Goal: Task Accomplishment & Management: Use online tool/utility

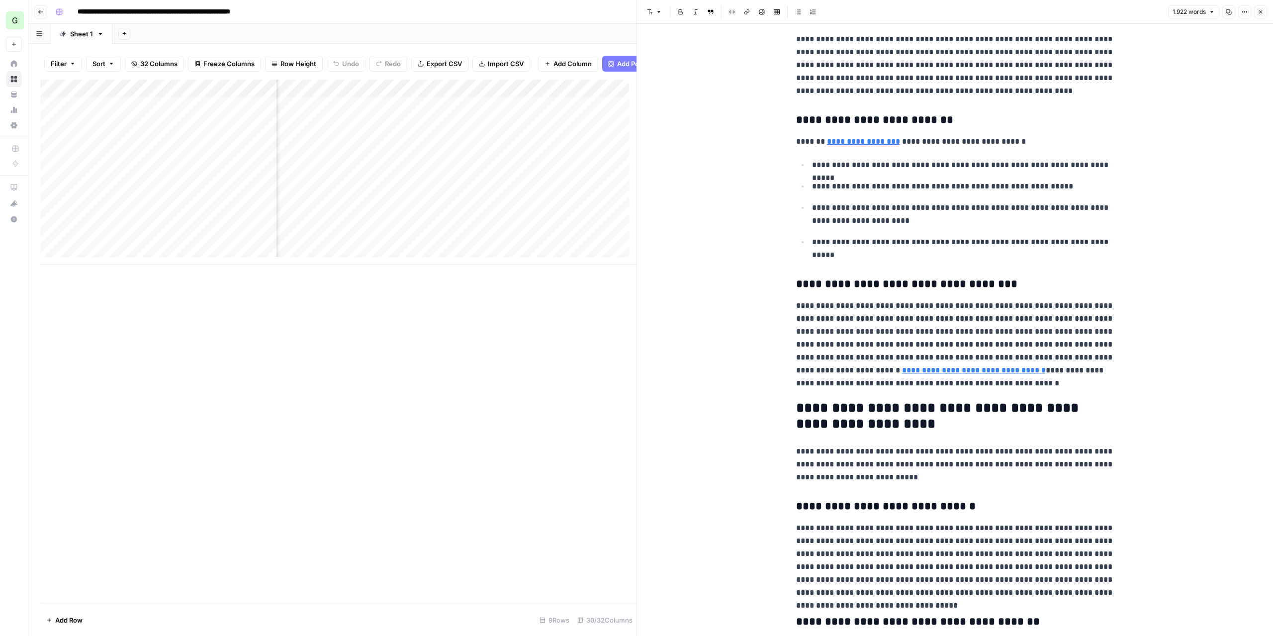
scroll to position [199, 0]
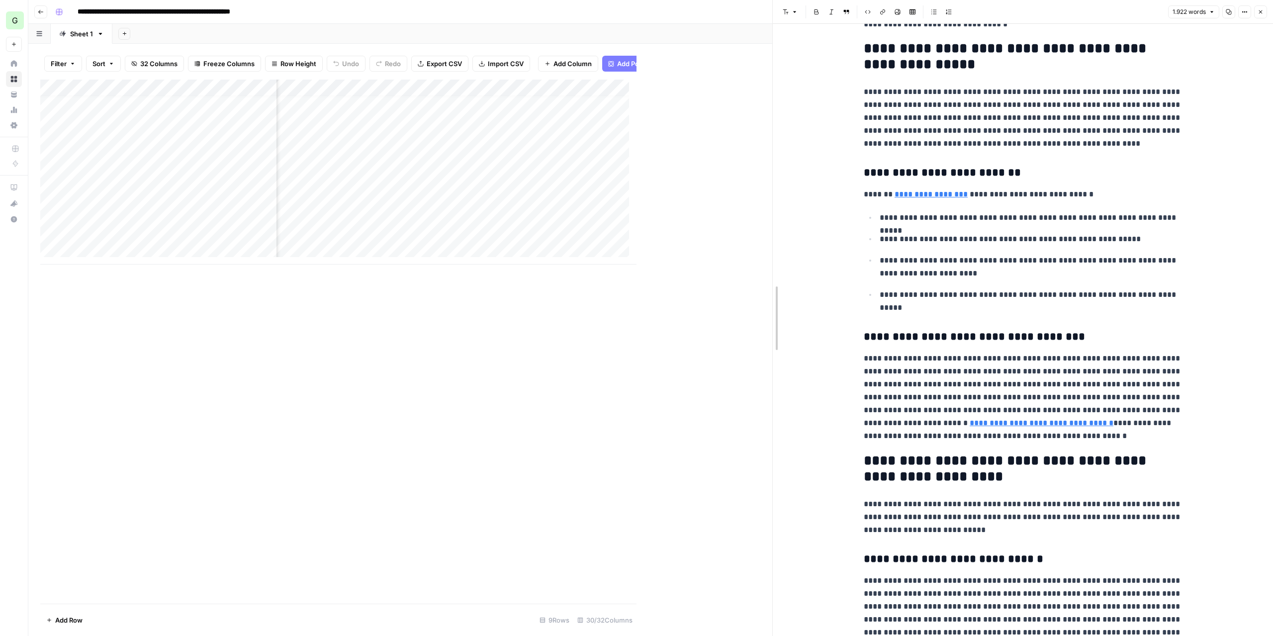
drag, startPoint x: 637, startPoint y: 290, endPoint x: 772, endPoint y: 282, distance: 136.0
click at [576, 180] on div "Add Column" at bounding box center [406, 172] width 732 height 185
click at [572, 199] on div "Add Column" at bounding box center [406, 172] width 732 height 185
click at [573, 218] on div "Add Column" at bounding box center [406, 172] width 732 height 185
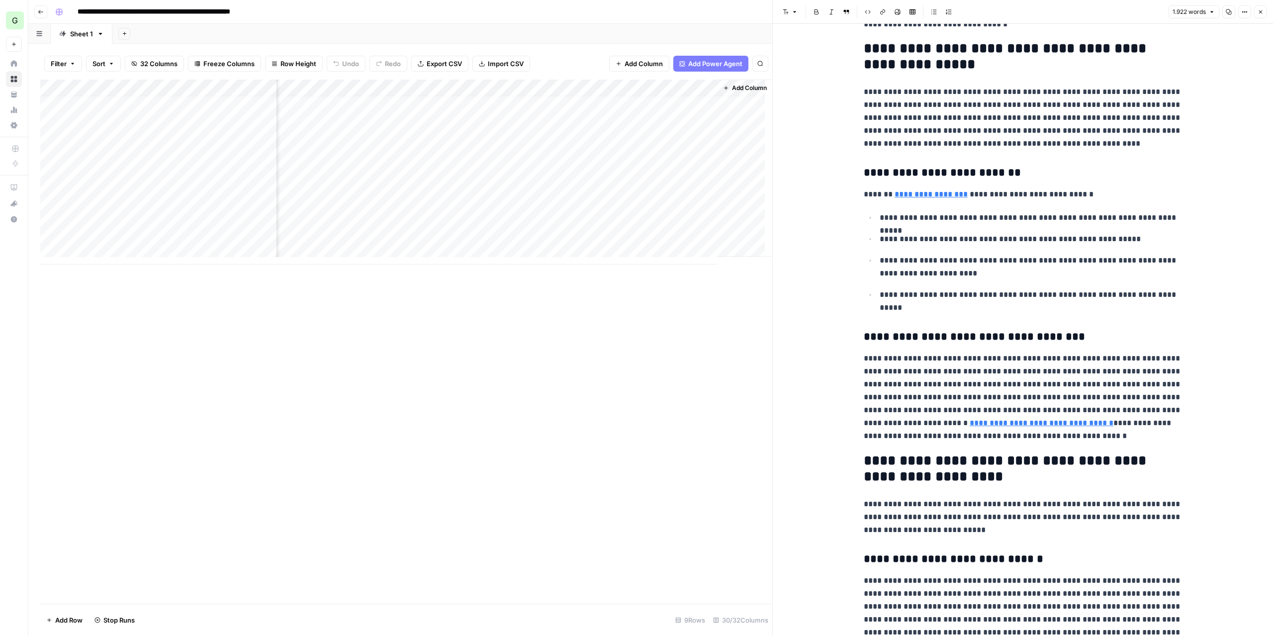
click at [573, 234] on div "Add Column" at bounding box center [406, 172] width 732 height 185
click at [576, 213] on div "Add Column" at bounding box center [406, 172] width 732 height 185
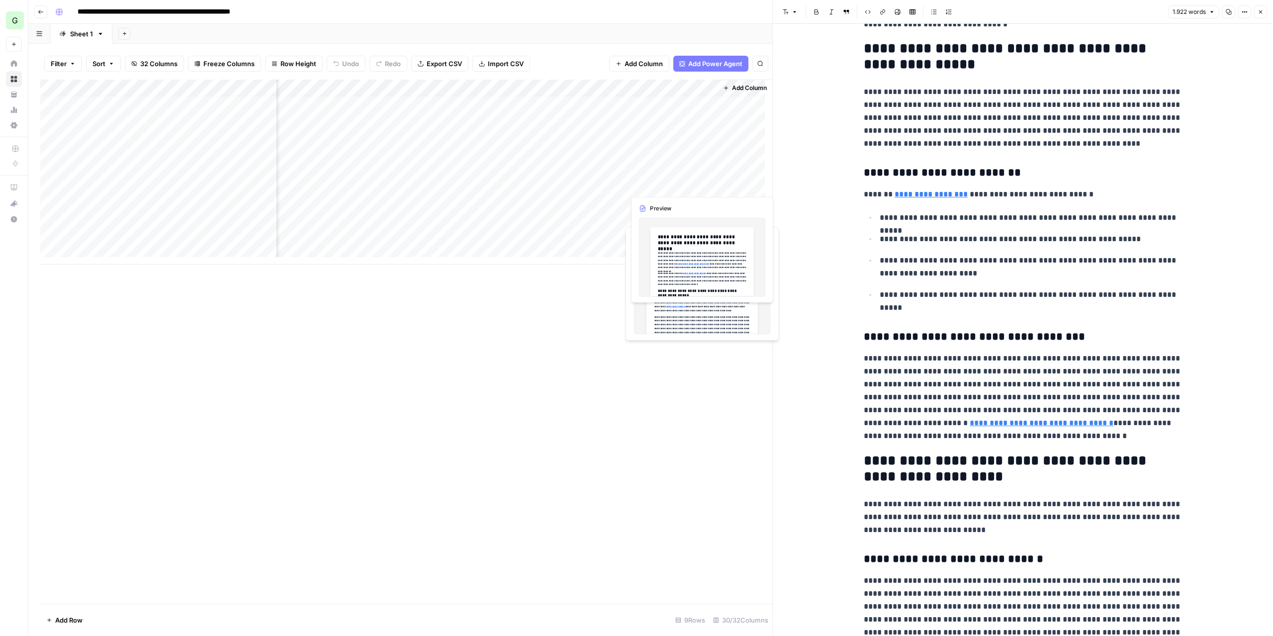
click at [648, 183] on div "Add Column" at bounding box center [406, 172] width 732 height 185
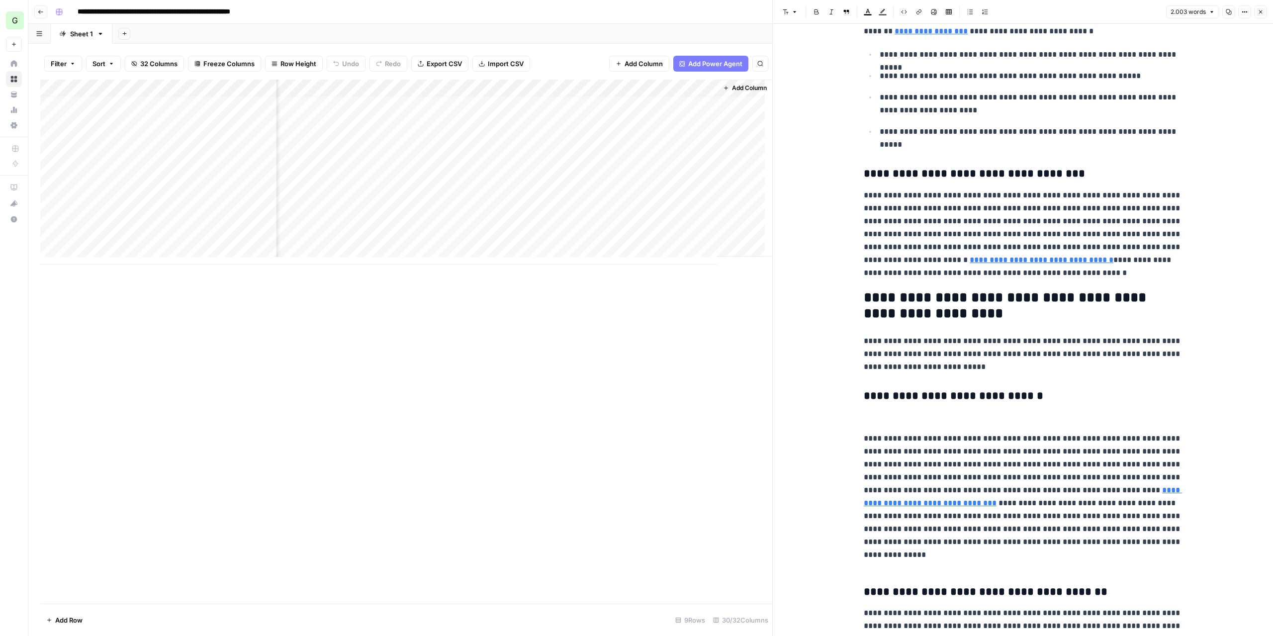
scroll to position [547, 0]
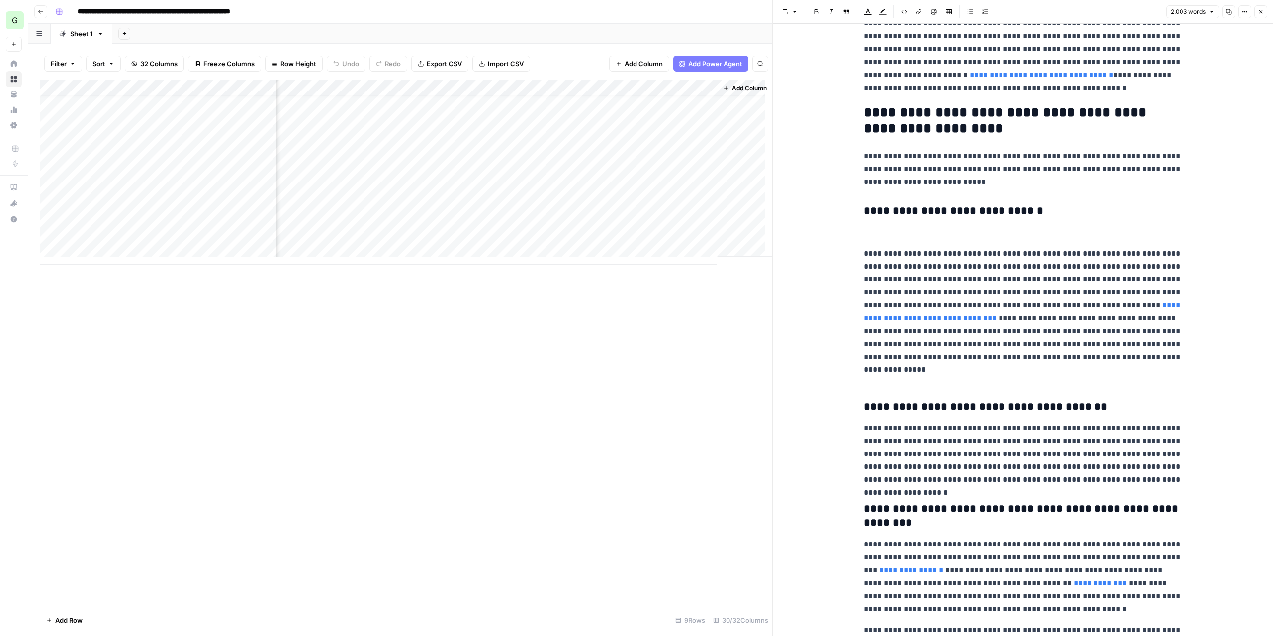
click at [931, 232] on p at bounding box center [1023, 232] width 318 height 13
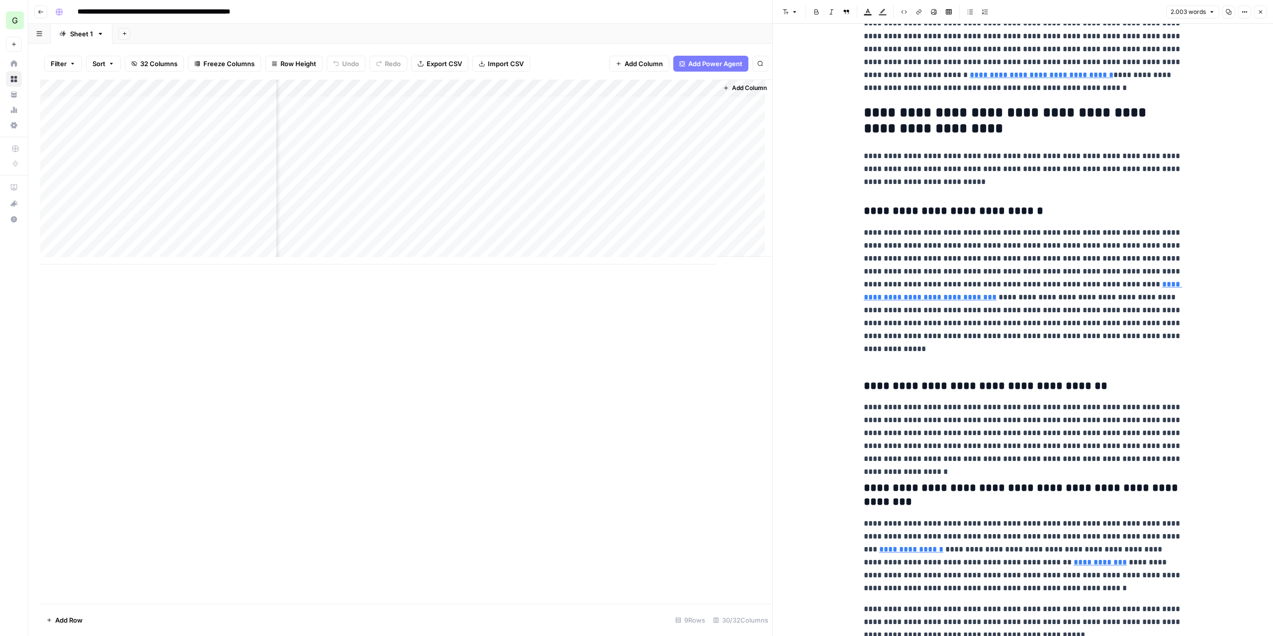
click at [901, 362] on p at bounding box center [1023, 357] width 318 height 13
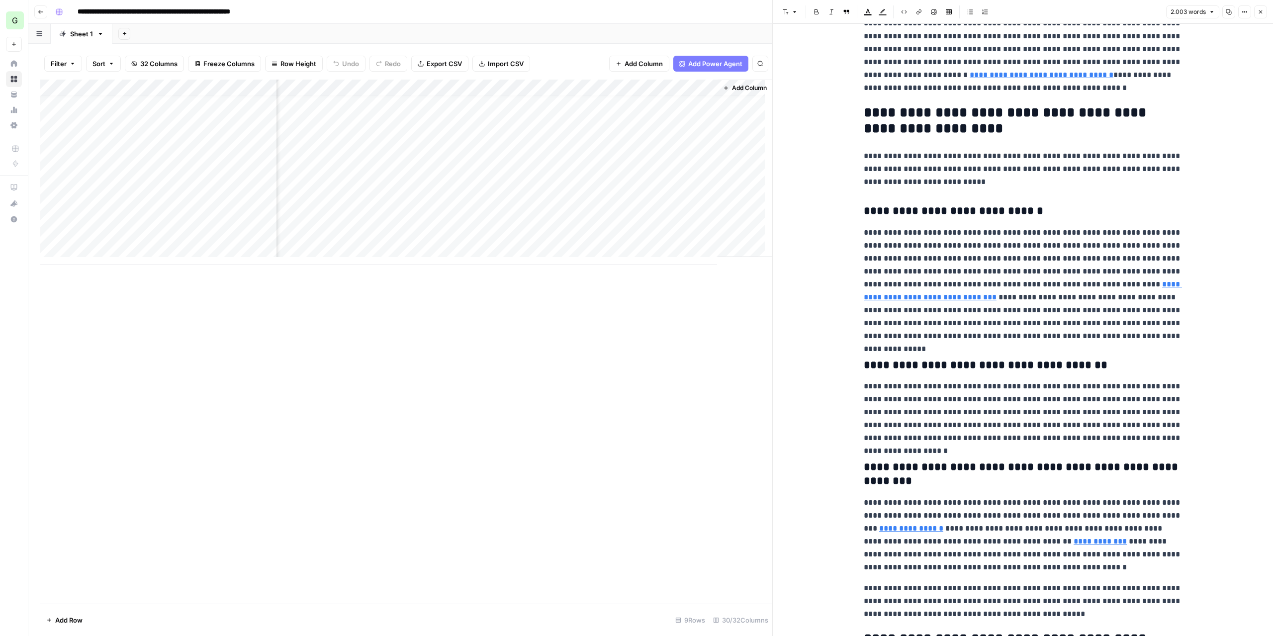
click at [1008, 286] on p "**********" at bounding box center [1023, 284] width 318 height 116
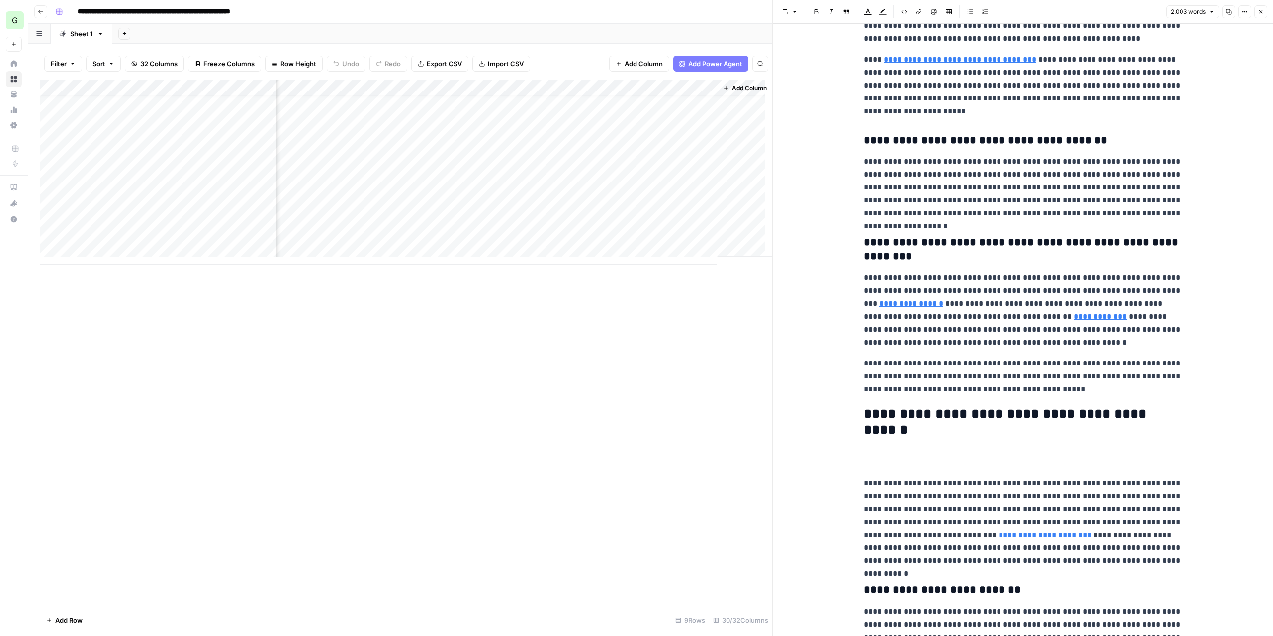
scroll to position [895, 0]
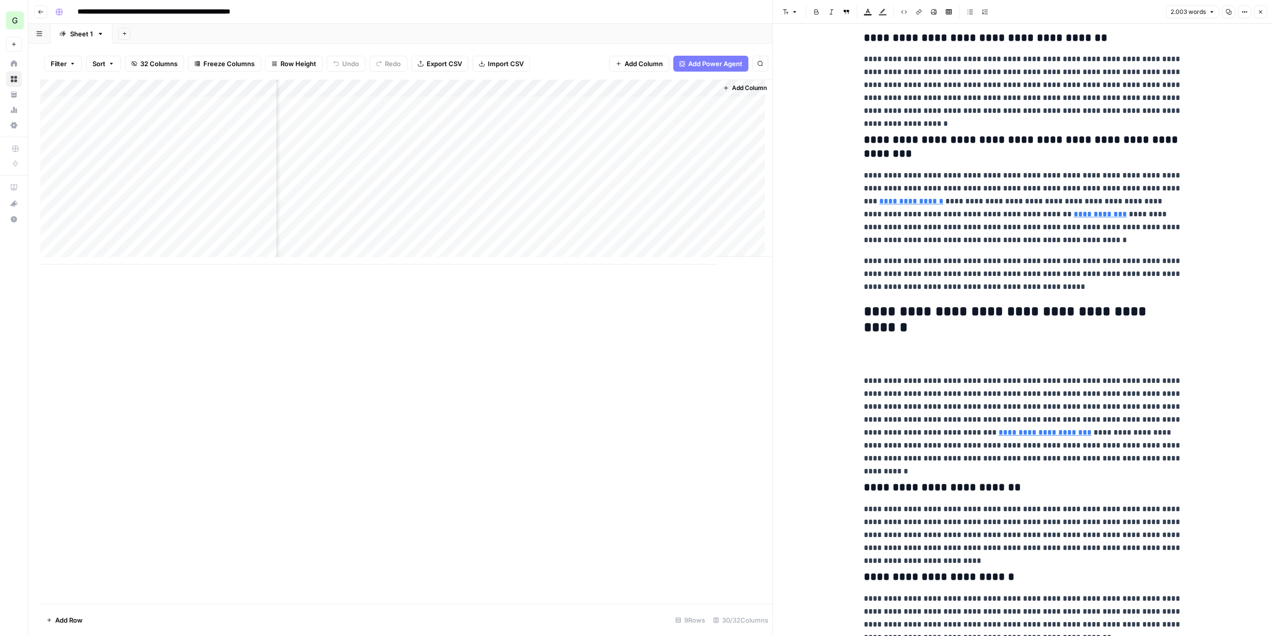
click at [1005, 362] on p at bounding box center [1023, 360] width 318 height 13
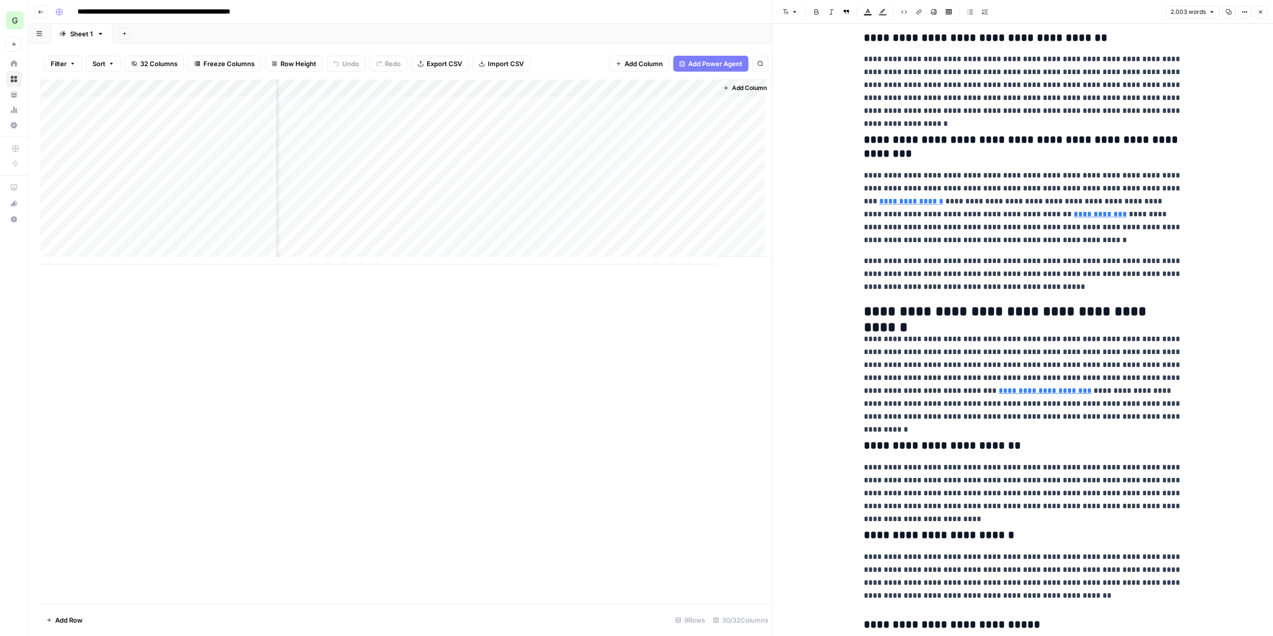
click at [864, 388] on p "**********" at bounding box center [1023, 378] width 318 height 91
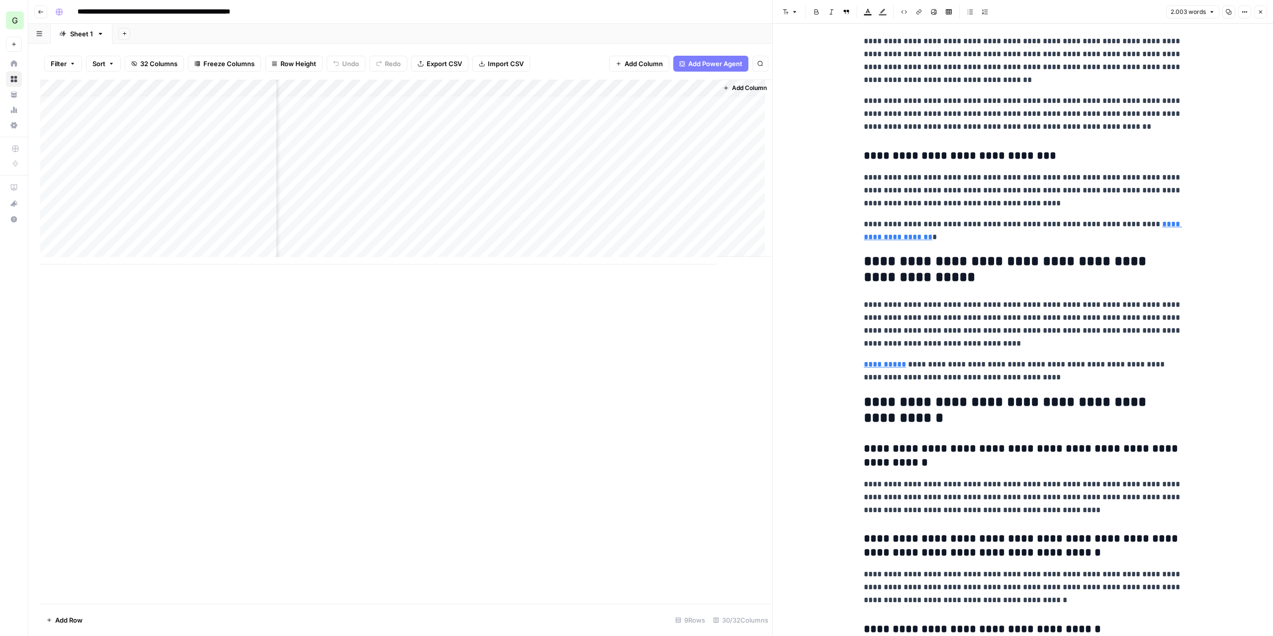
scroll to position [2685, 0]
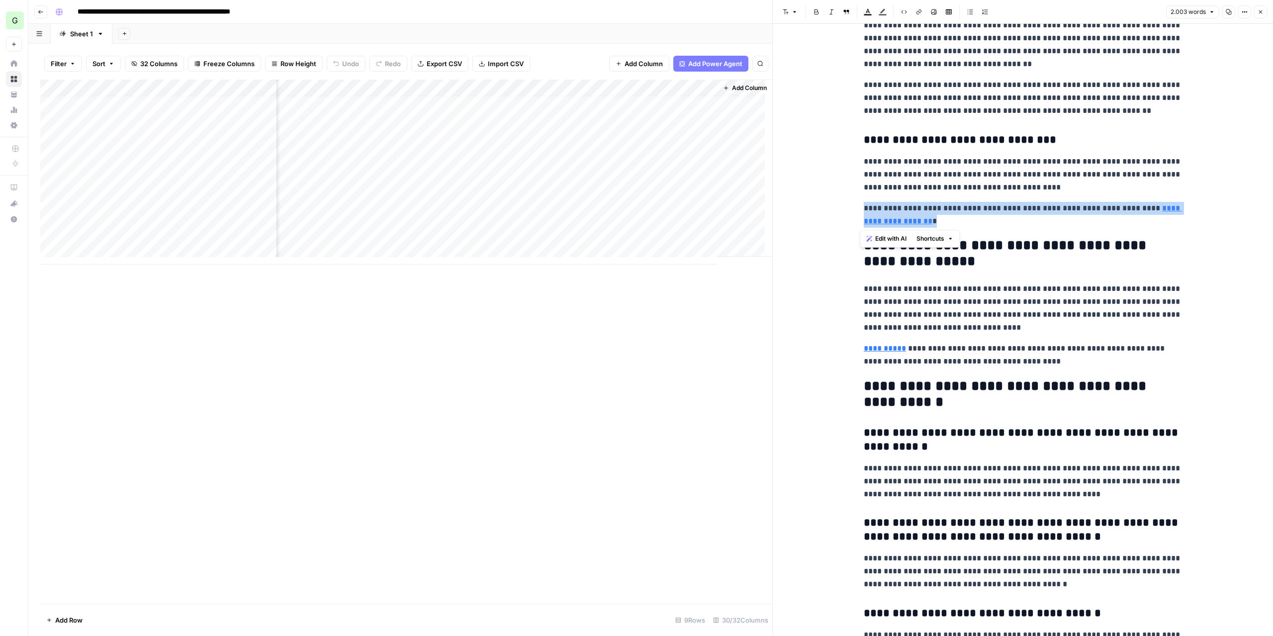
drag, startPoint x: 921, startPoint y: 218, endPoint x: 847, endPoint y: 202, distance: 75.3
copy p "**********"
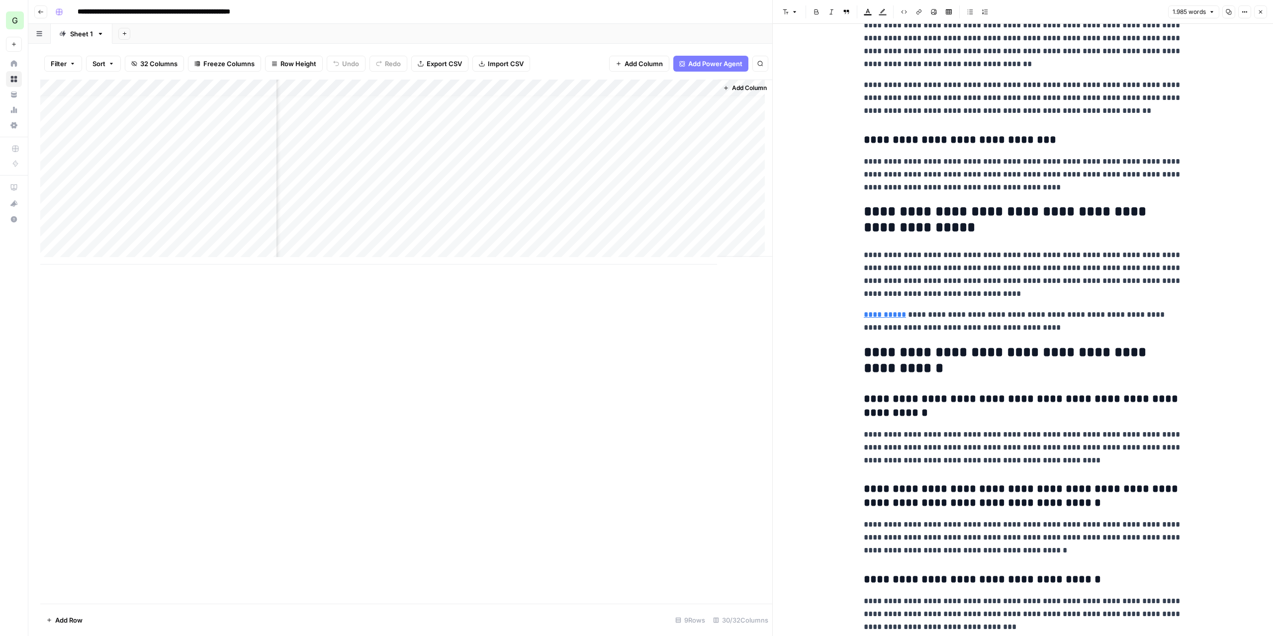
click at [1012, 326] on p "**********" at bounding box center [1023, 321] width 318 height 26
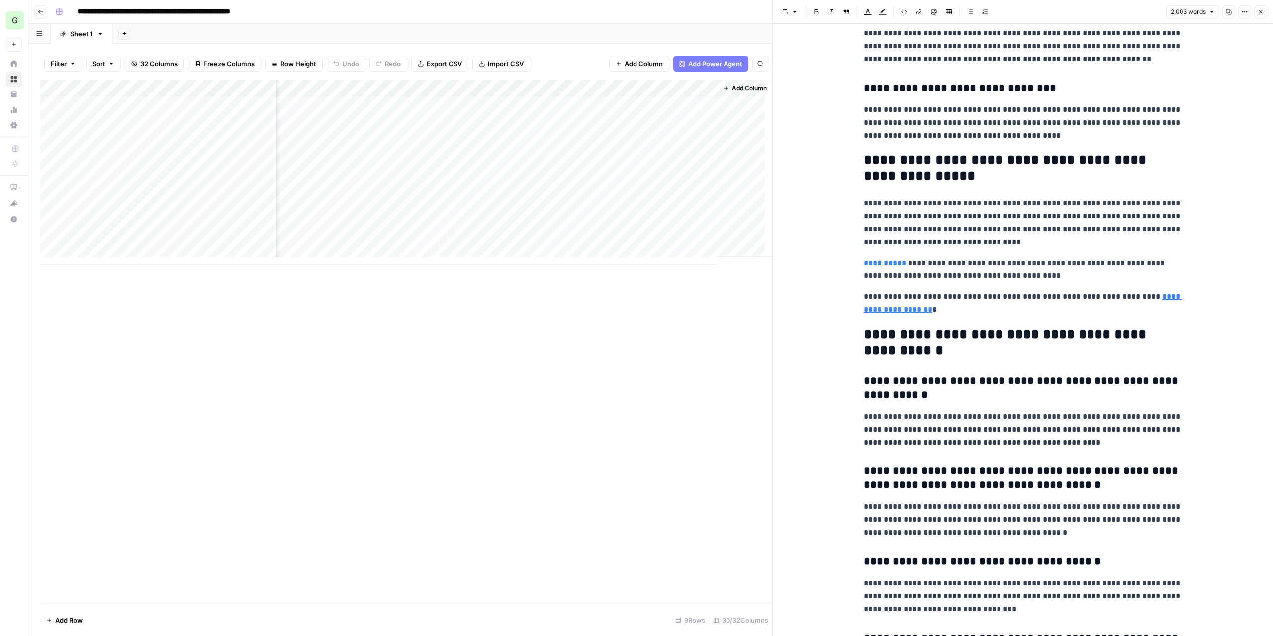
scroll to position [2878, 0]
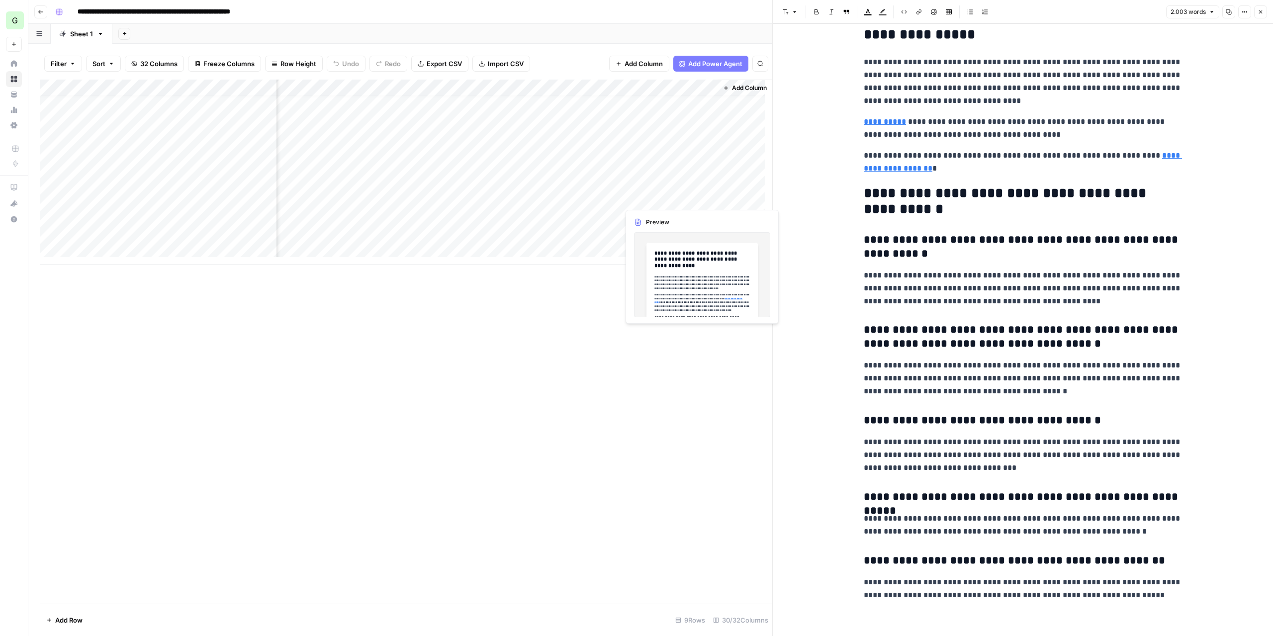
click at [649, 199] on div "Add Column" at bounding box center [406, 172] width 732 height 185
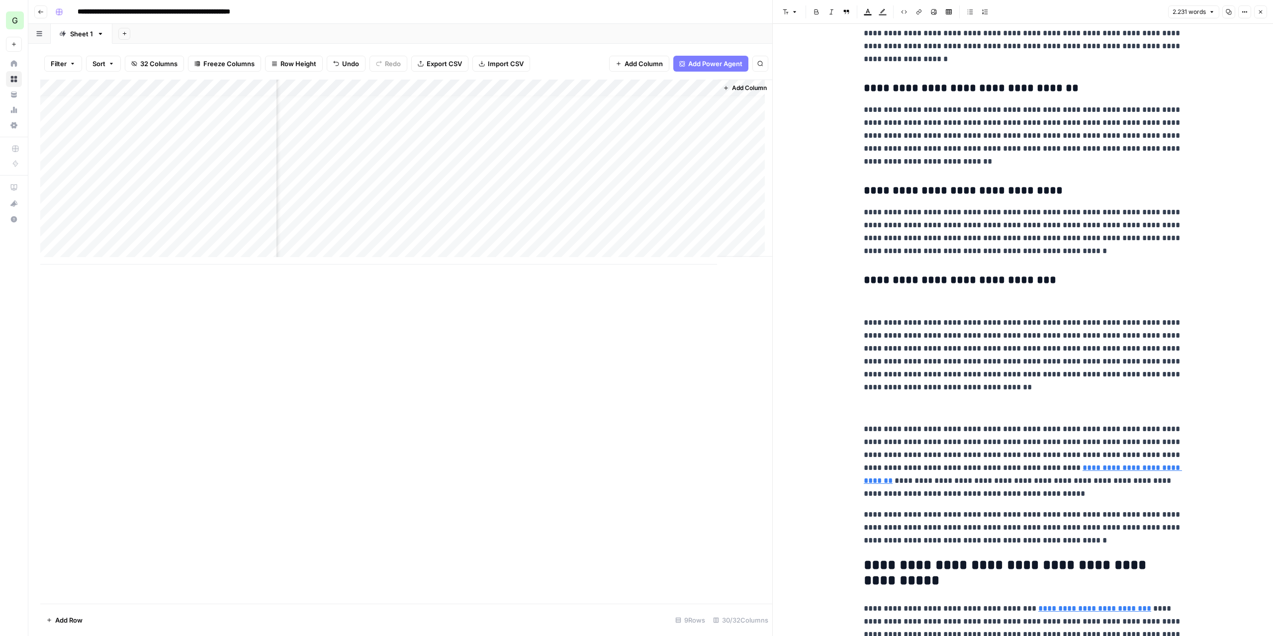
scroll to position [348, 0]
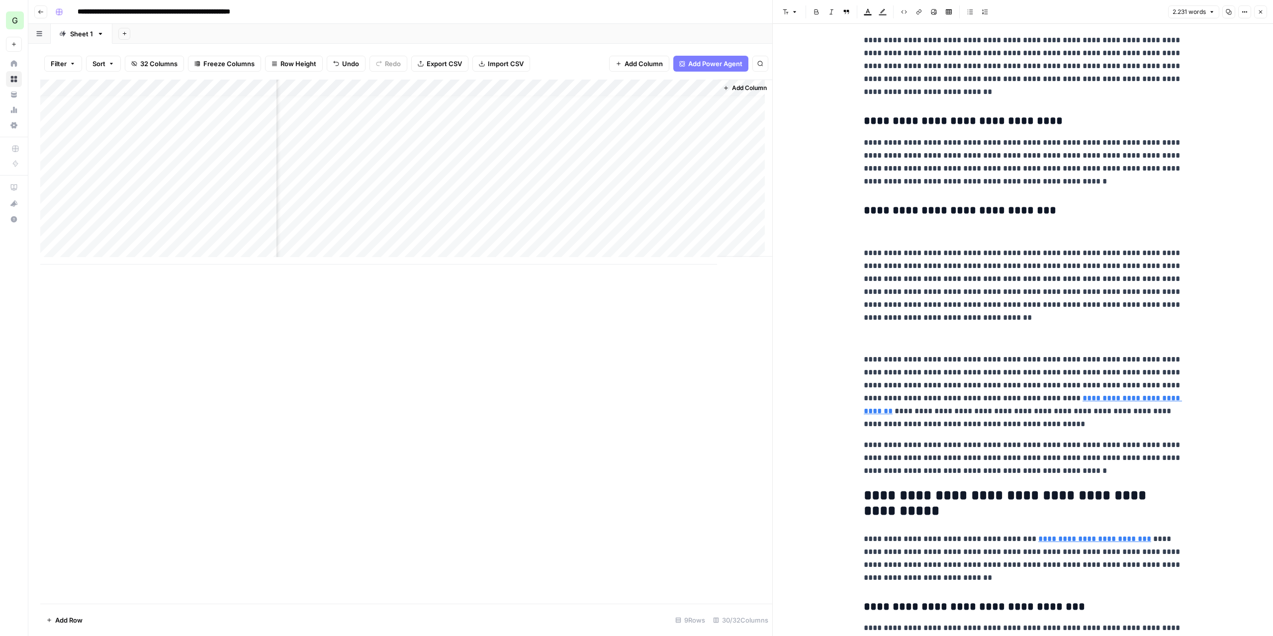
click at [916, 341] on p at bounding box center [1023, 338] width 318 height 13
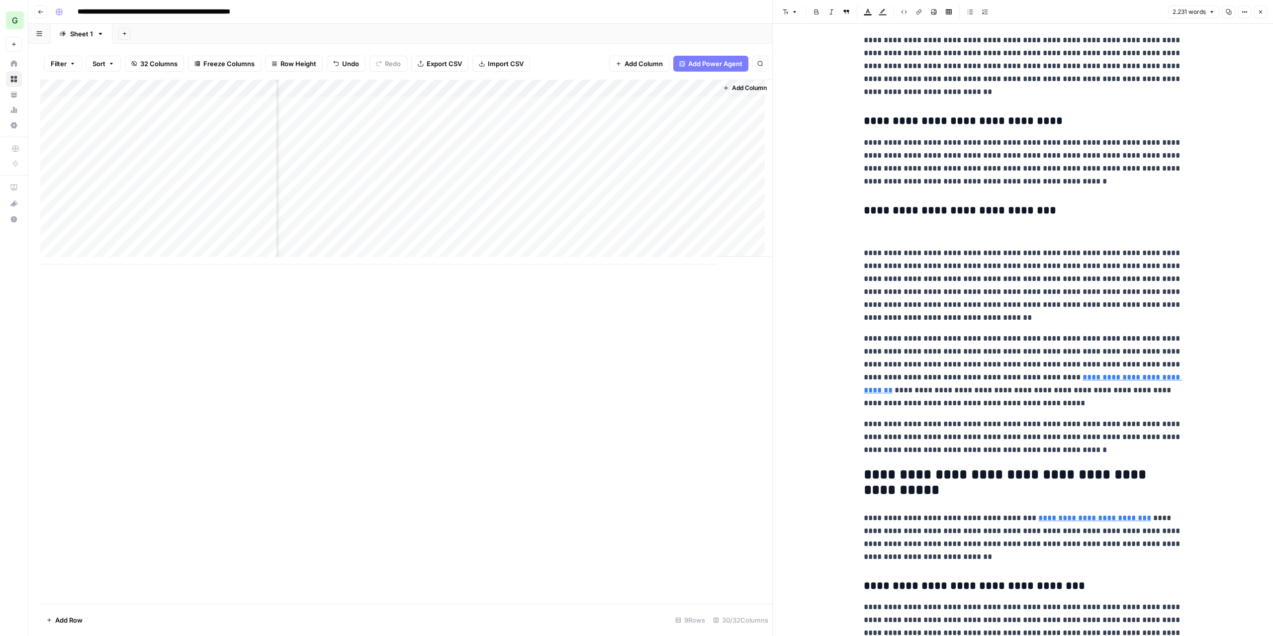
click at [1046, 375] on p "**********" at bounding box center [1023, 371] width 318 height 78
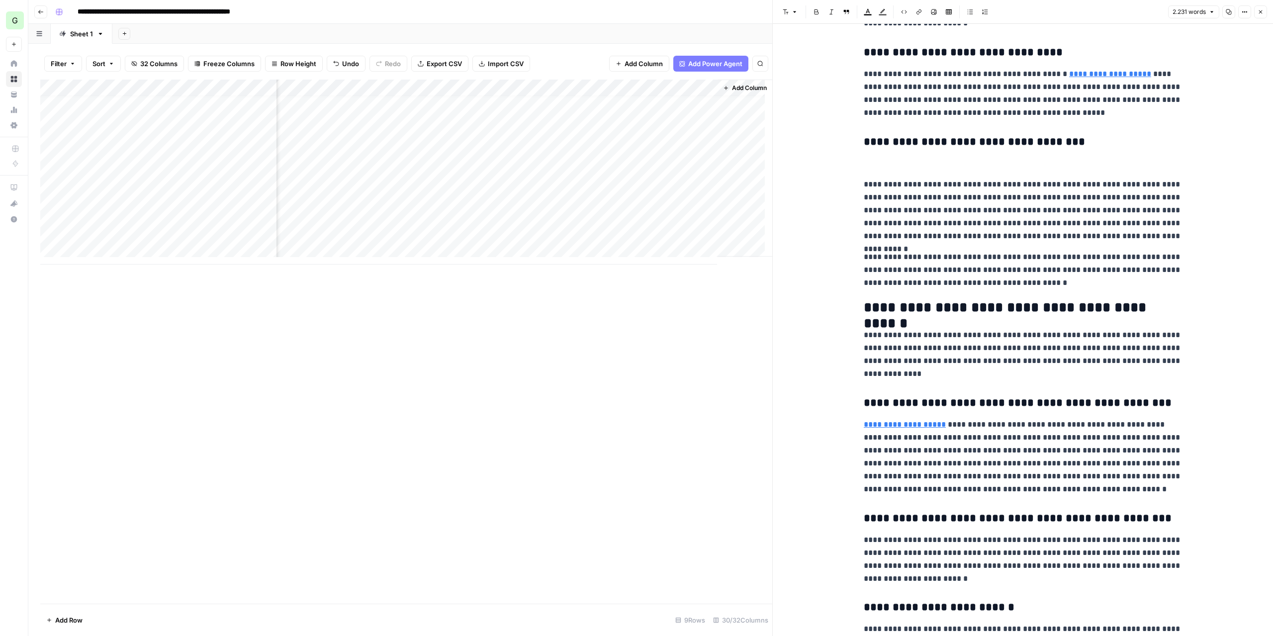
scroll to position [995, 0]
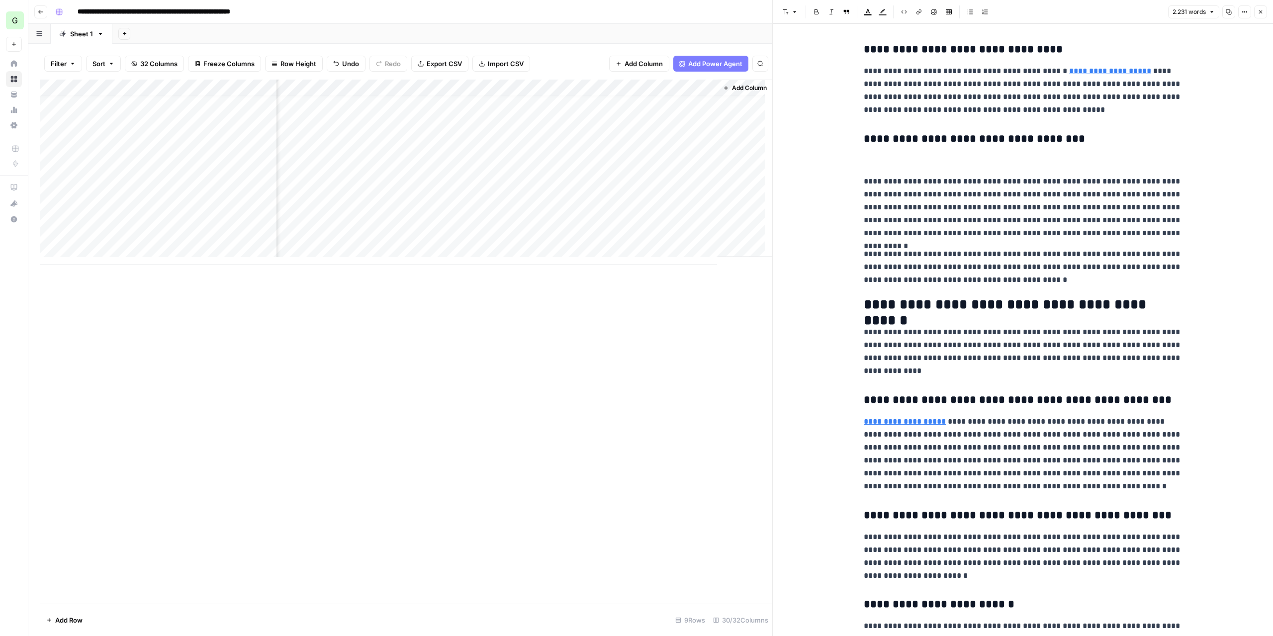
click at [867, 163] on p at bounding box center [1023, 160] width 318 height 13
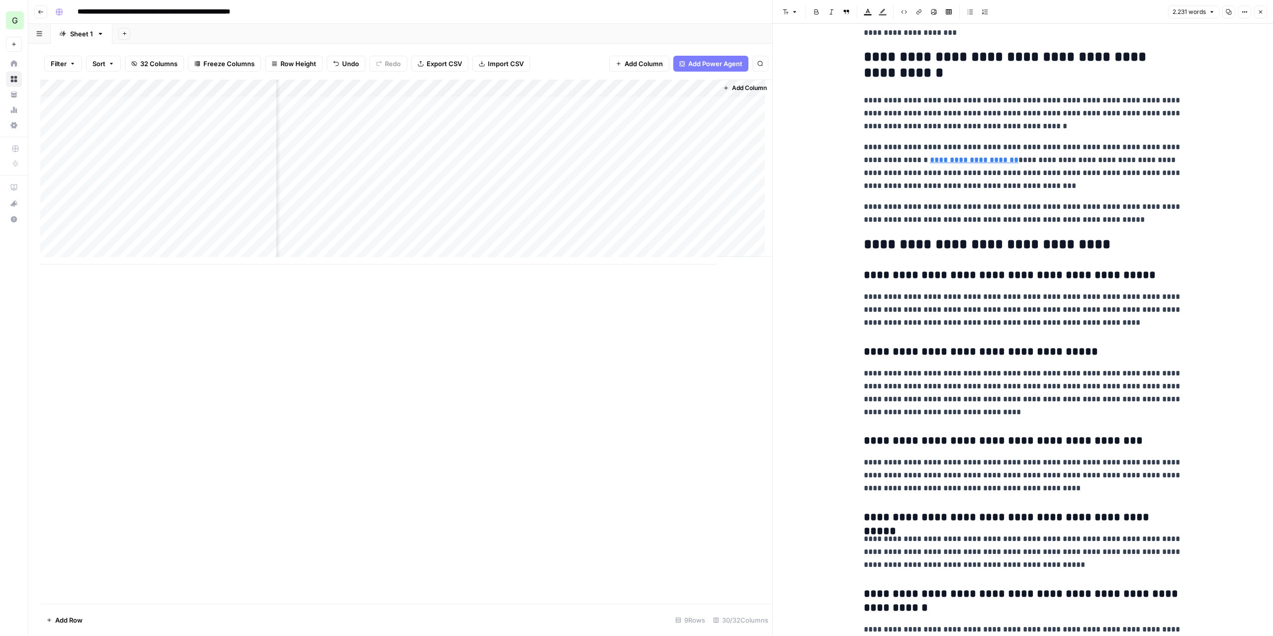
scroll to position [3114, 0]
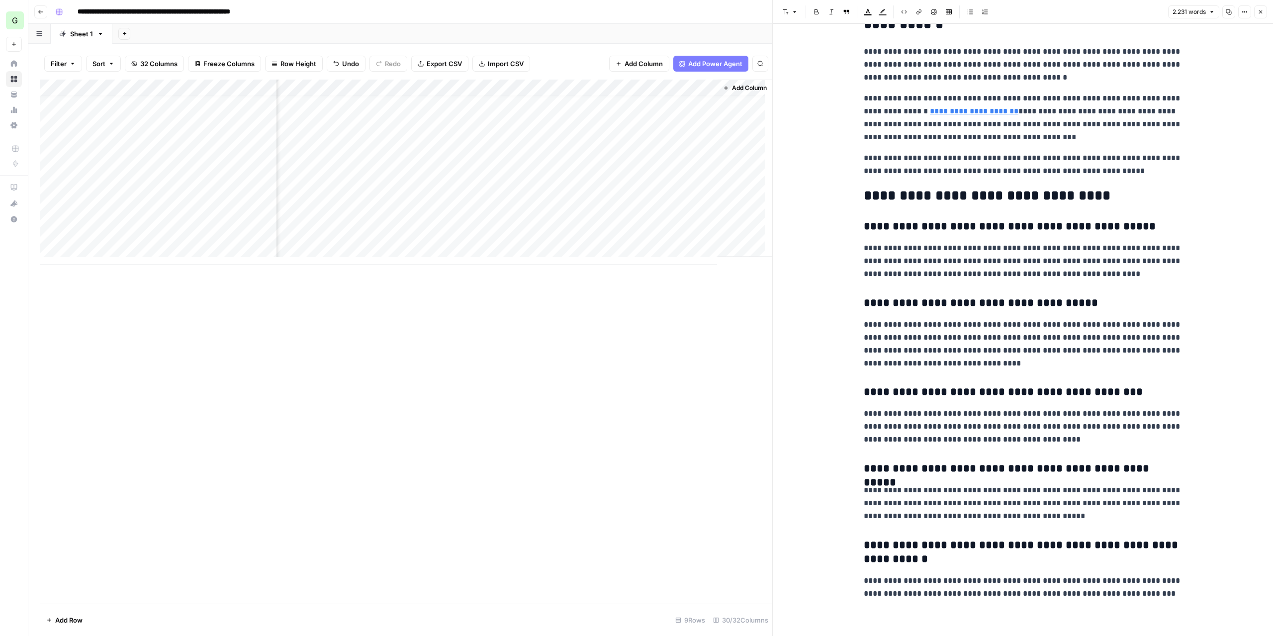
click at [672, 216] on div "Add Column" at bounding box center [406, 172] width 732 height 185
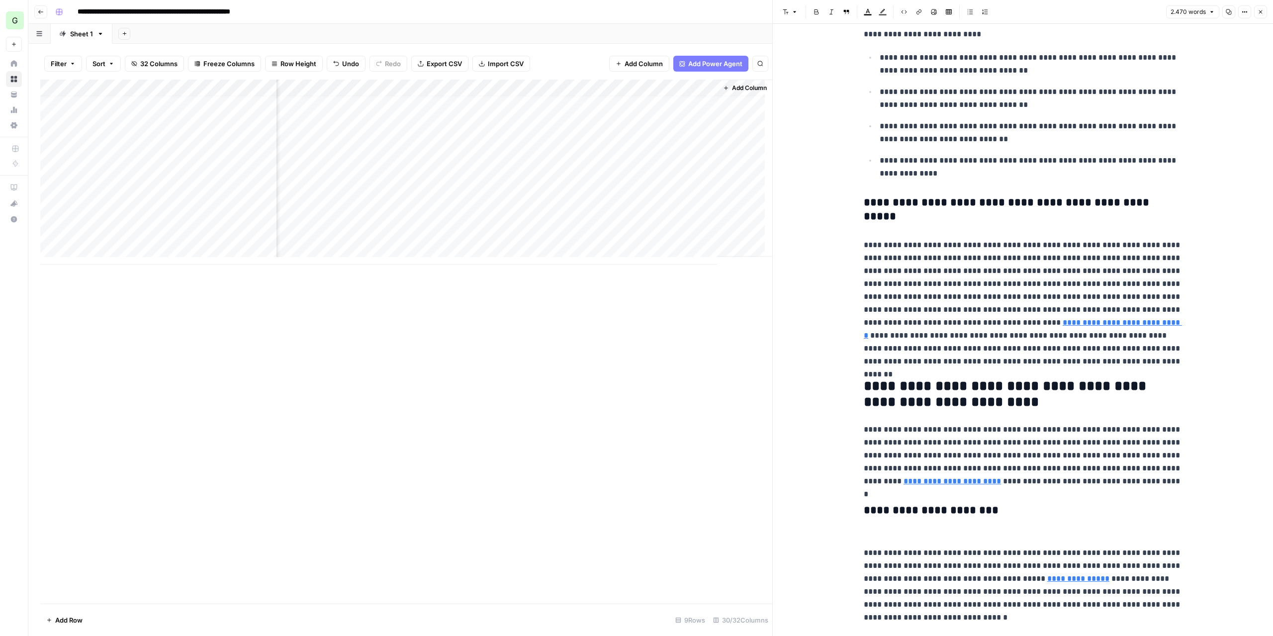
scroll to position [497, 0]
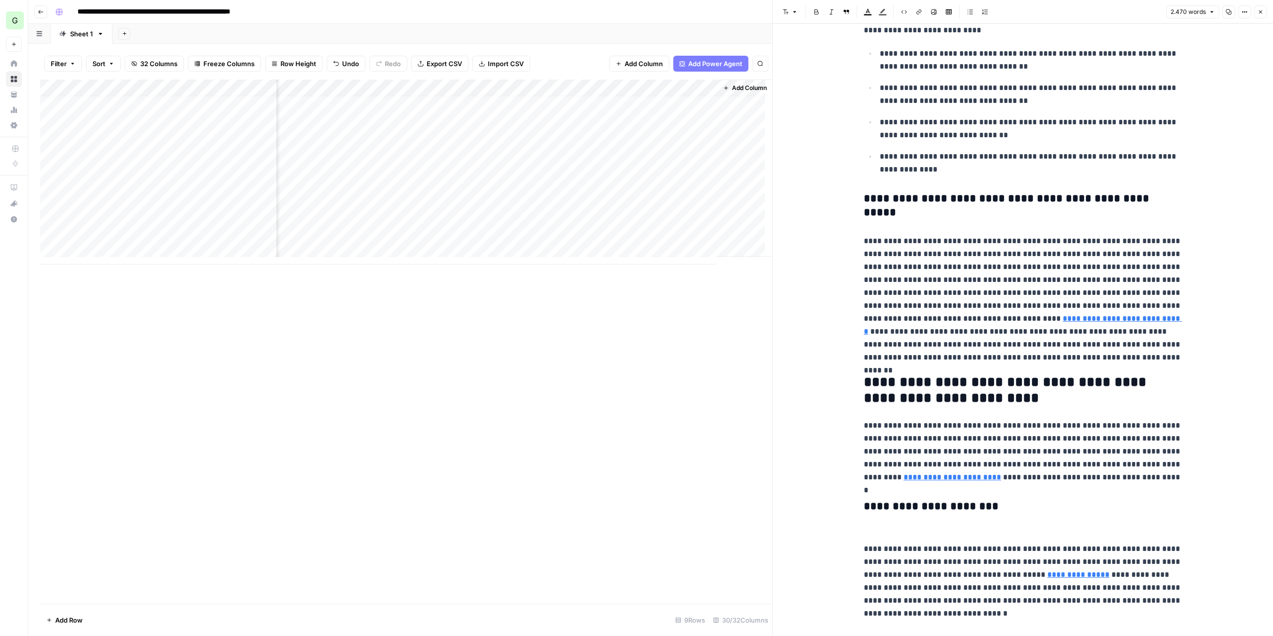
click at [977, 280] on p "**********" at bounding box center [1023, 299] width 318 height 129
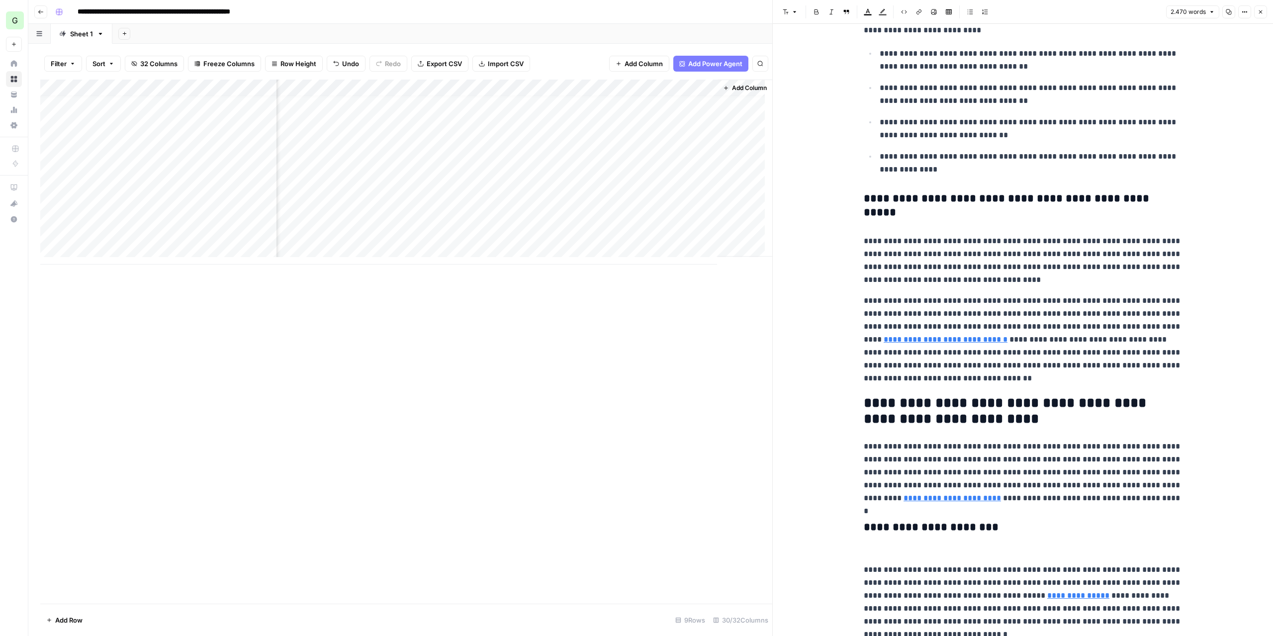
click at [1118, 353] on p "**********" at bounding box center [1023, 339] width 318 height 91
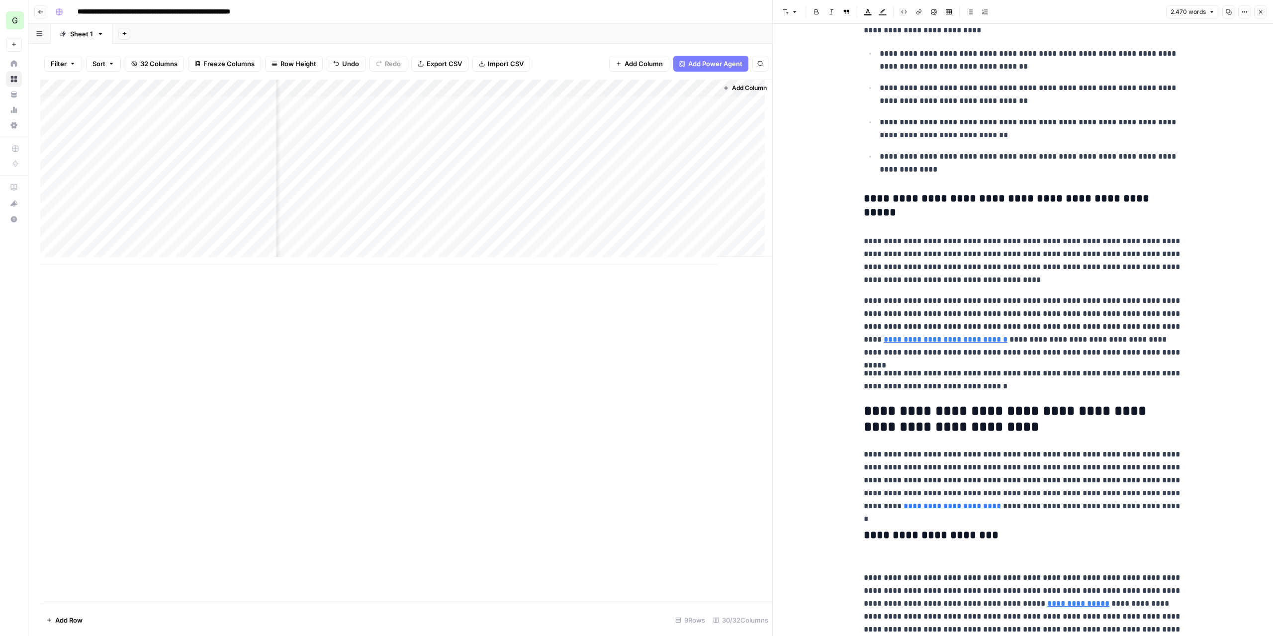
click at [925, 225] on p at bounding box center [1023, 220] width 318 height 13
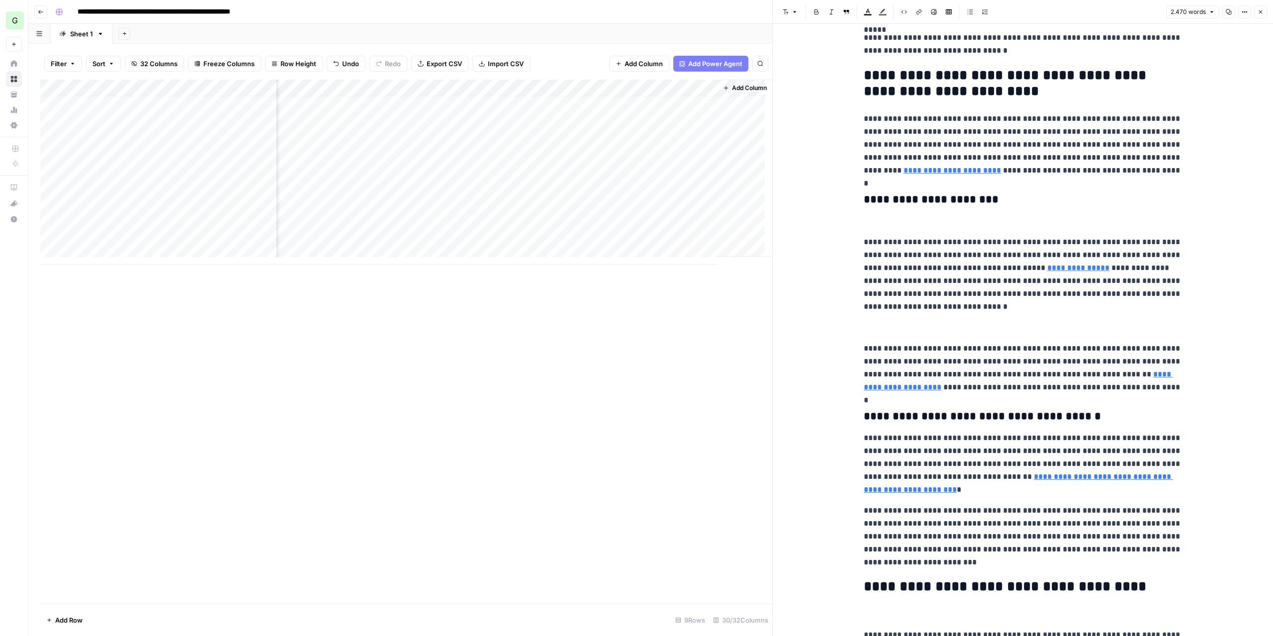
scroll to position [845, 0]
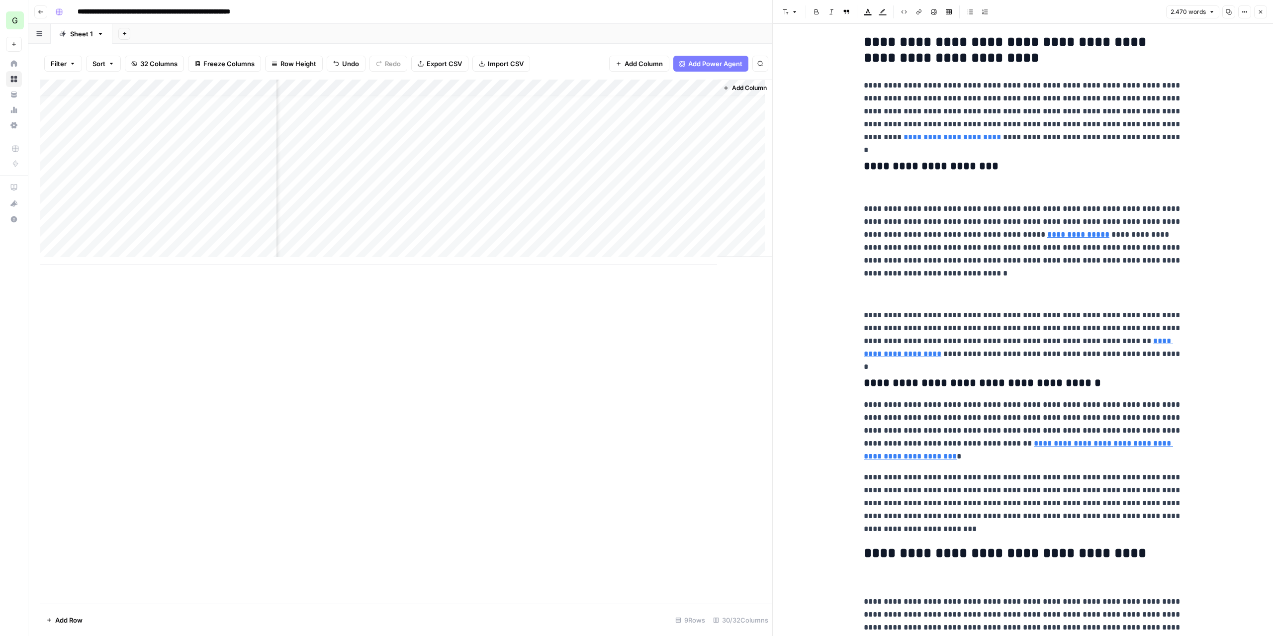
click at [940, 191] on p at bounding box center [1023, 188] width 318 height 13
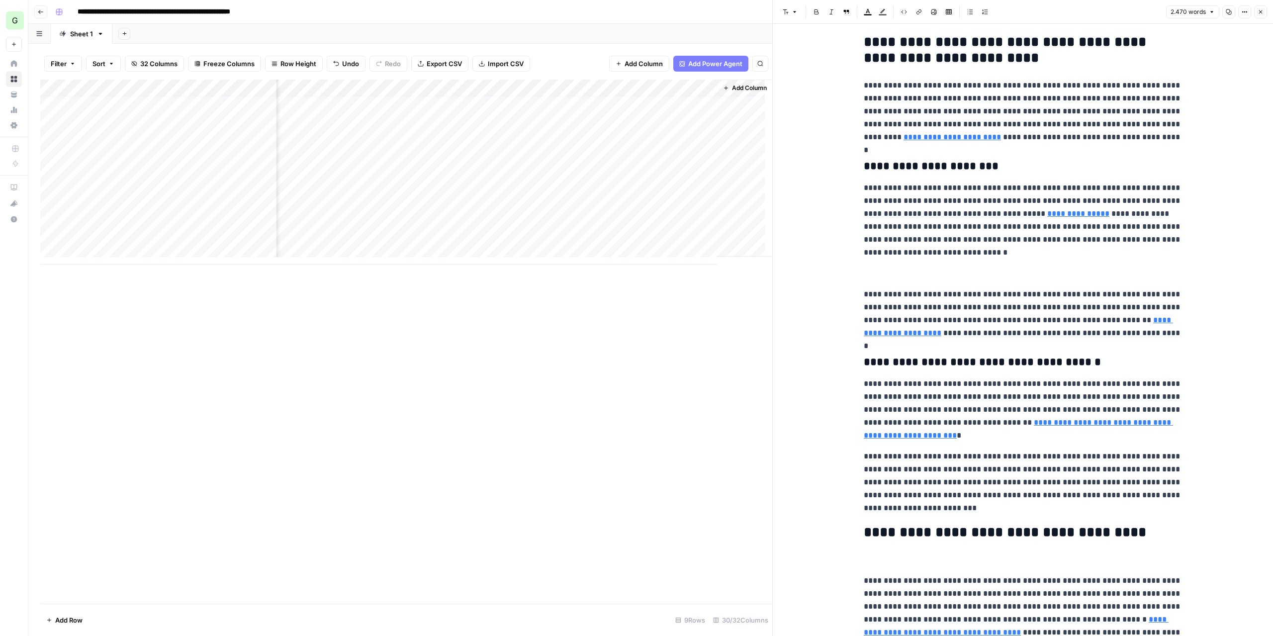
click at [897, 273] on p at bounding box center [1023, 273] width 318 height 13
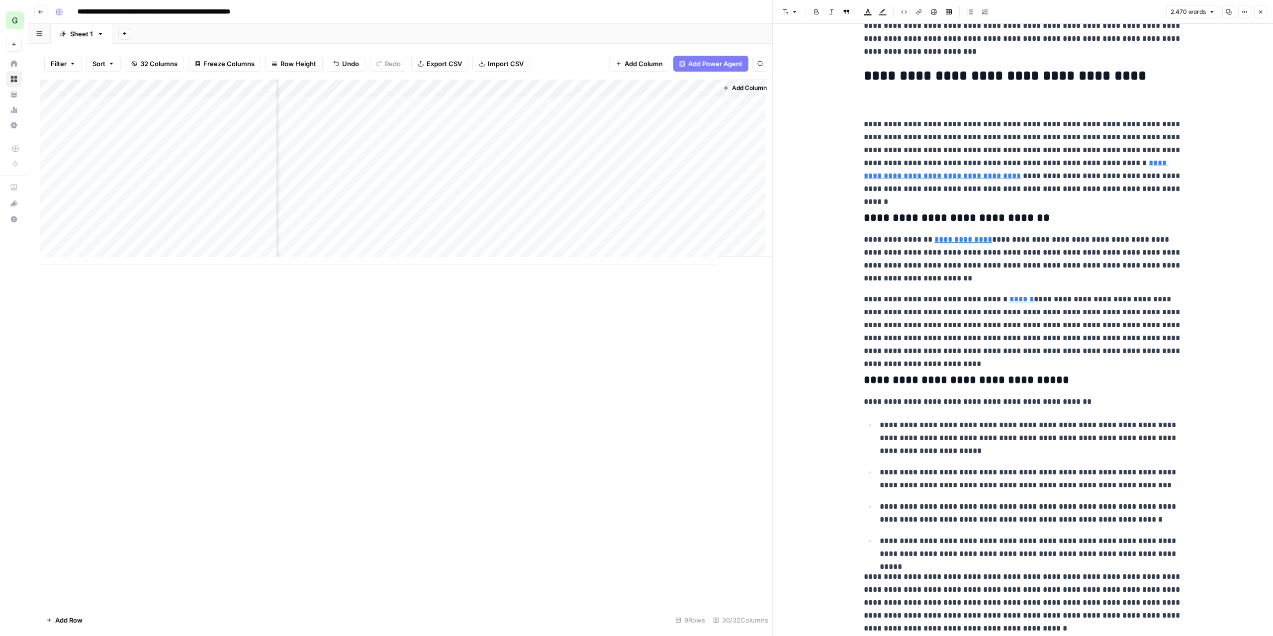
scroll to position [1243, 0]
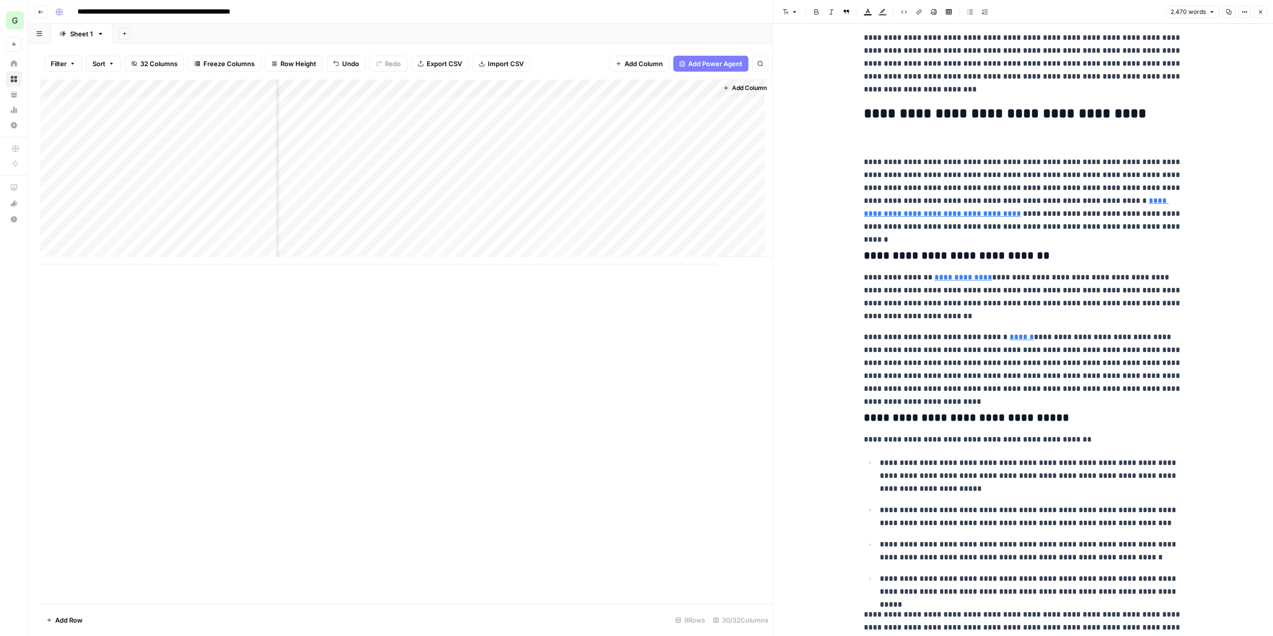
click at [909, 147] on p at bounding box center [1023, 141] width 318 height 13
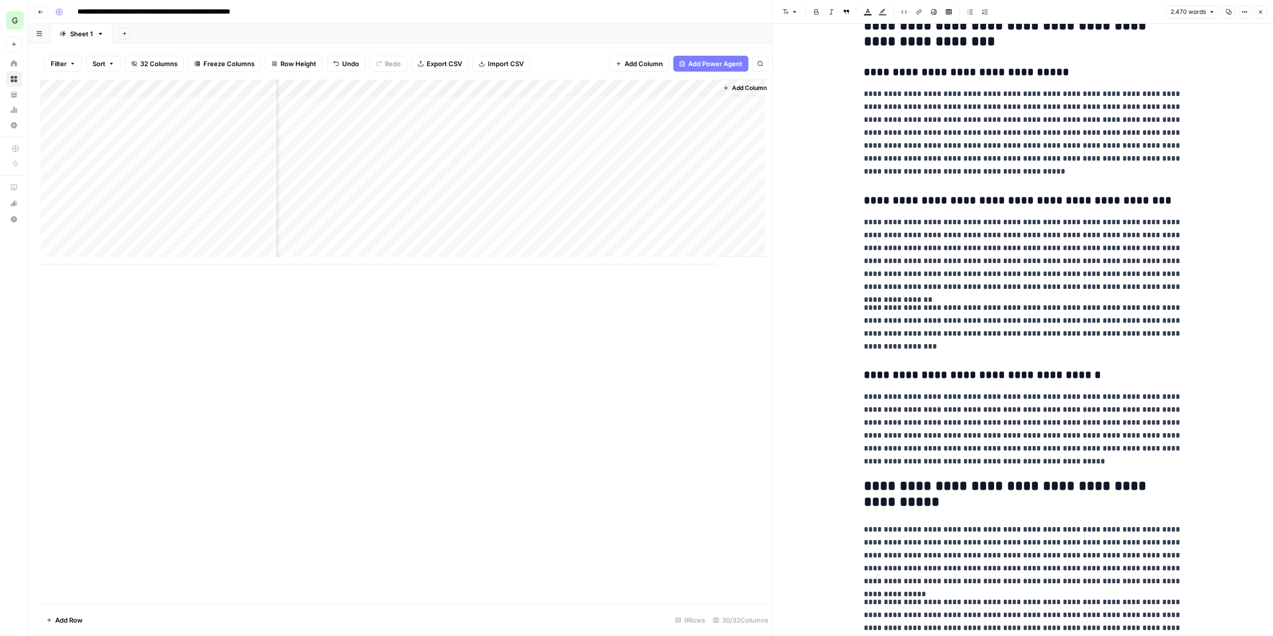
scroll to position [3208, 0]
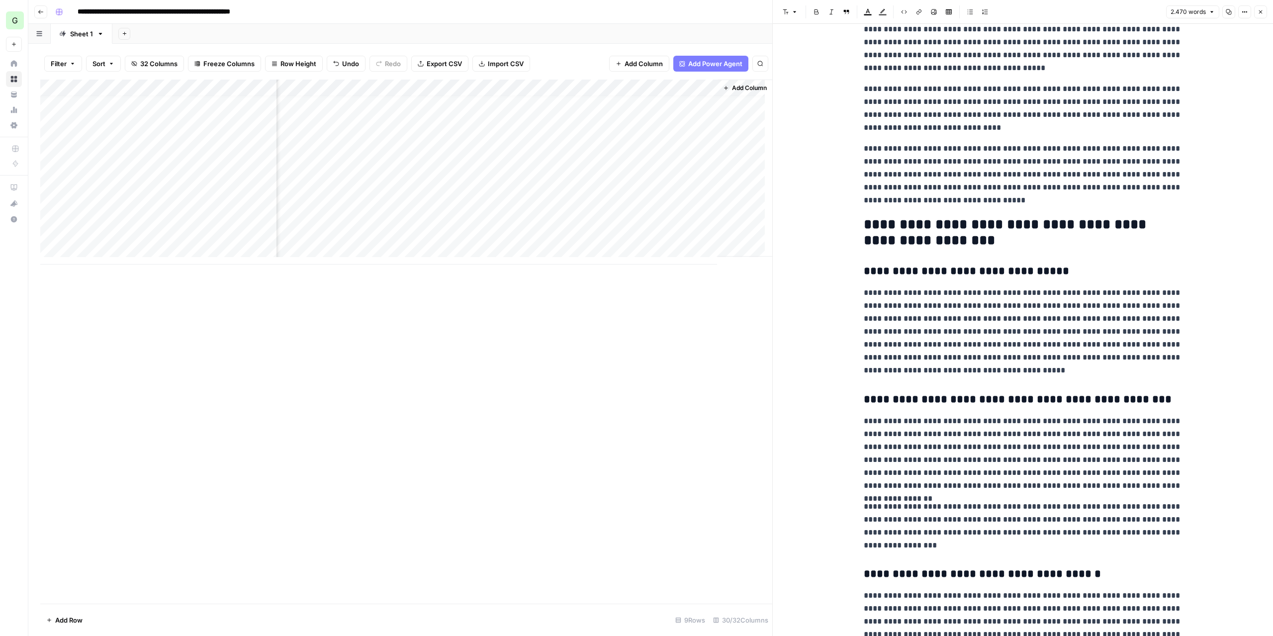
click at [663, 235] on div "Add Column" at bounding box center [406, 172] width 732 height 185
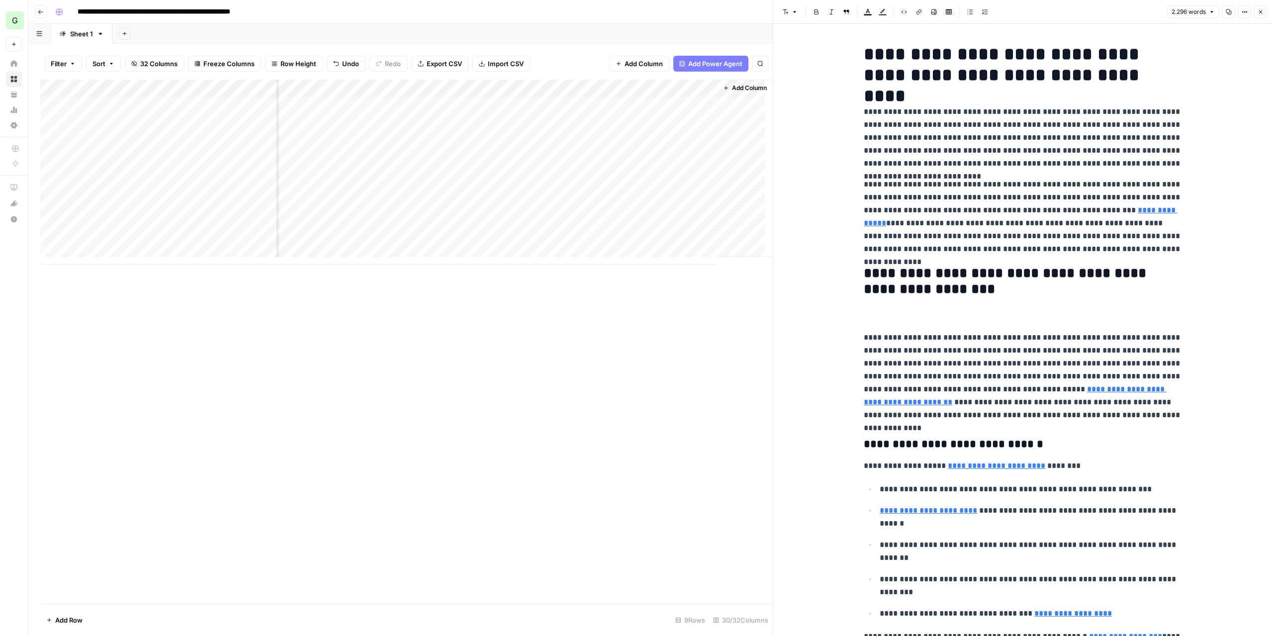
click at [922, 315] on p at bounding box center [1023, 316] width 318 height 13
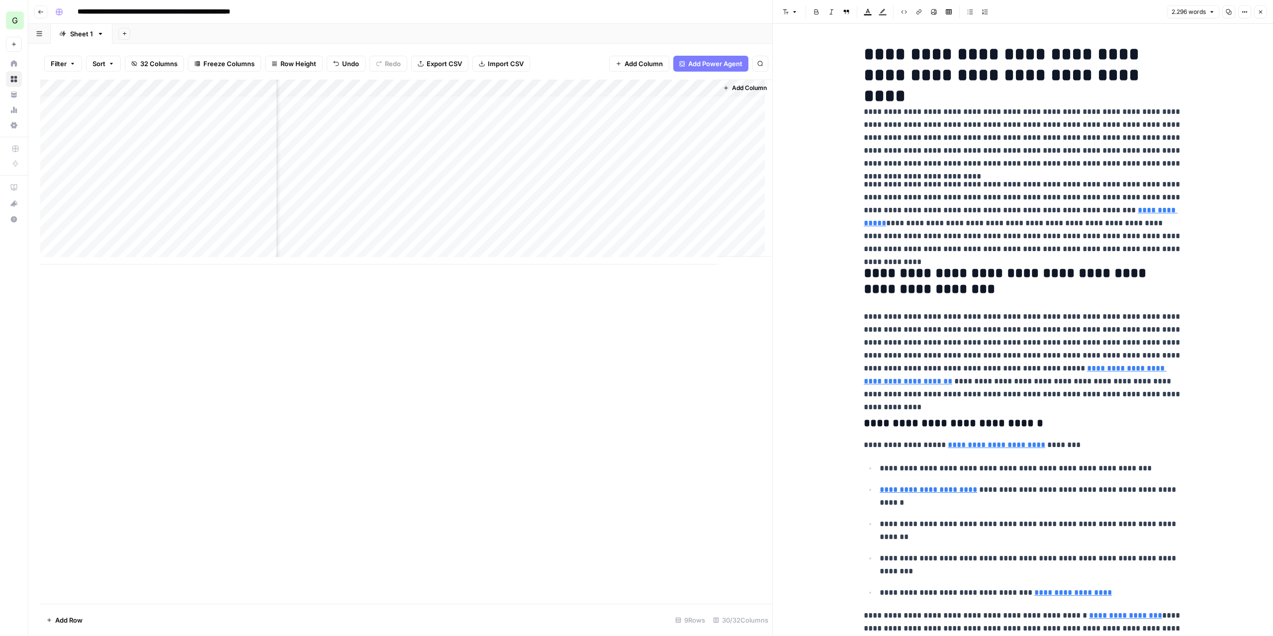
click at [1157, 343] on p "**********" at bounding box center [1023, 355] width 318 height 91
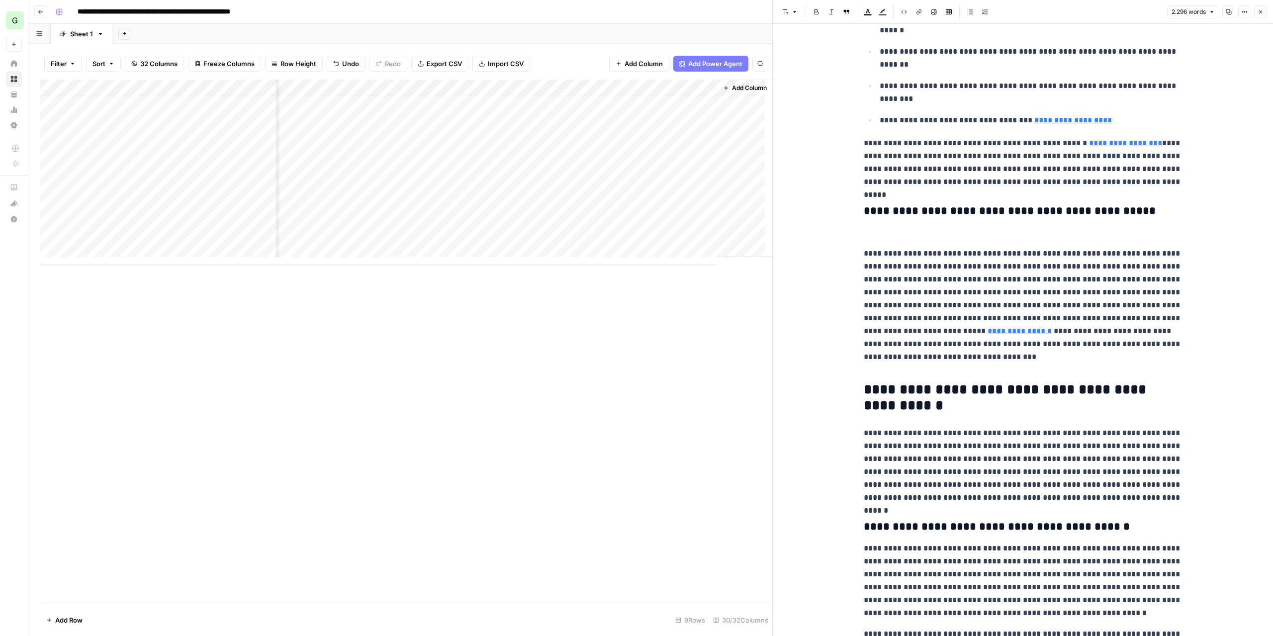
scroll to position [398, 0]
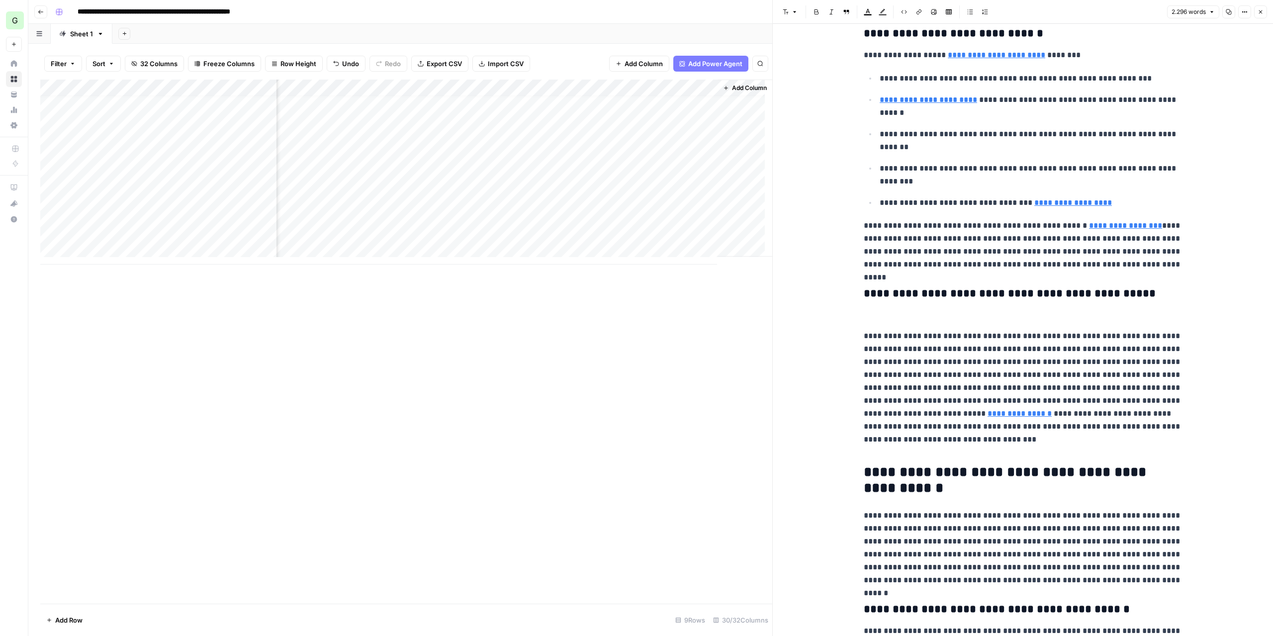
click at [880, 312] on p at bounding box center [1023, 315] width 318 height 13
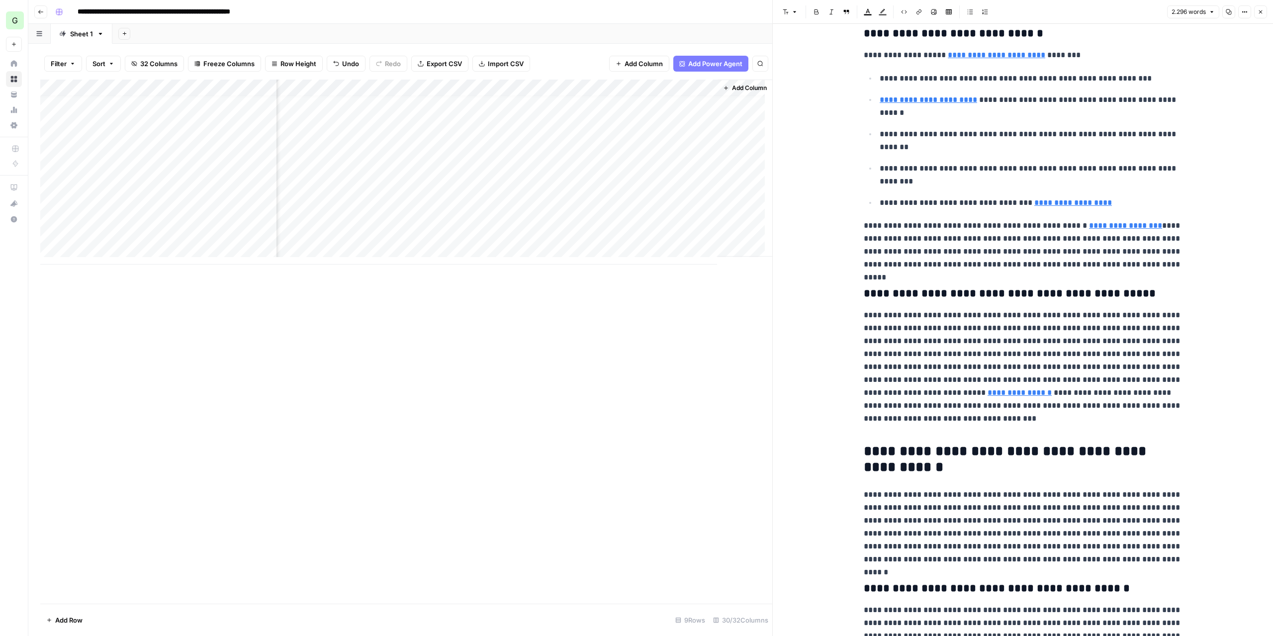
click at [981, 363] on p "**********" at bounding box center [1023, 360] width 318 height 103
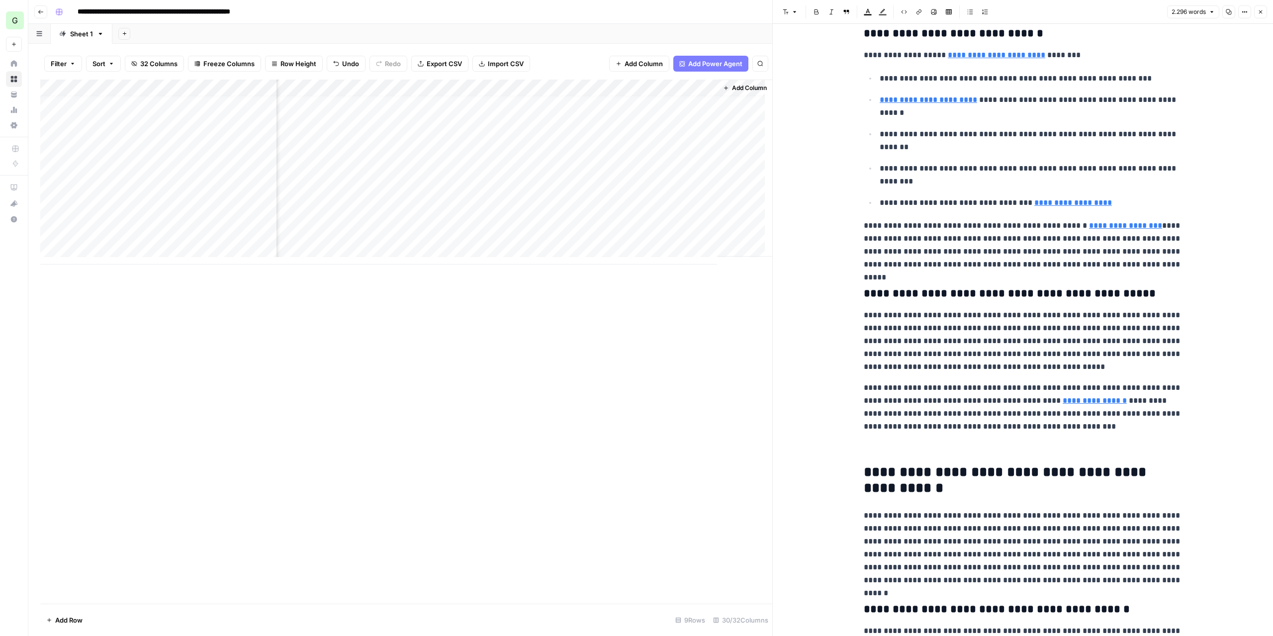
click at [930, 448] on p at bounding box center [1023, 447] width 318 height 13
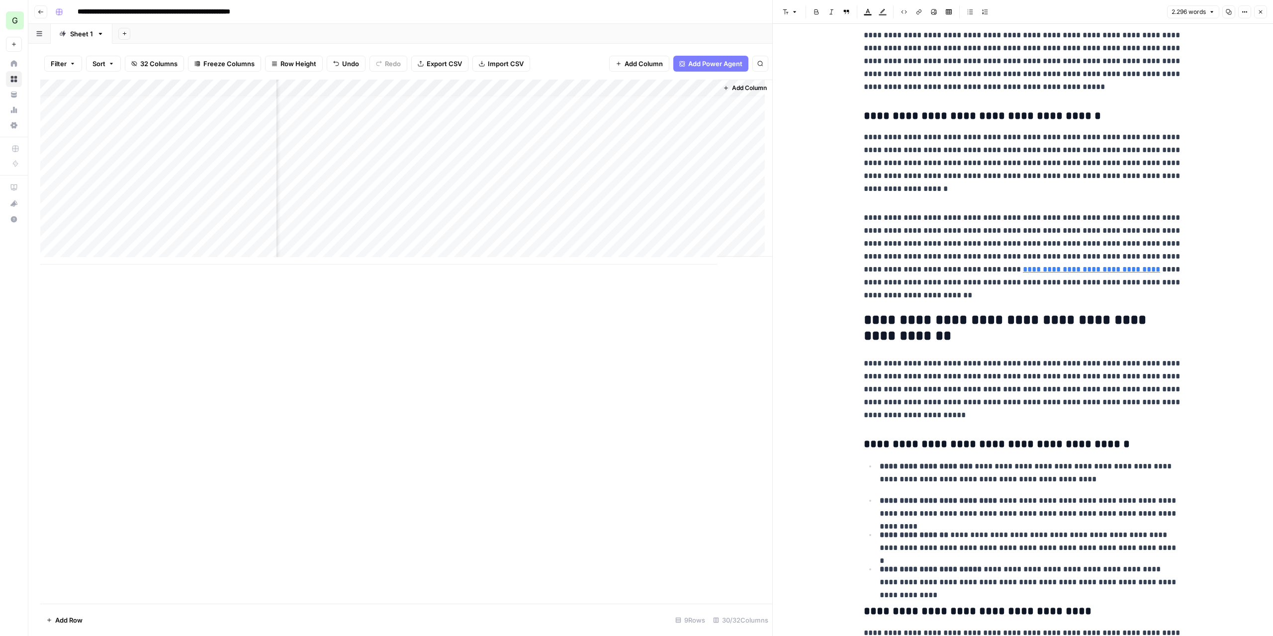
scroll to position [1094, 0]
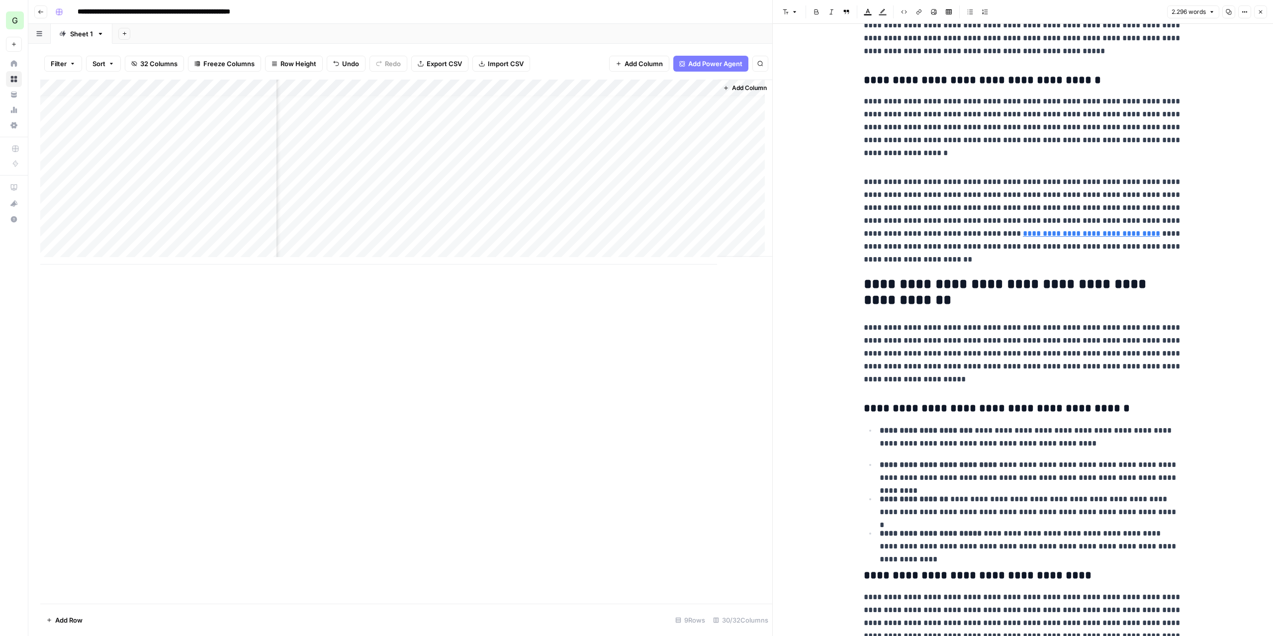
click at [908, 166] on p at bounding box center [1023, 161] width 318 height 13
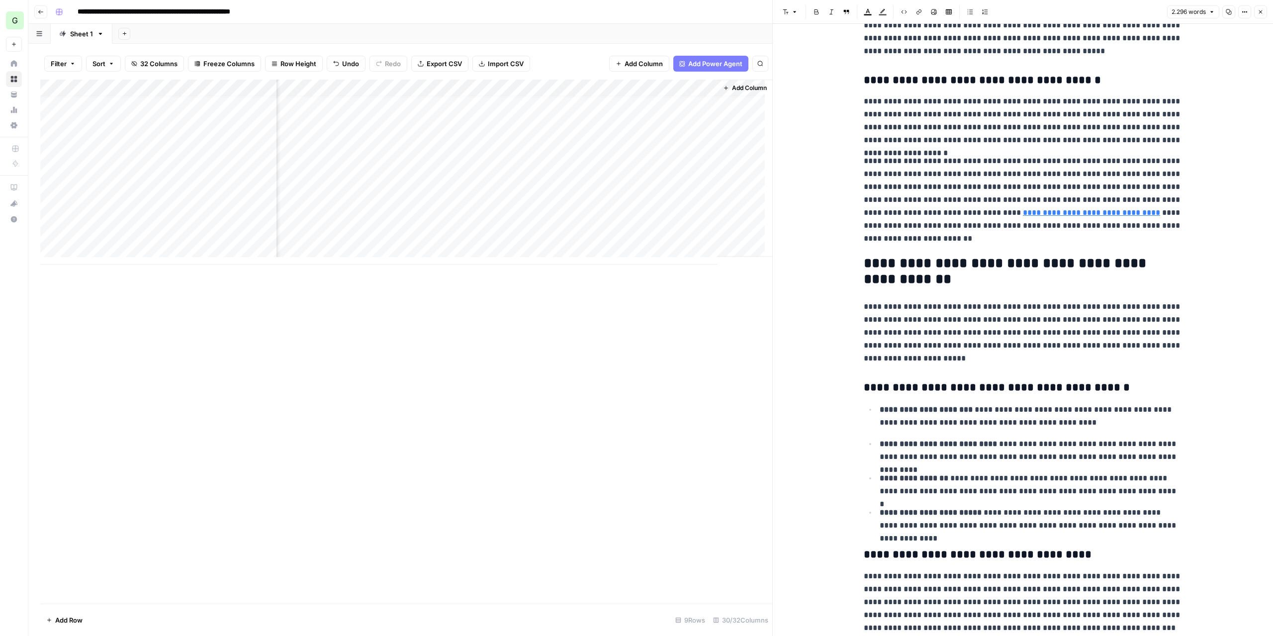
click at [905, 186] on p "**********" at bounding box center [1023, 200] width 318 height 91
click at [921, 210] on p "**********" at bounding box center [1023, 200] width 318 height 91
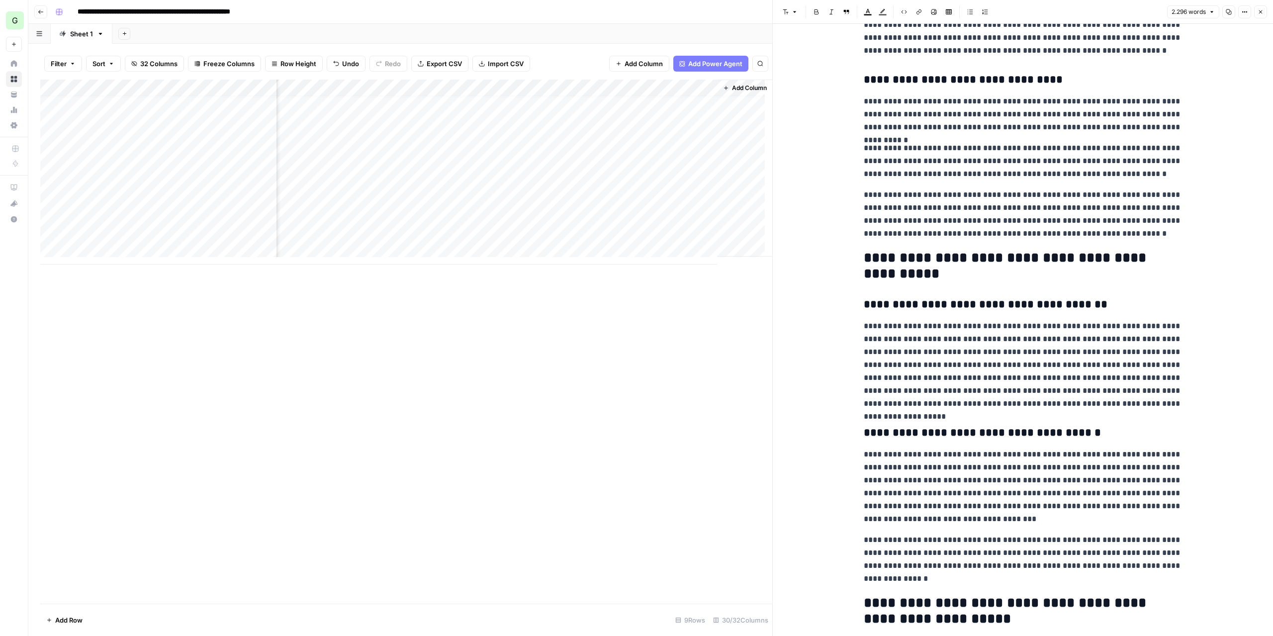
scroll to position [2984, 0]
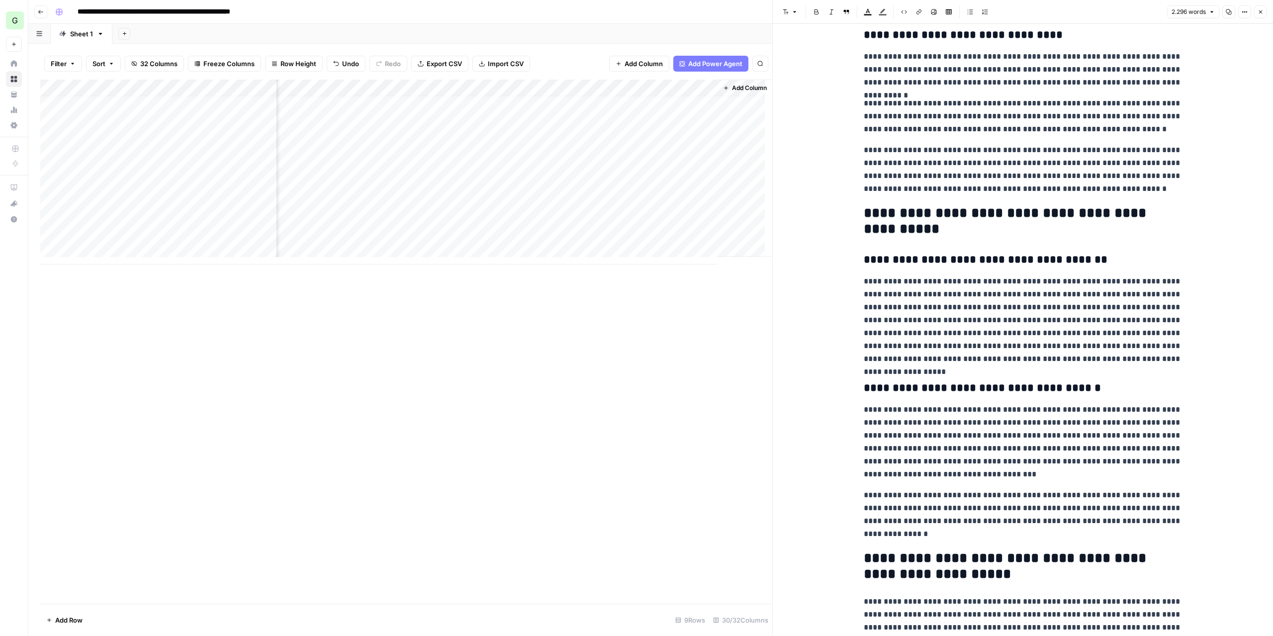
click at [1057, 307] on p "**********" at bounding box center [1023, 320] width 318 height 91
click at [1093, 318] on p "**********" at bounding box center [1023, 320] width 318 height 91
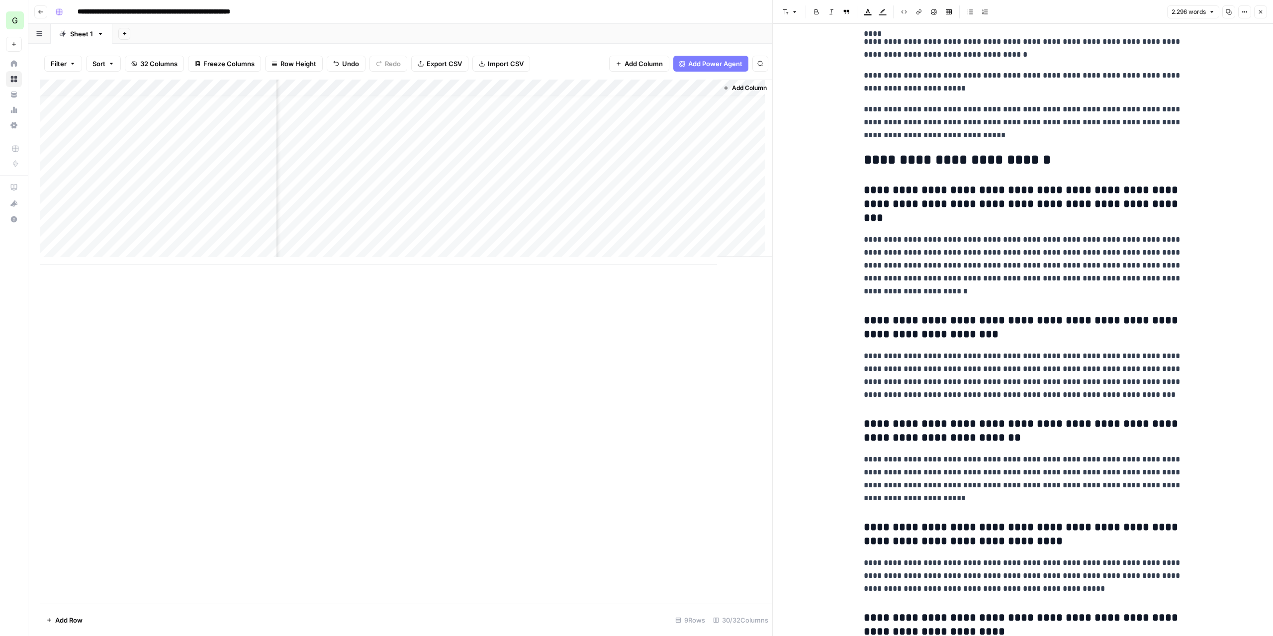
scroll to position [3642, 0]
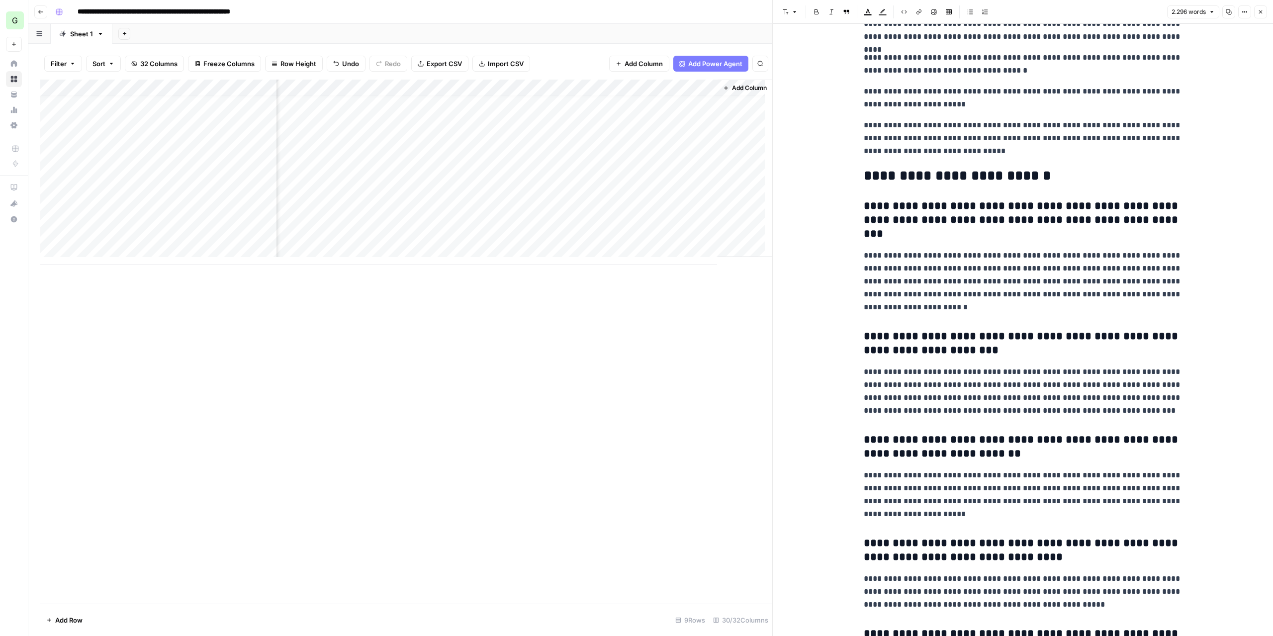
click at [932, 226] on h3 "**********" at bounding box center [1023, 220] width 318 height 42
click at [930, 218] on h3 "**********" at bounding box center [1023, 220] width 318 height 42
click at [234, 144] on div "Add Column" at bounding box center [406, 172] width 732 height 185
click at [141, 142] on div "Add Column" at bounding box center [406, 172] width 732 height 185
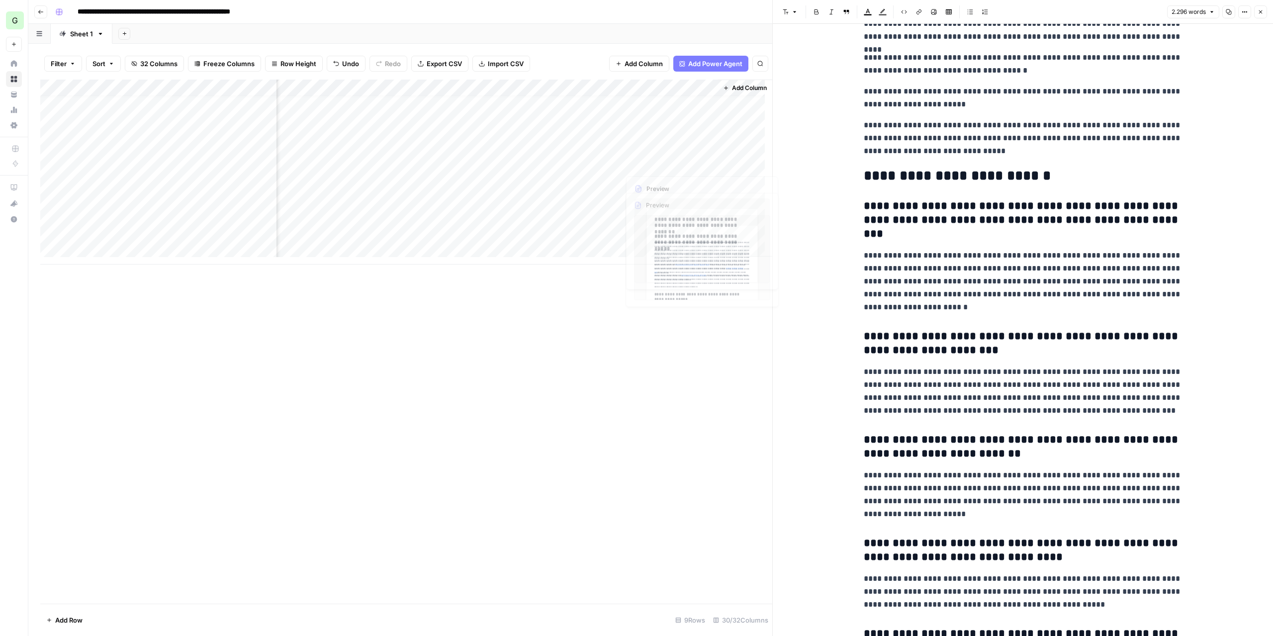
click at [662, 149] on div "Add Column" at bounding box center [406, 172] width 732 height 185
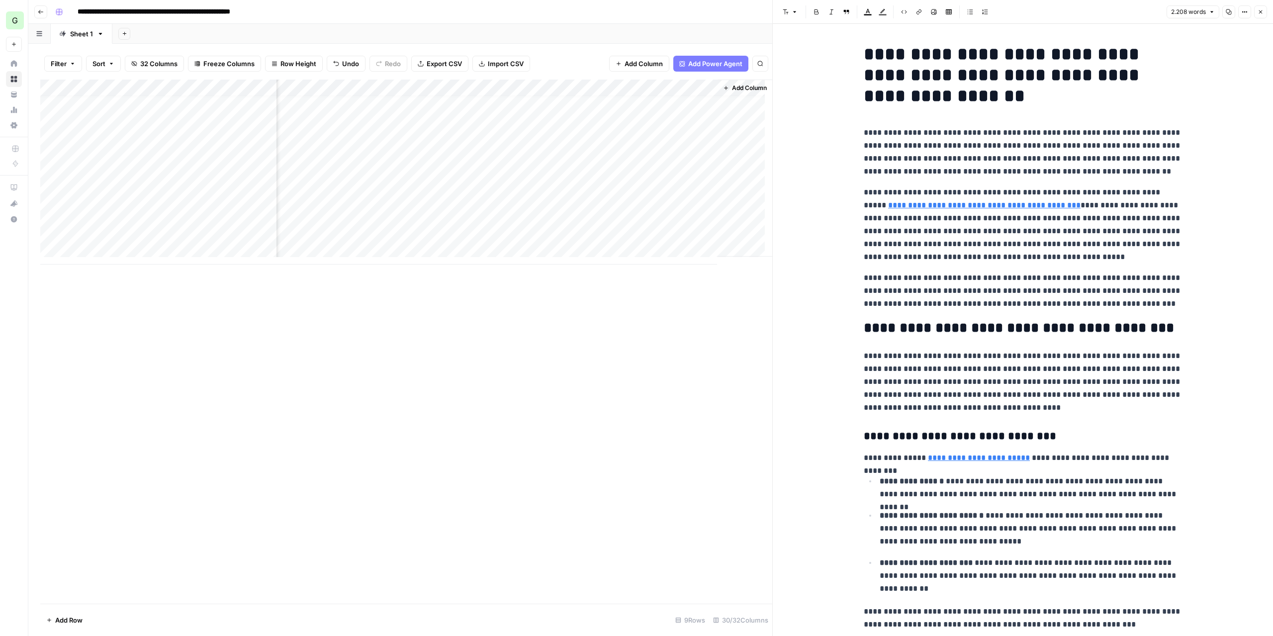
click at [1037, 206] on link "**********" at bounding box center [984, 204] width 192 height 7
click at [983, 191] on input "https://www.cycloid.io/solutions/self-service-portal" at bounding box center [927, 191] width 132 height 10
click at [1020, 189] on icon "button" at bounding box center [1019, 191] width 6 height 6
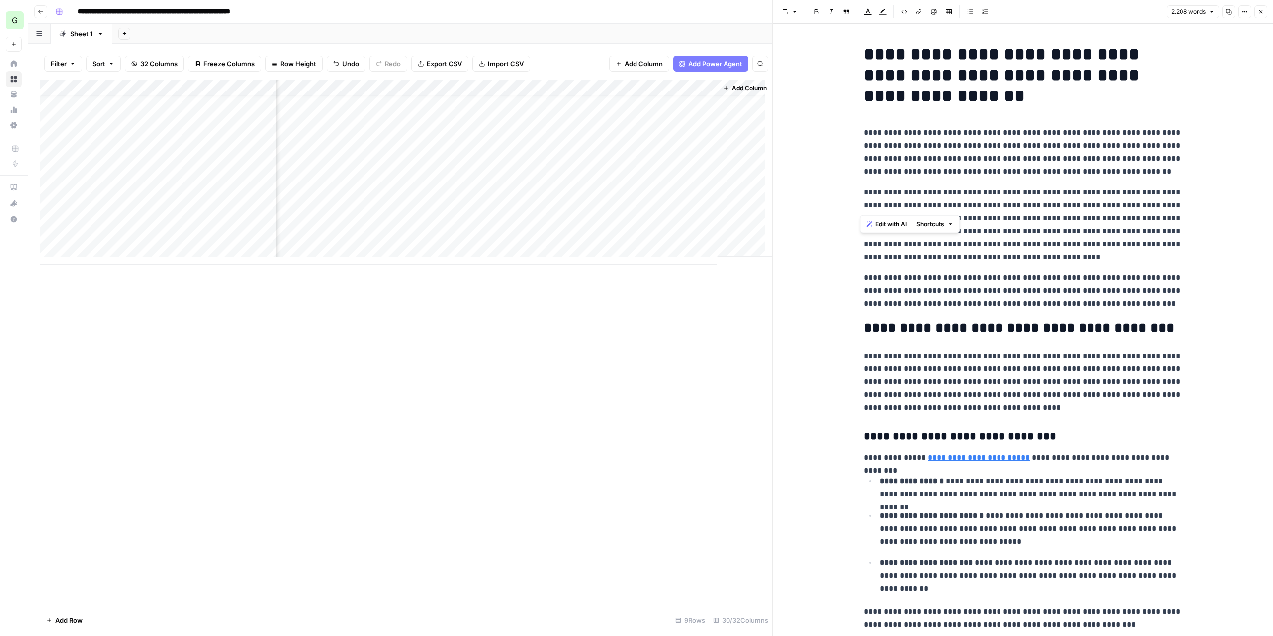
click at [938, 210] on p "**********" at bounding box center [1023, 225] width 318 height 78
drag, startPoint x: 861, startPoint y: 206, endPoint x: 1044, endPoint y: 205, distance: 183.5
click at [1044, 205] on p "**********" at bounding box center [1023, 225] width 318 height 78
click at [918, 13] on icon "button" at bounding box center [919, 12] width 6 height 6
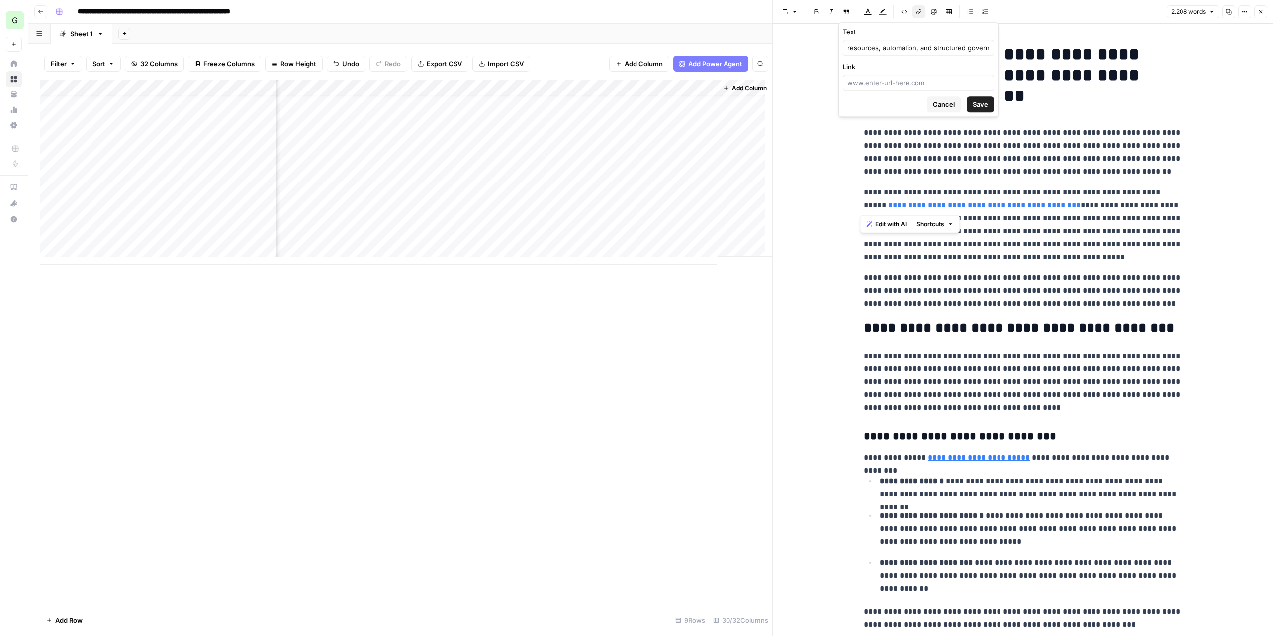
click at [979, 106] on span "Save" at bounding box center [980, 104] width 15 height 10
click at [981, 103] on span "Save" at bounding box center [980, 104] width 15 height 10
click at [933, 85] on input "Link" at bounding box center [918, 83] width 142 height 10
paste input "https://www.cycloid.io/solutions/self-service-portal"
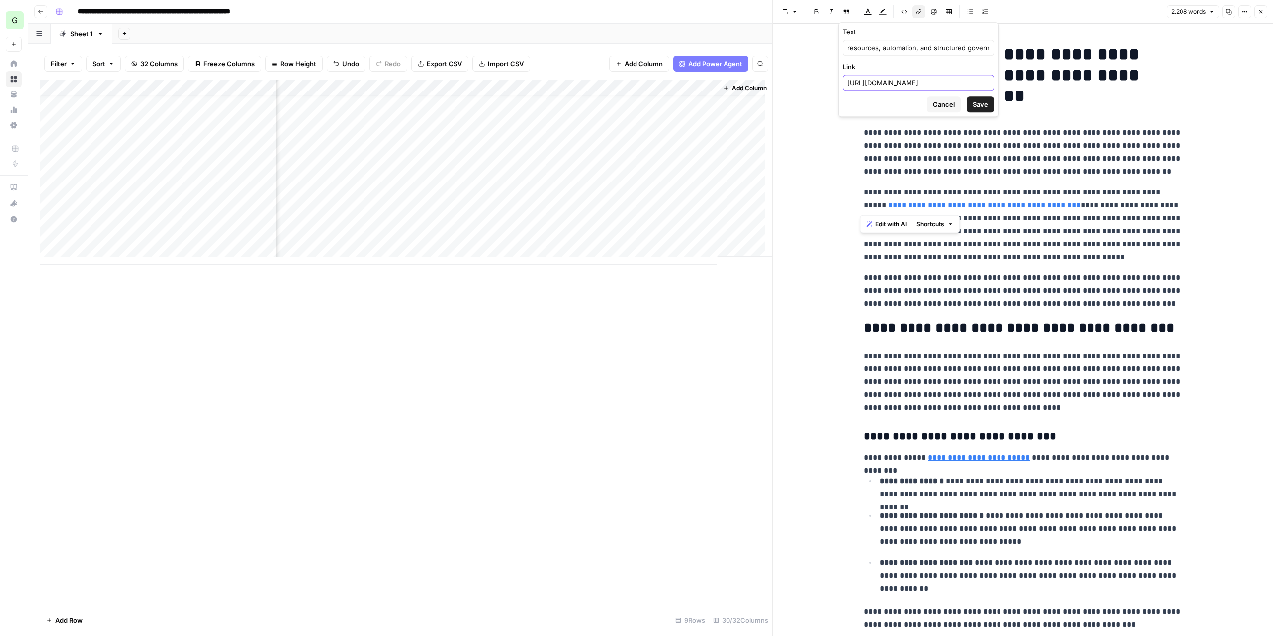
type input "https://www.cycloid.io/solutions/self-service-portal"
click at [974, 100] on span "Save" at bounding box center [980, 104] width 15 height 10
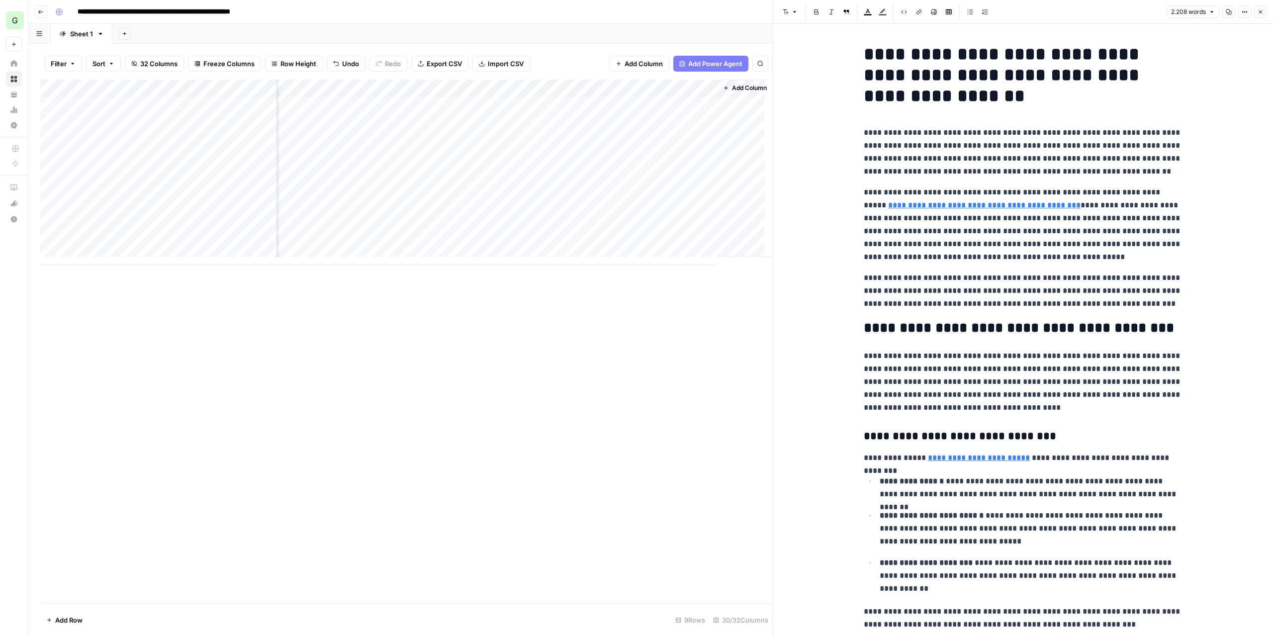
click at [1227, 9] on icon "button" at bounding box center [1229, 12] width 6 height 6
click at [529, 143] on div "Add Column" at bounding box center [406, 172] width 732 height 185
click at [596, 145] on div "Add Column" at bounding box center [406, 172] width 732 height 185
click at [709, 149] on div "Add Column" at bounding box center [406, 172] width 732 height 185
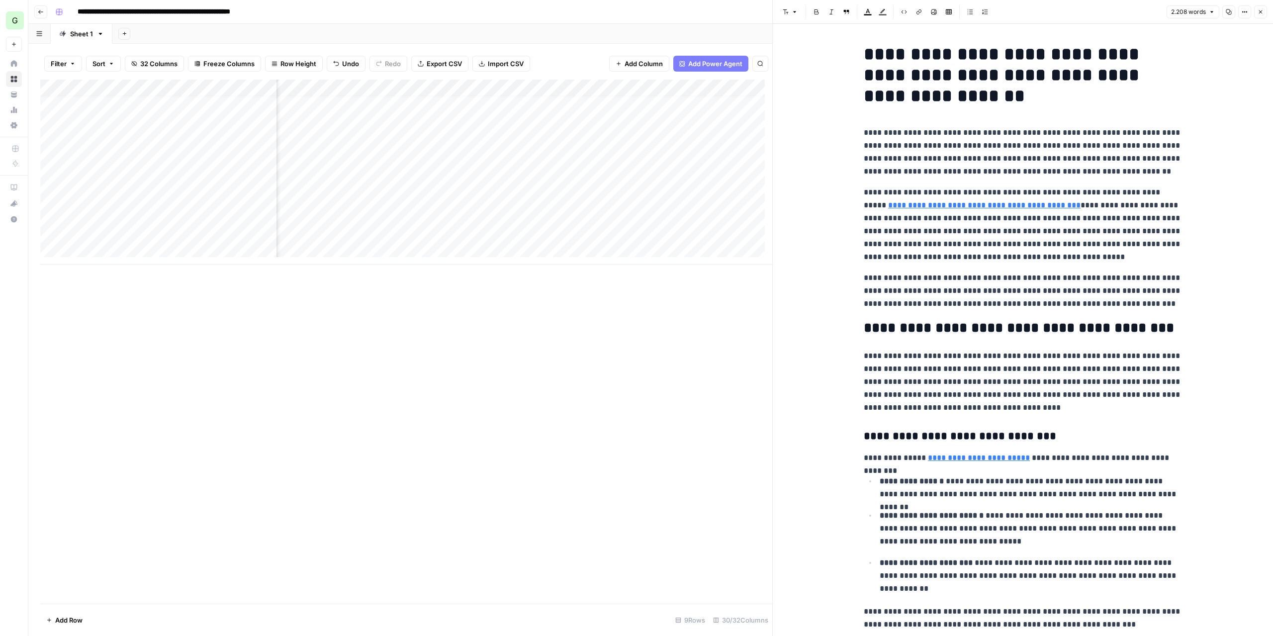
scroll to position [7, 1613]
click at [508, 147] on div "Add Column" at bounding box center [406, 172] width 732 height 185
click at [508, 147] on div at bounding box center [502, 147] width 91 height 18
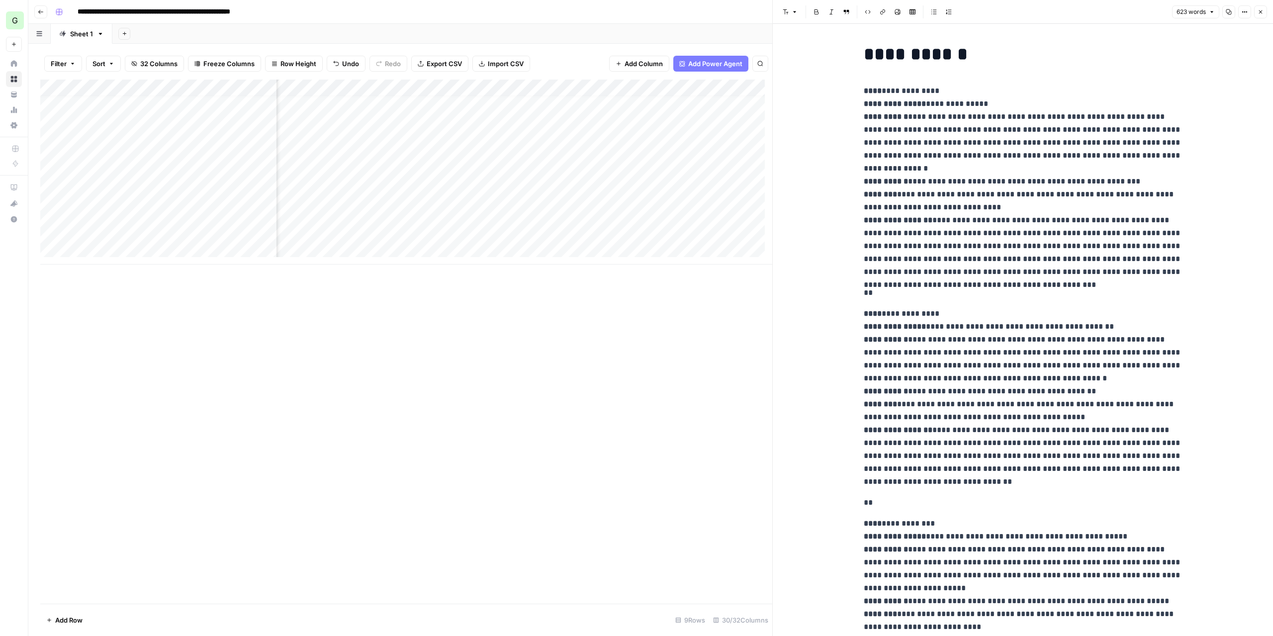
click at [1228, 12] on icon "button" at bounding box center [1229, 12] width 6 height 6
click at [509, 148] on div "Add Column" at bounding box center [406, 172] width 732 height 185
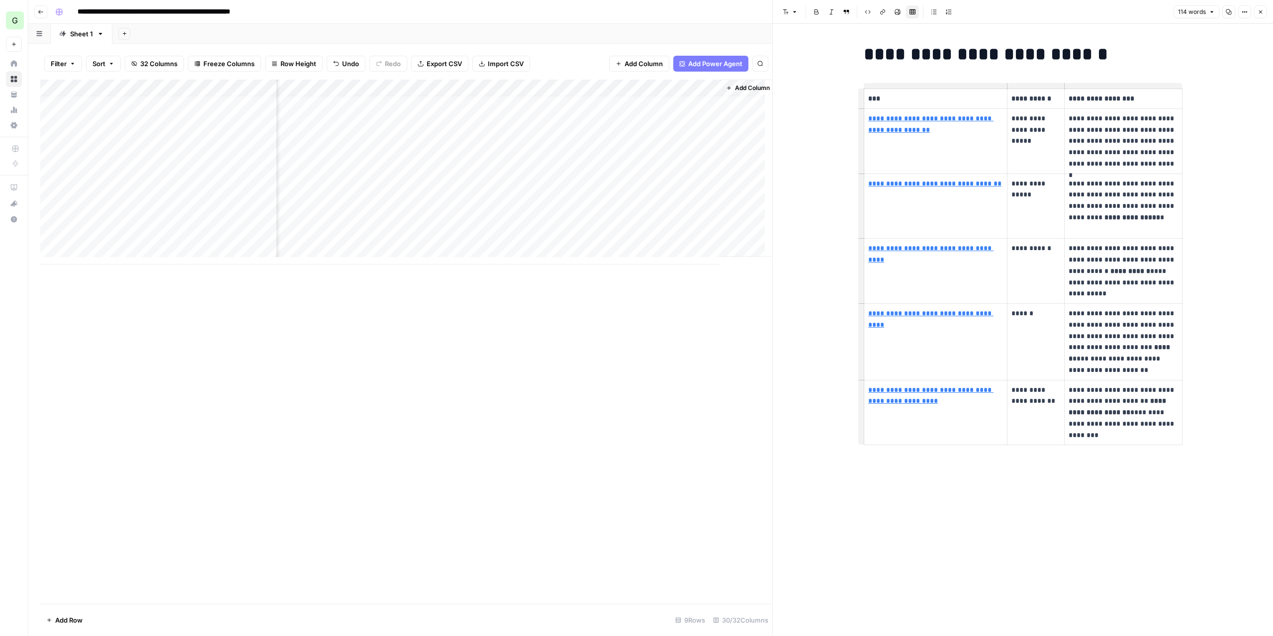
click at [1229, 9] on icon "button" at bounding box center [1229, 12] width 6 height 6
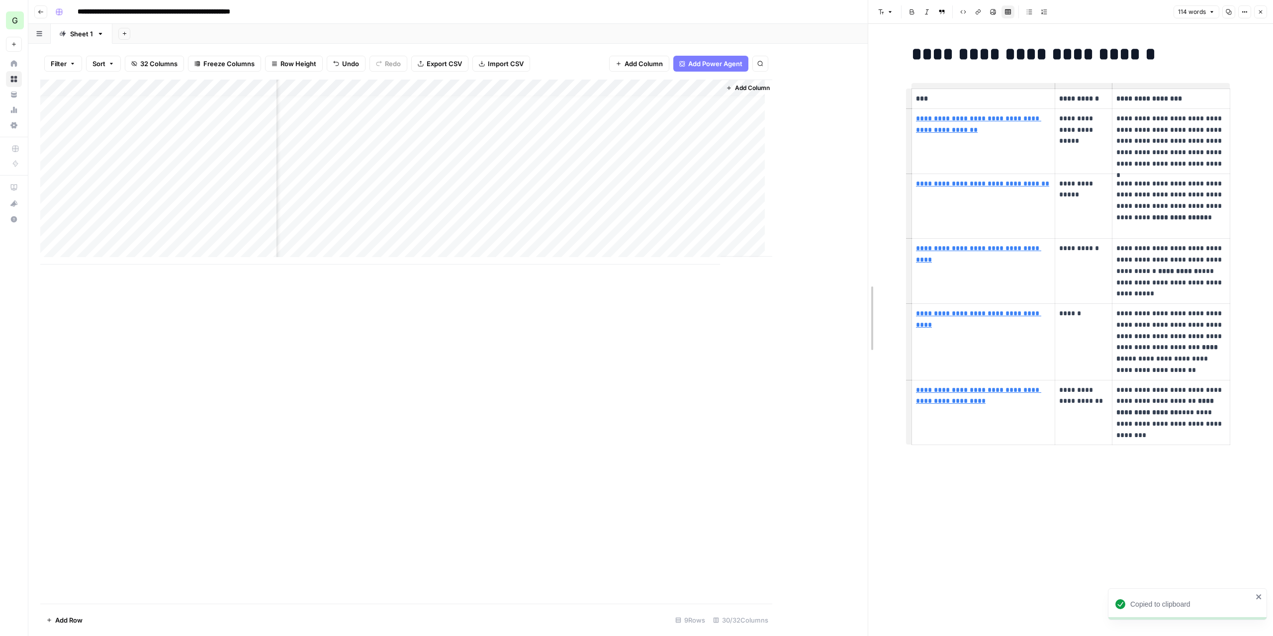
drag, startPoint x: 773, startPoint y: 272, endPoint x: 868, endPoint y: 262, distance: 96.0
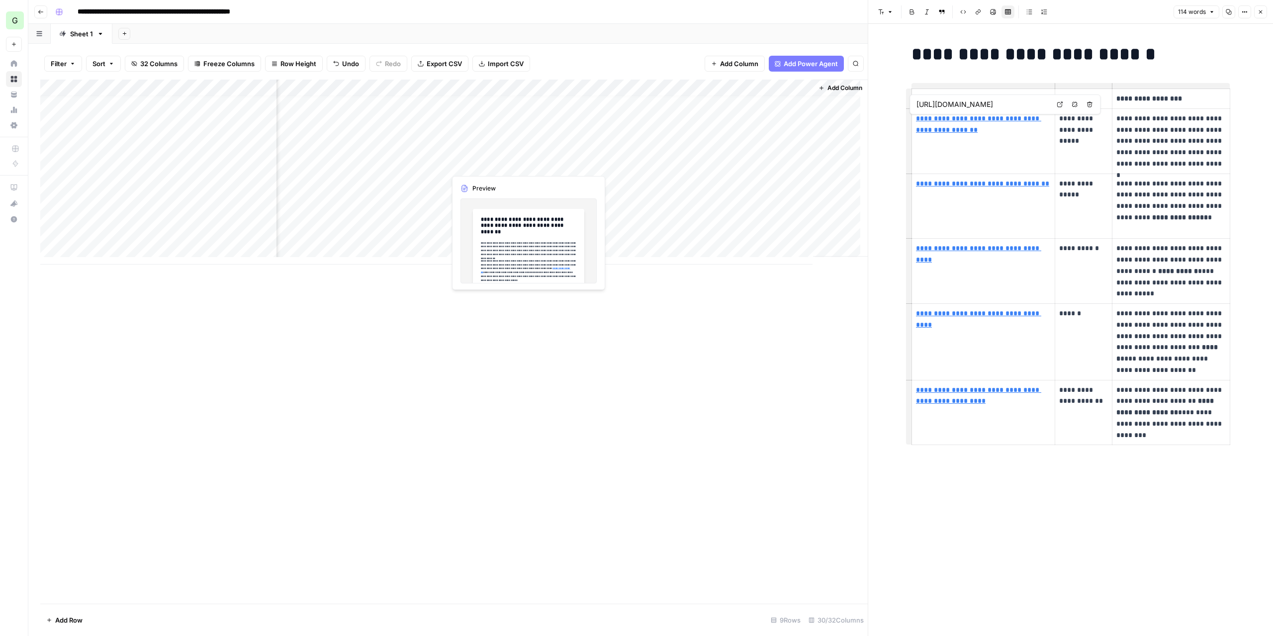
click at [477, 167] on div "Add Column" at bounding box center [453, 172] width 827 height 185
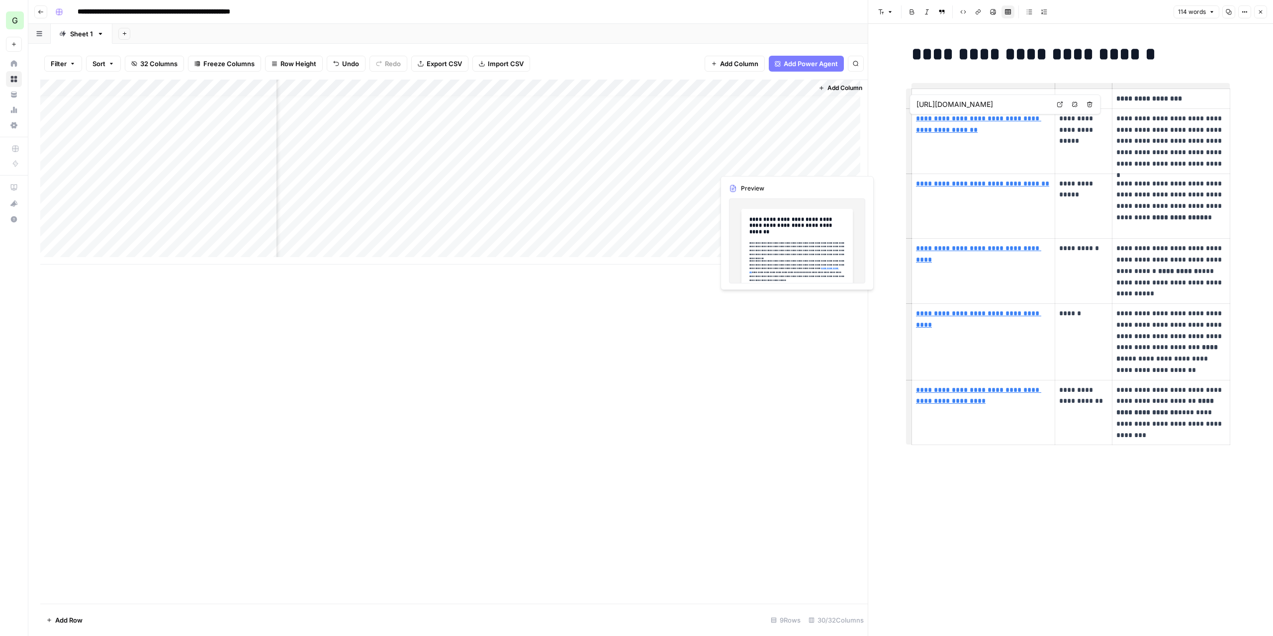
click at [760, 165] on div "Add Column" at bounding box center [453, 172] width 827 height 185
click at [776, 165] on div "Add Column" at bounding box center [453, 172] width 827 height 185
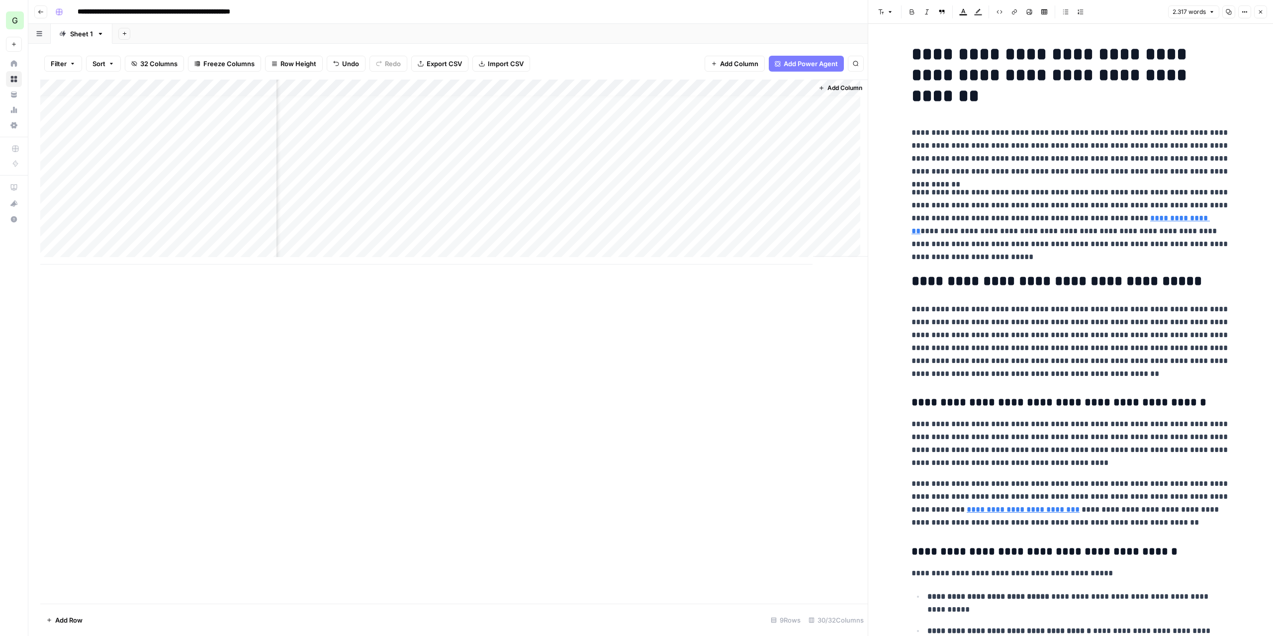
click at [1228, 14] on icon "button" at bounding box center [1229, 12] width 6 height 6
click at [163, 169] on div "Add Column" at bounding box center [453, 172] width 827 height 185
click at [537, 164] on div "Add Column" at bounding box center [453, 172] width 827 height 185
click at [620, 166] on div "Add Column" at bounding box center [453, 172] width 827 height 185
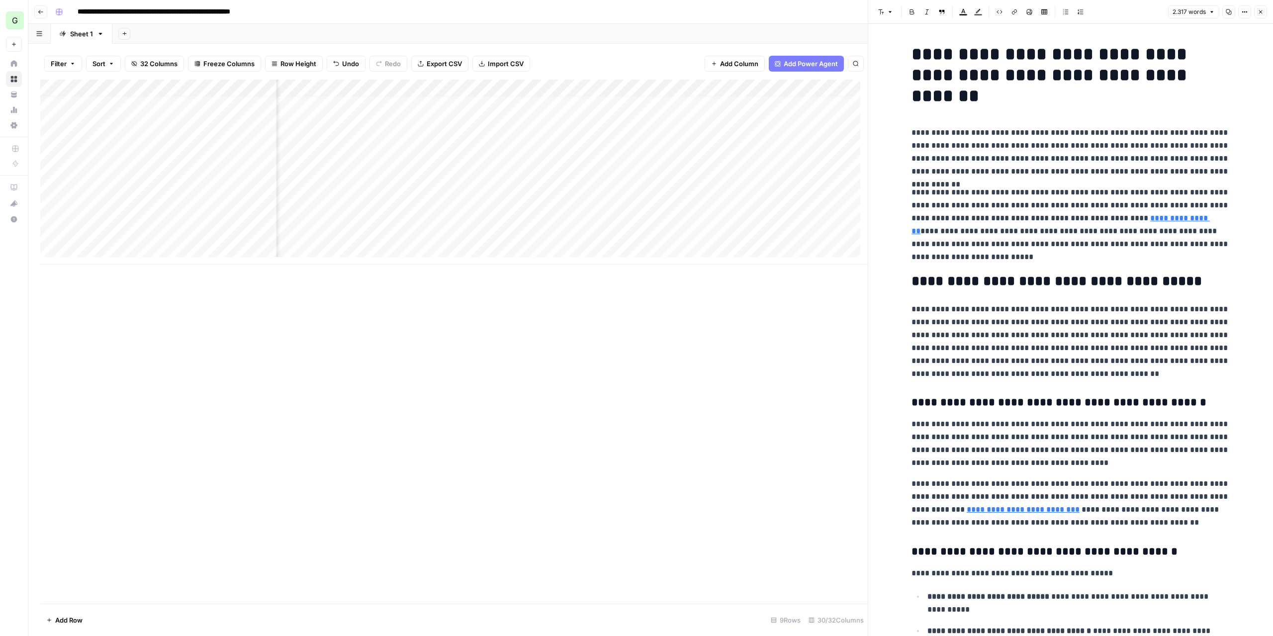
click at [620, 166] on div "Add Column" at bounding box center [453, 172] width 827 height 185
drag, startPoint x: 659, startPoint y: 326, endPoint x: 640, endPoint y: 243, distance: 85.7
click at [657, 325] on div "Add Column" at bounding box center [453, 342] width 827 height 524
click at [636, 161] on div "Add Column" at bounding box center [453, 172] width 827 height 185
click at [628, 169] on textarea "**********" at bounding box center [666, 175] width 199 height 34
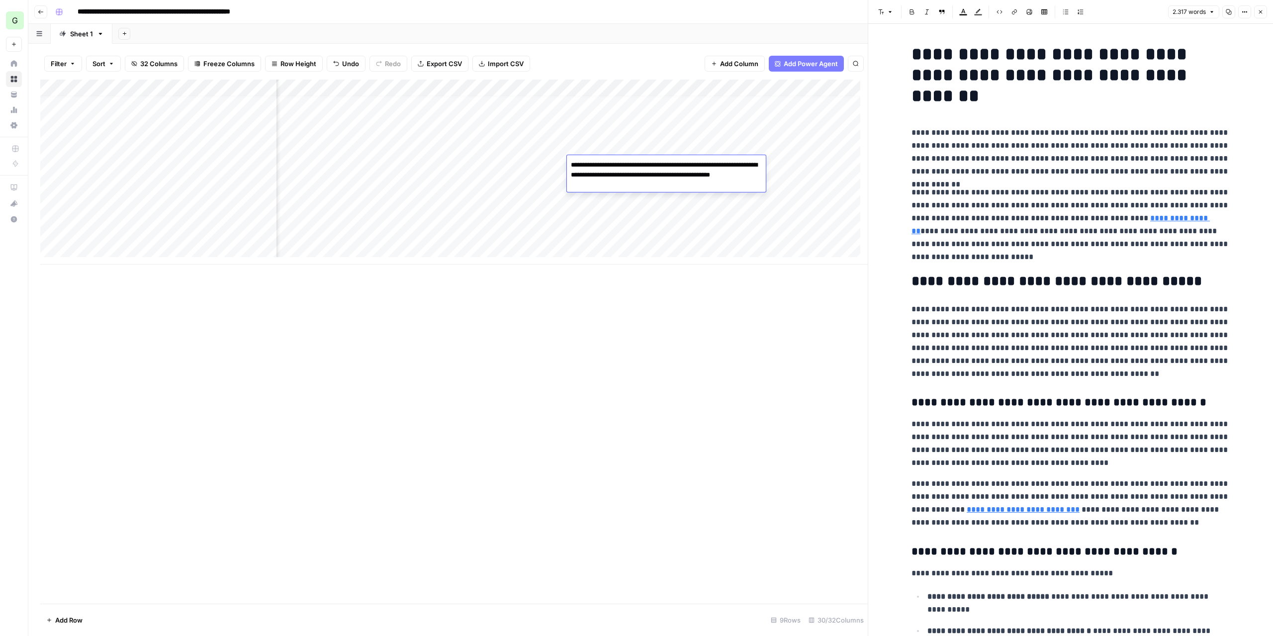
click at [628, 169] on textarea "**********" at bounding box center [666, 175] width 199 height 34
click at [714, 205] on div "Add Column" at bounding box center [453, 172] width 827 height 185
click at [699, 165] on div "Add Column" at bounding box center [453, 172] width 827 height 185
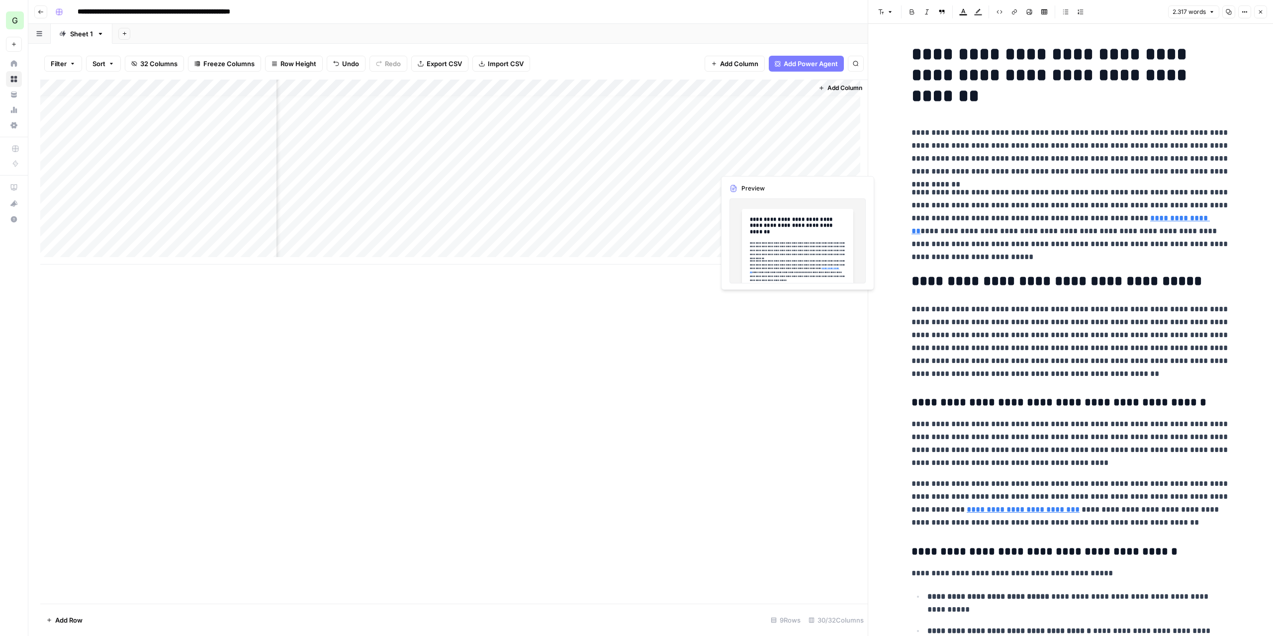
click at [745, 164] on div "Add Column" at bounding box center [453, 172] width 827 height 185
click at [1226, 11] on button "Copy" at bounding box center [1228, 11] width 13 height 13
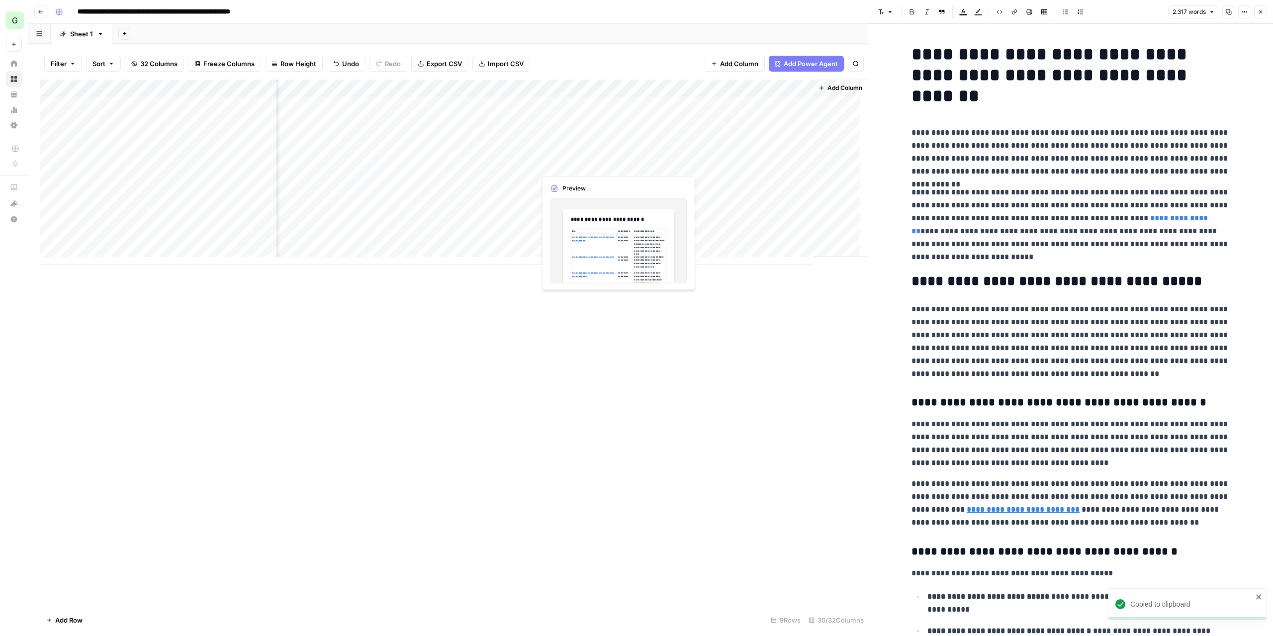
click at [587, 163] on div "Add Column" at bounding box center [453, 172] width 827 height 185
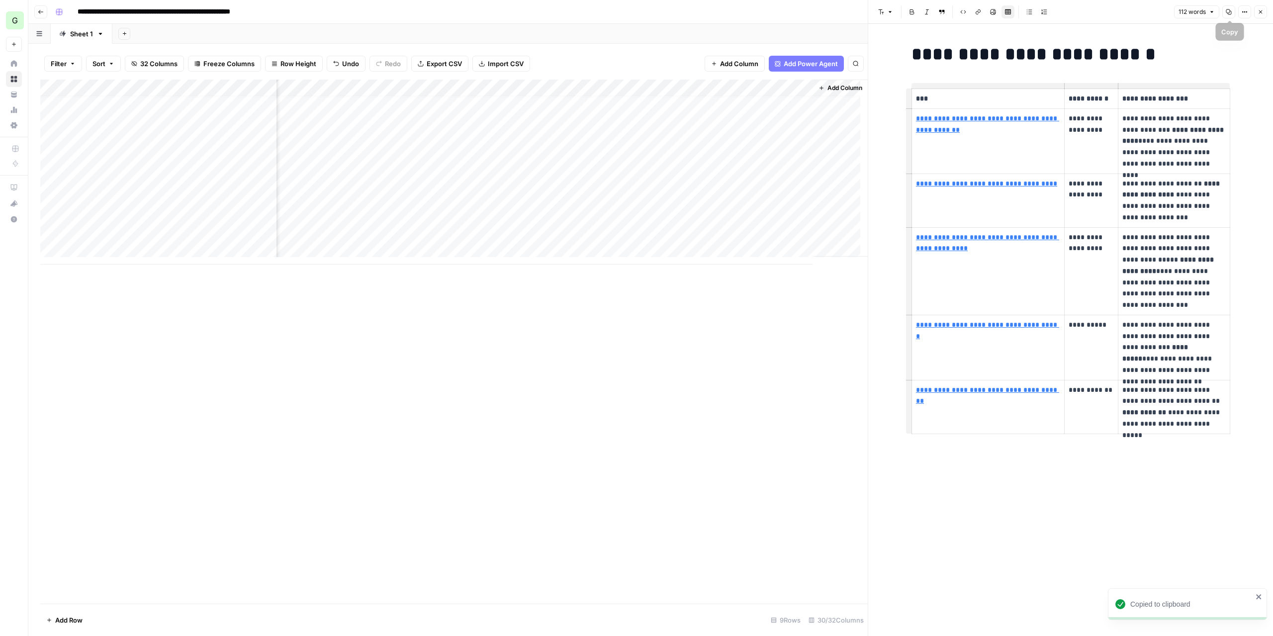
click at [1230, 13] on icon "button" at bounding box center [1229, 12] width 6 height 6
click at [456, 165] on div "Add Column" at bounding box center [453, 172] width 827 height 185
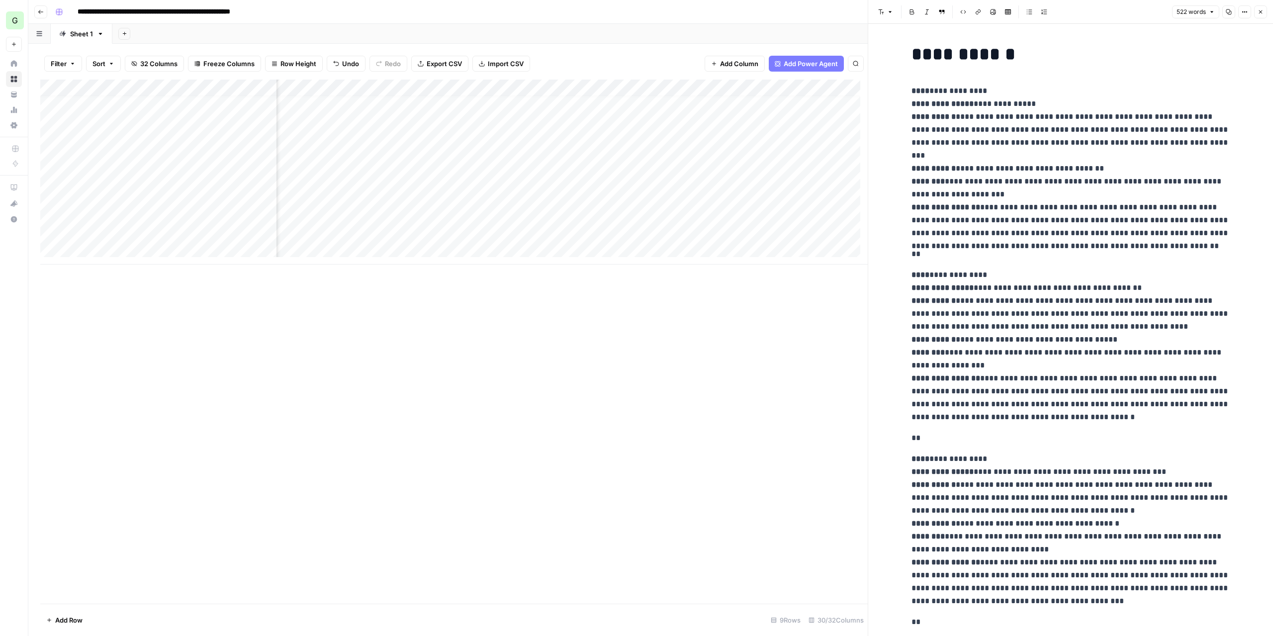
click at [1227, 11] on icon "button" at bounding box center [1228, 11] width 5 height 5
click at [598, 168] on div "Add Column" at bounding box center [453, 172] width 827 height 185
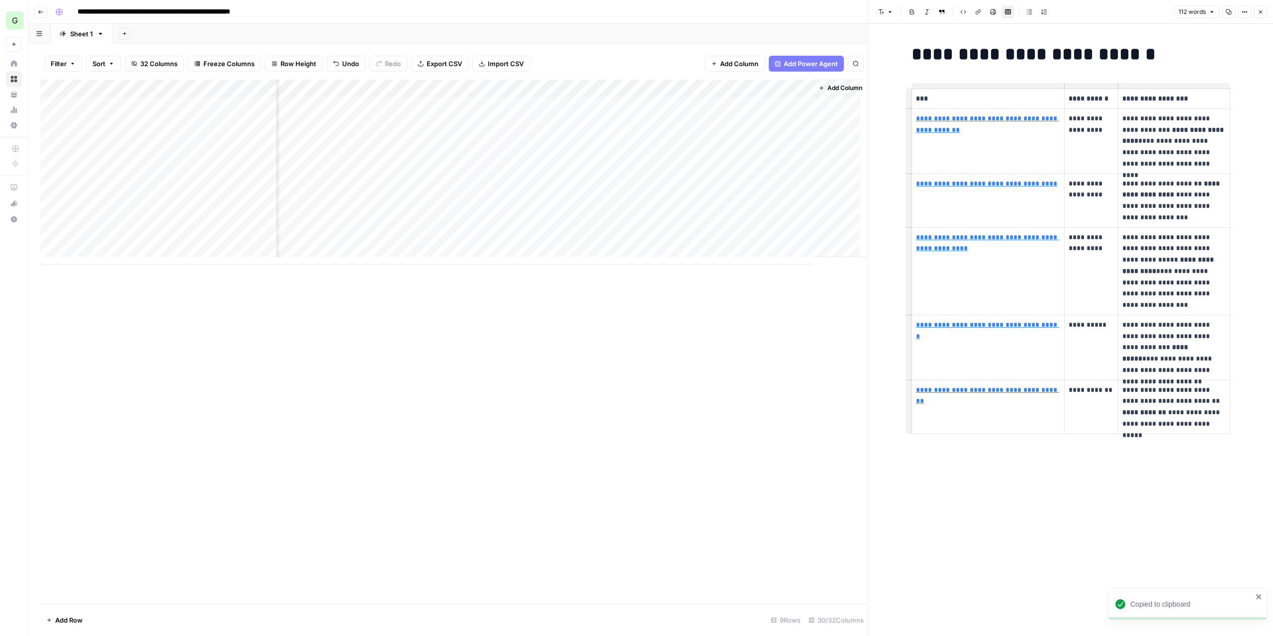
click at [1227, 14] on icon "button" at bounding box center [1229, 12] width 6 height 6
type input "https://www.cycloid.io/product/iac-resource-management"
drag, startPoint x: 1258, startPoint y: 15, endPoint x: 788, endPoint y: 282, distance: 540.2
click at [818, 316] on body "**********" at bounding box center [636, 318] width 1273 height 636
click at [741, 179] on div "Add Column" at bounding box center [453, 172] width 827 height 185
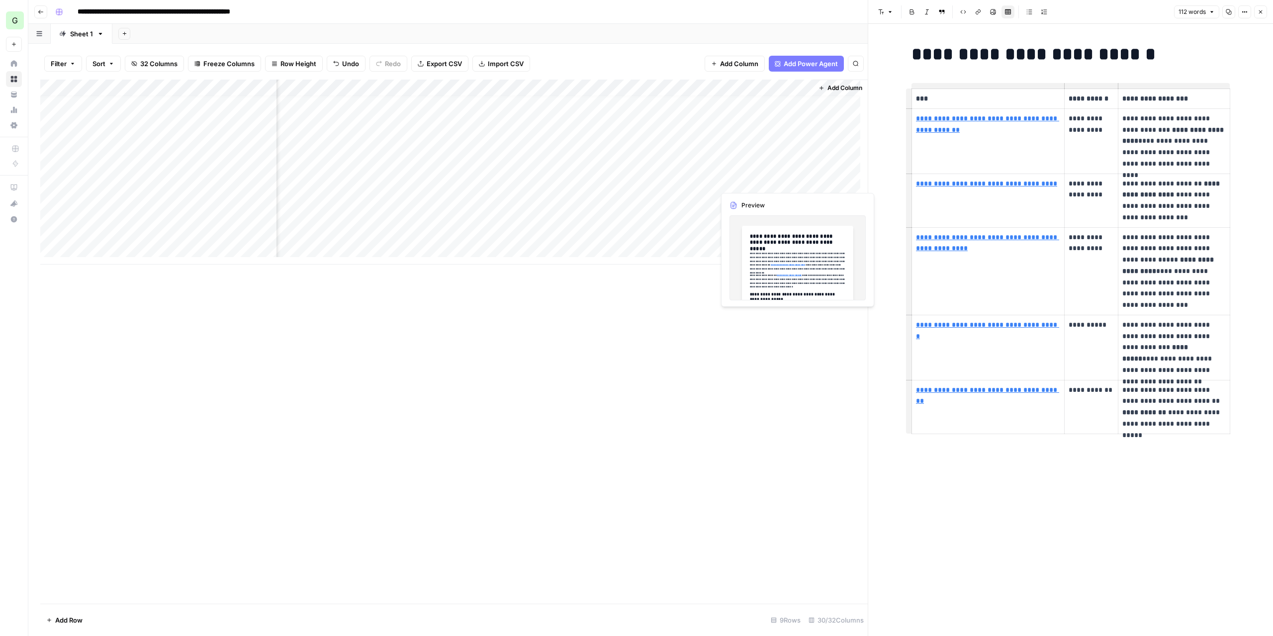
click at [741, 179] on div "Add Column" at bounding box center [453, 172] width 827 height 185
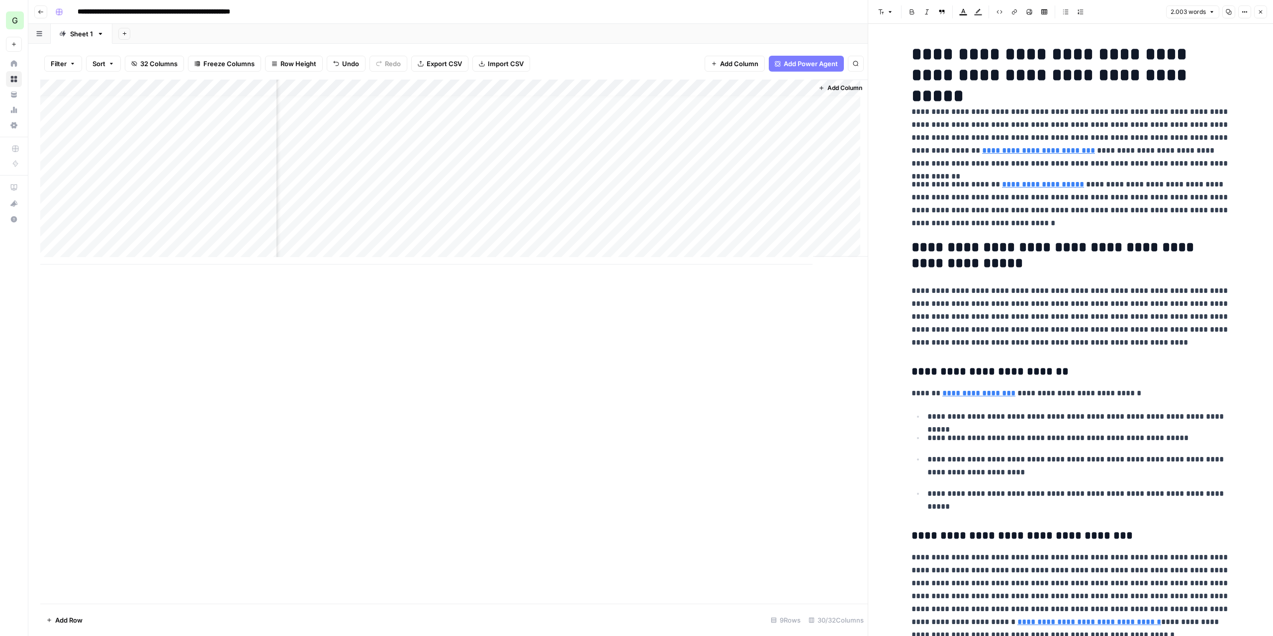
click at [1228, 9] on icon "button" at bounding box center [1229, 12] width 6 height 6
click at [154, 180] on div "Add Column" at bounding box center [453, 172] width 827 height 185
click at [430, 181] on div "Add Column" at bounding box center [453, 172] width 827 height 185
click at [545, 182] on div "Add Column" at bounding box center [453, 172] width 827 height 185
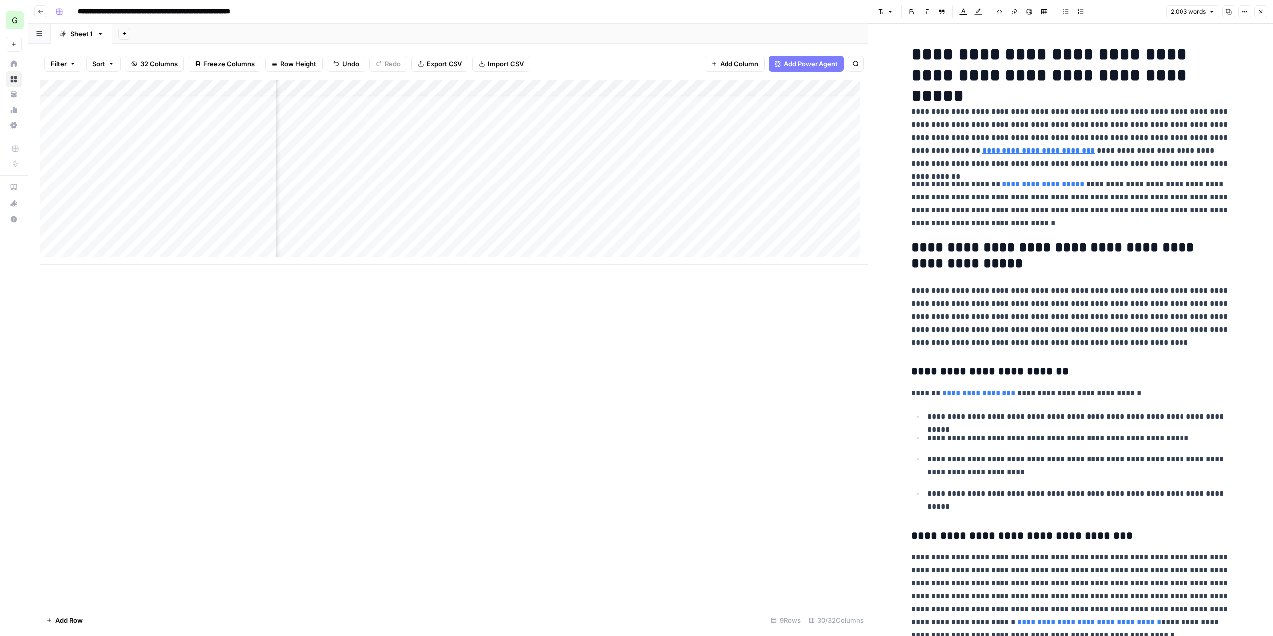
click at [626, 182] on div "Add Column" at bounding box center [453, 172] width 827 height 185
click at [435, 182] on div "Add Column" at bounding box center [453, 172] width 827 height 185
click at [435, 182] on div at bounding box center [419, 181] width 91 height 18
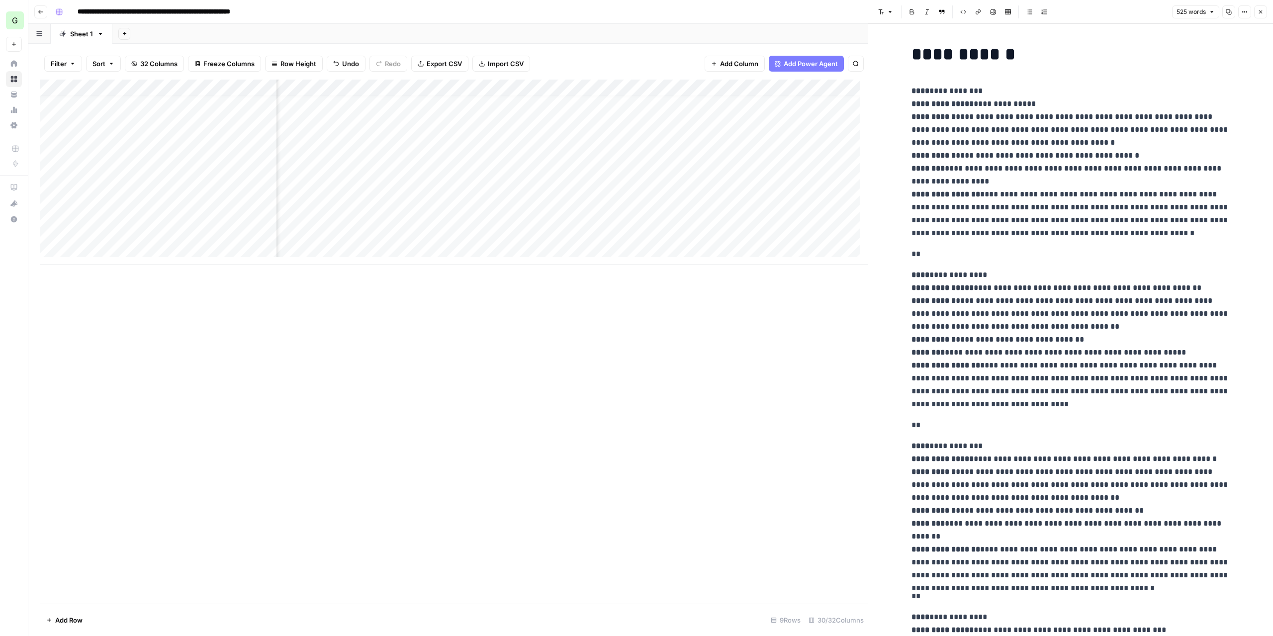
click at [1230, 8] on button "Copy" at bounding box center [1228, 11] width 13 height 13
click at [585, 180] on div "Add Column" at bounding box center [453, 172] width 827 height 185
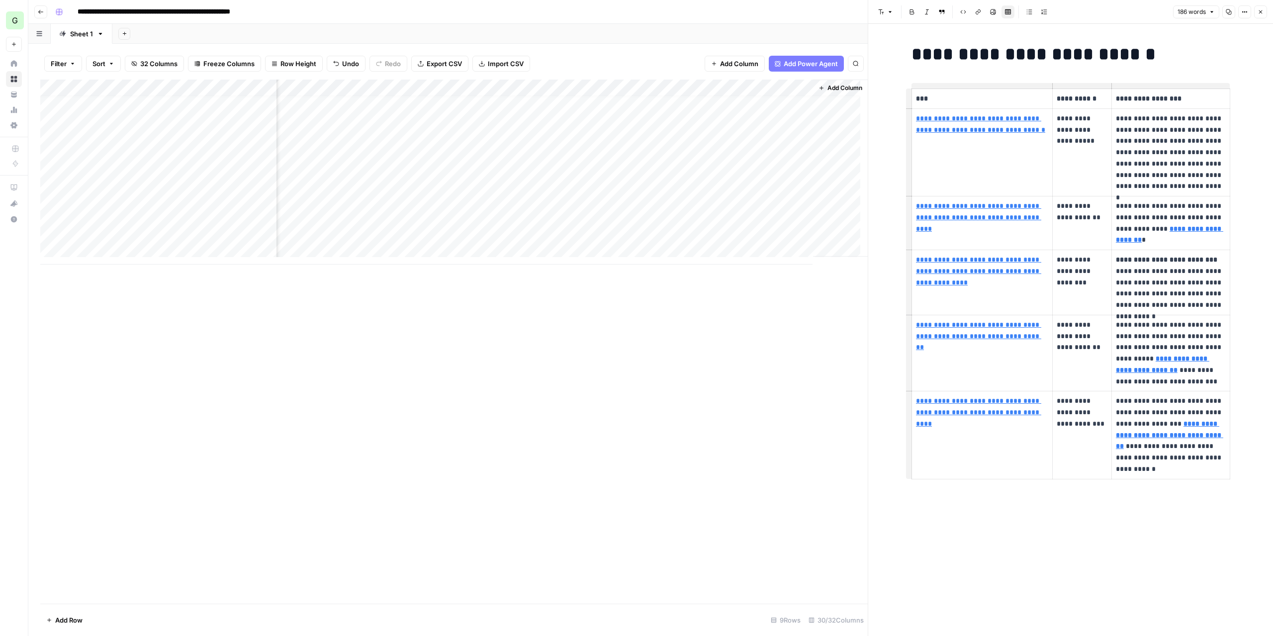
click at [1229, 14] on icon "button" at bounding box center [1229, 12] width 6 height 6
click at [745, 197] on div "Add Column" at bounding box center [453, 172] width 827 height 185
click at [752, 200] on div "Add Column" at bounding box center [453, 172] width 827 height 185
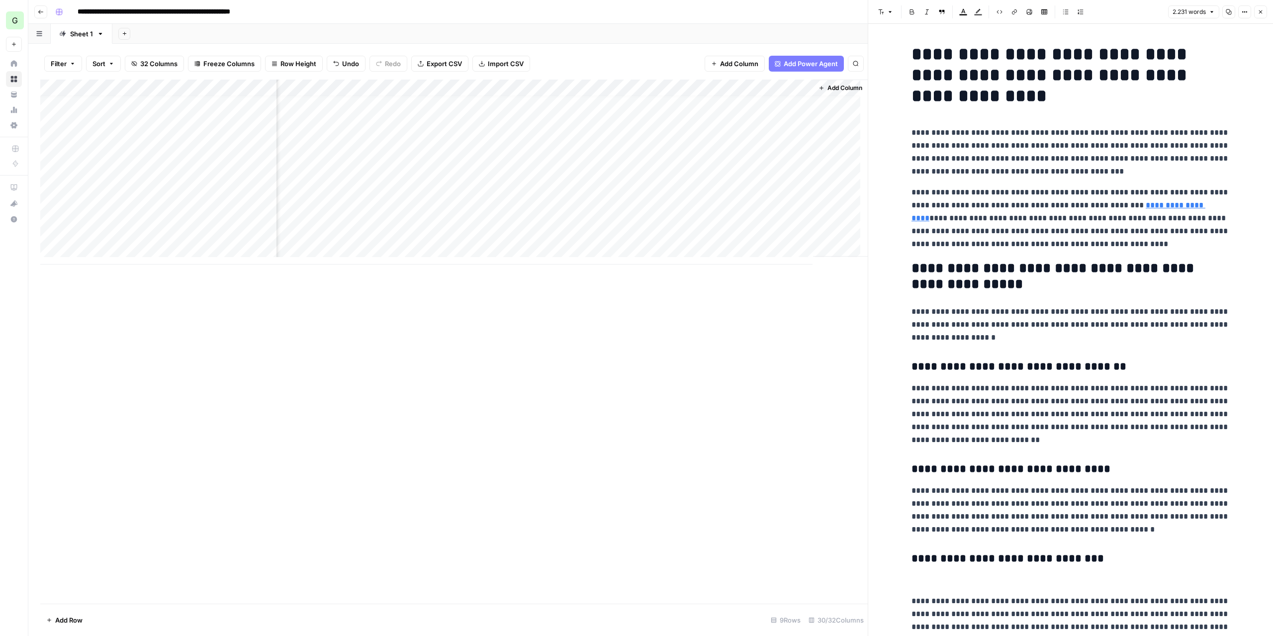
click at [1227, 10] on icon "button" at bounding box center [1228, 11] width 5 height 5
click at [173, 196] on div "Add Column" at bounding box center [453, 172] width 827 height 185
click at [462, 197] on div "Add Column" at bounding box center [453, 172] width 827 height 185
click at [552, 195] on div "Add Column" at bounding box center [453, 172] width 827 height 185
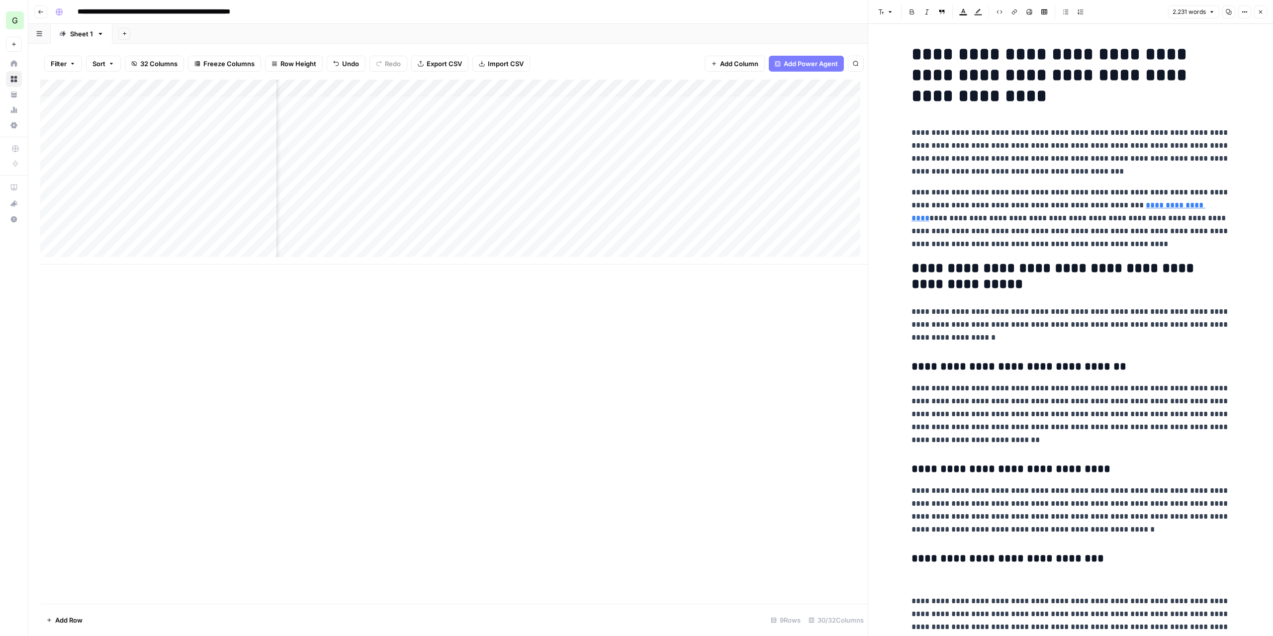
click at [656, 199] on div "Add Column" at bounding box center [453, 172] width 827 height 185
click at [456, 199] on div "Add Column" at bounding box center [453, 172] width 827 height 185
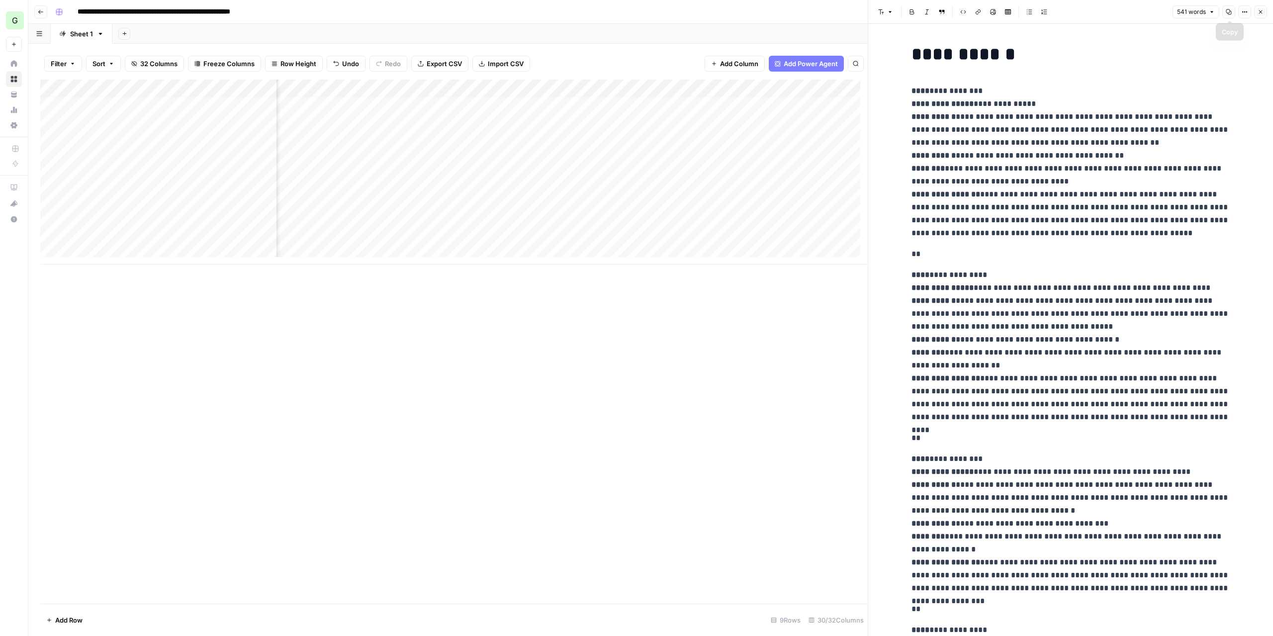
click at [1229, 11] on icon "button" at bounding box center [1229, 12] width 6 height 6
click at [653, 182] on div "Add Column" at bounding box center [453, 172] width 827 height 185
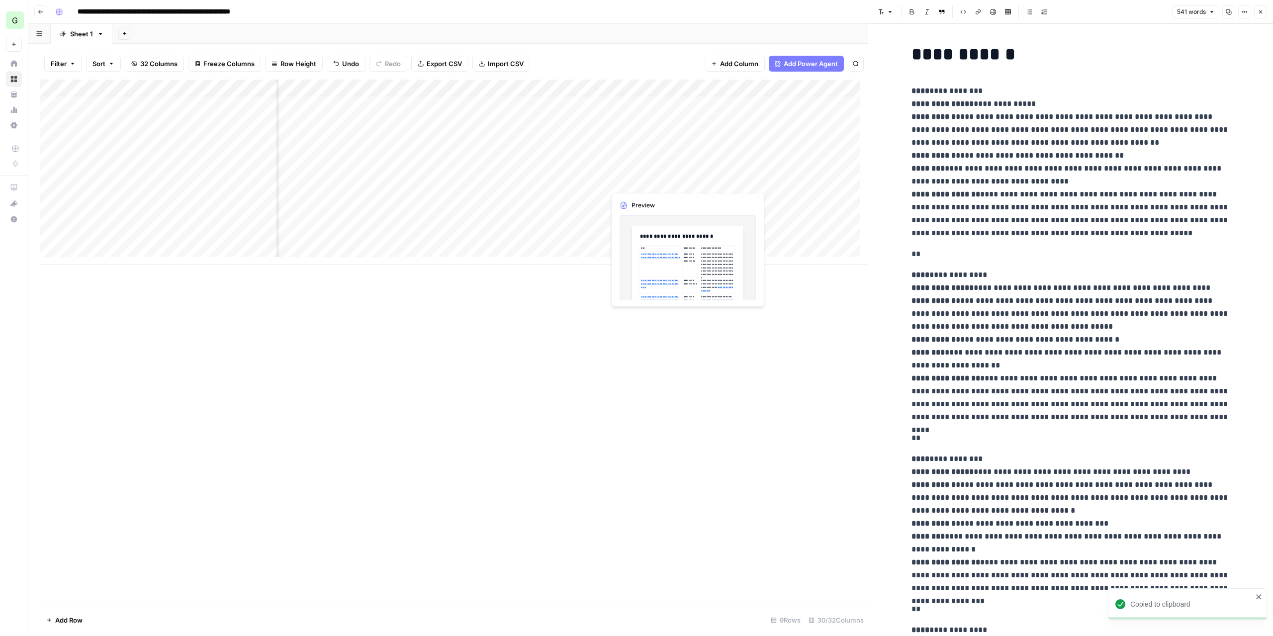
click at [653, 182] on div "Add Column" at bounding box center [453, 172] width 827 height 185
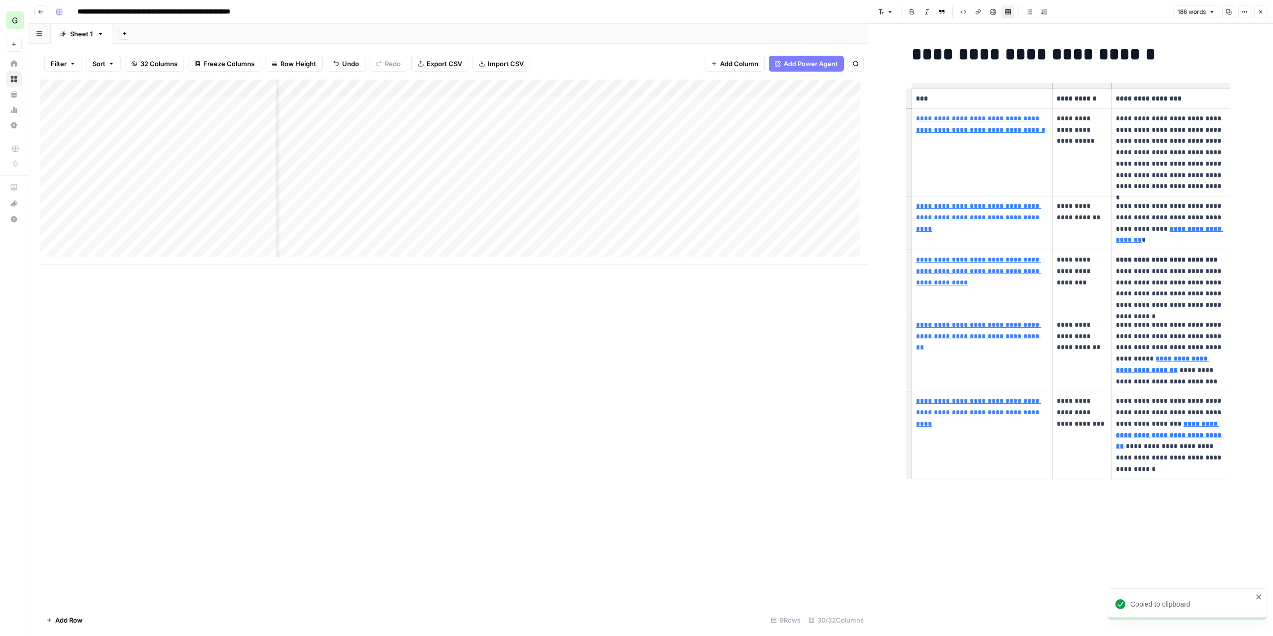
click at [1229, 11] on icon "button" at bounding box center [1229, 12] width 6 height 6
click at [657, 198] on div "Add Column" at bounding box center [453, 172] width 827 height 185
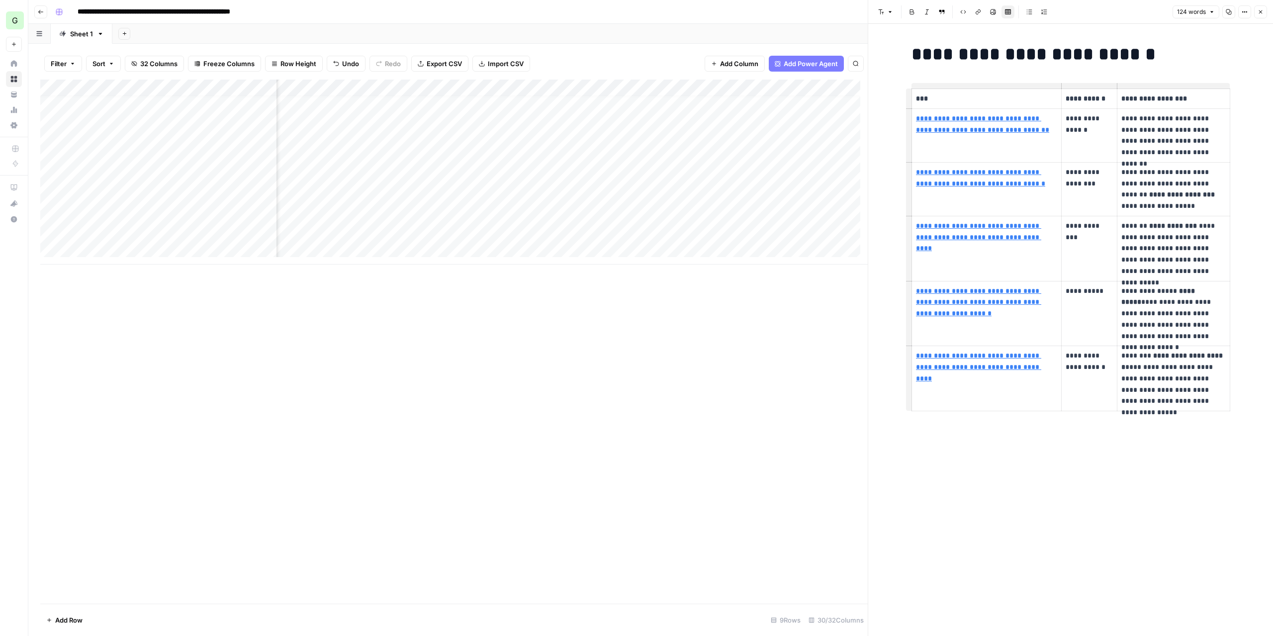
click at [1228, 11] on icon "button" at bounding box center [1229, 12] width 6 height 6
drag, startPoint x: 1209, startPoint y: 0, endPoint x: 877, endPoint y: 27, distance: 332.8
click at [877, 27] on div "**********" at bounding box center [1070, 330] width 405 height 612
click at [160, 216] on div "Add Column" at bounding box center [453, 172] width 827 height 185
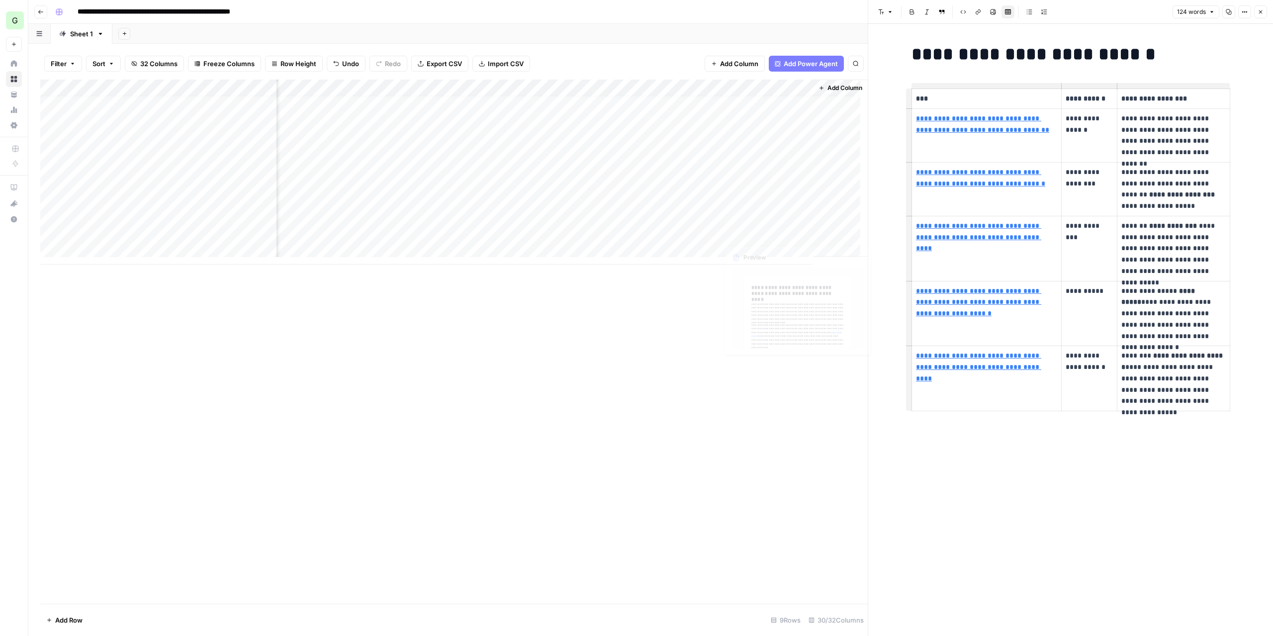
click at [760, 217] on div "Add Column" at bounding box center [453, 172] width 827 height 185
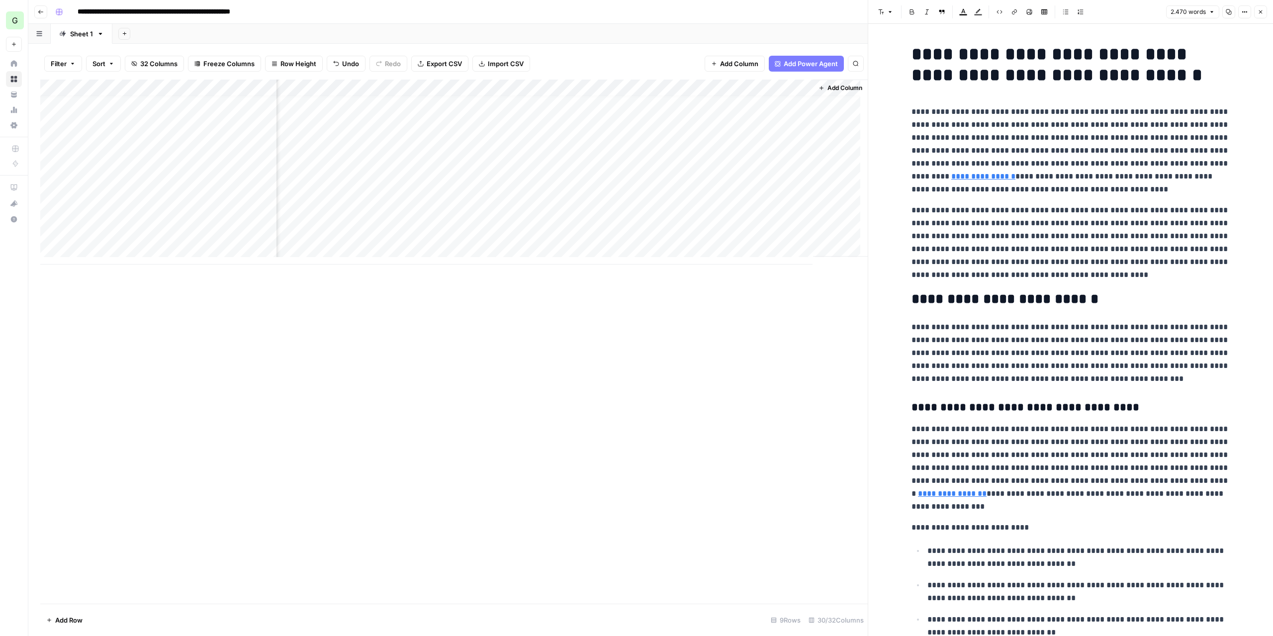
click at [1232, 11] on icon "button" at bounding box center [1229, 12] width 6 height 6
drag, startPoint x: 760, startPoint y: 264, endPoint x: 725, endPoint y: 266, distance: 35.3
click at [725, 266] on div "Add Column" at bounding box center [453, 342] width 827 height 524
click at [573, 215] on div "Add Column" at bounding box center [453, 172] width 827 height 185
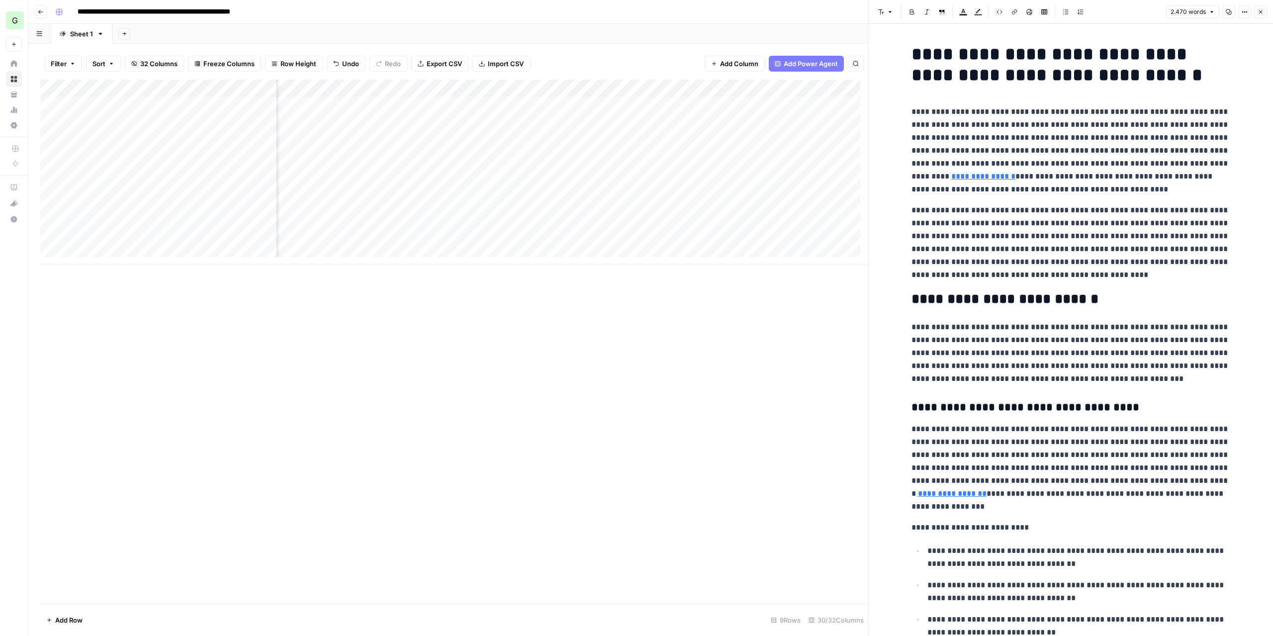
click at [667, 215] on div "Add Column" at bounding box center [453, 172] width 827 height 185
click at [745, 217] on div "Add Column" at bounding box center [453, 172] width 827 height 185
click at [498, 213] on div "Add Column" at bounding box center [453, 172] width 827 height 185
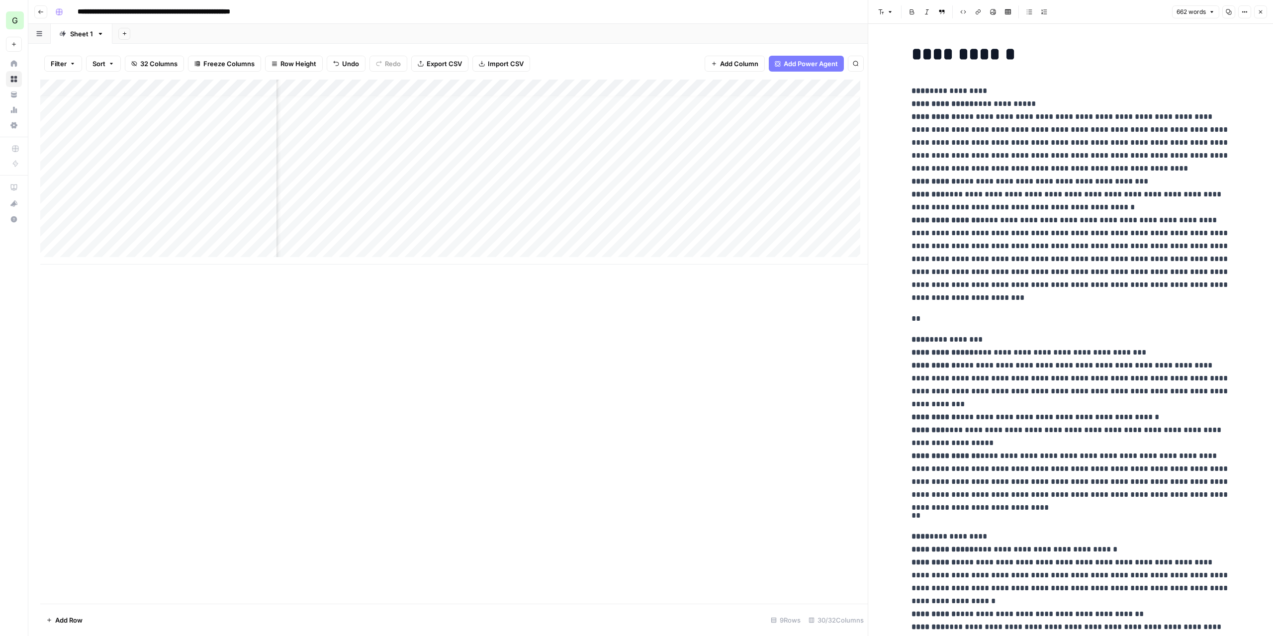
click at [1231, 10] on icon "button" at bounding box center [1229, 12] width 6 height 6
drag, startPoint x: 558, startPoint y: 265, endPoint x: 638, endPoint y: 268, distance: 80.6
click at [641, 268] on div "Add Column" at bounding box center [453, 342] width 827 height 524
click at [768, 214] on div "Add Column" at bounding box center [453, 172] width 827 height 185
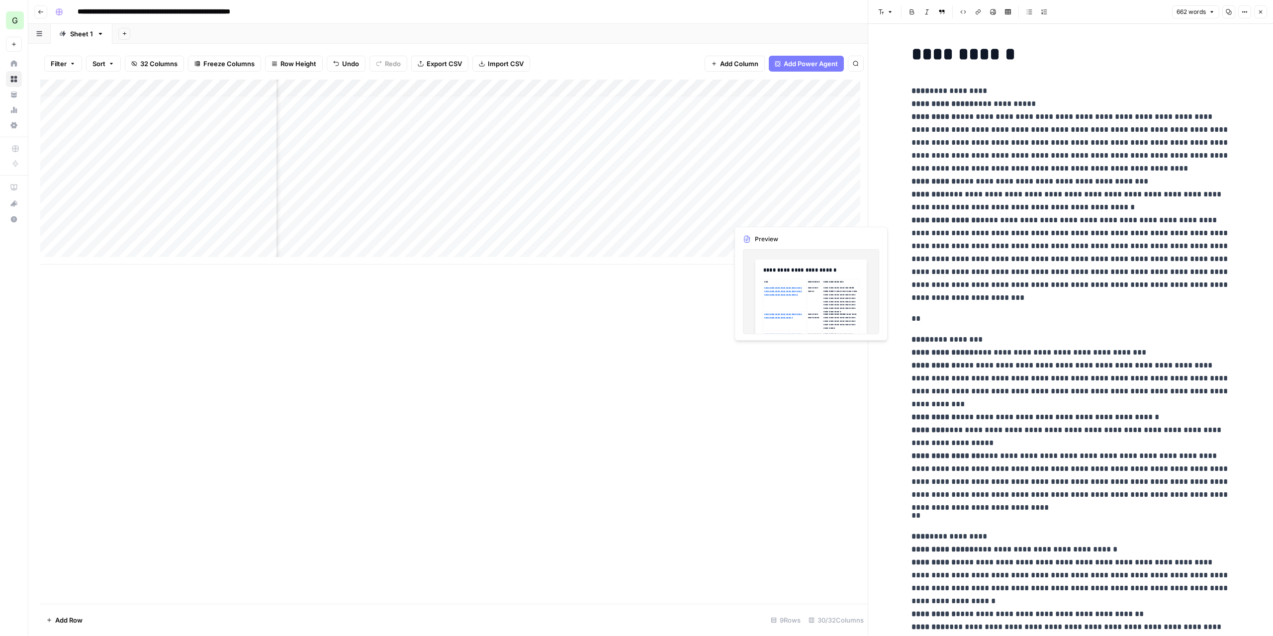
click at [768, 214] on div "Add Column" at bounding box center [453, 172] width 827 height 185
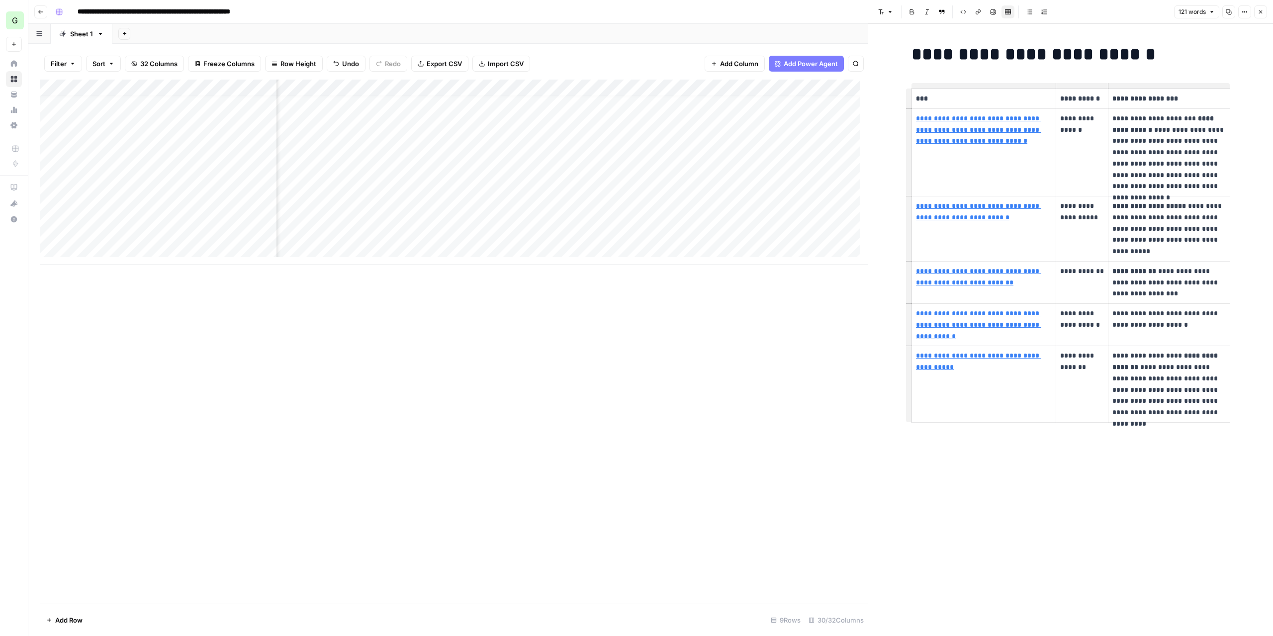
click at [1232, 9] on button "Copy" at bounding box center [1228, 11] width 13 height 13
click at [142, 234] on div "Add Column" at bounding box center [453, 172] width 827 height 185
type input "https://www.cropin.com/resource-blogs/ainn-agri-intelligence/"
click at [760, 232] on div "Add Column" at bounding box center [453, 172] width 827 height 185
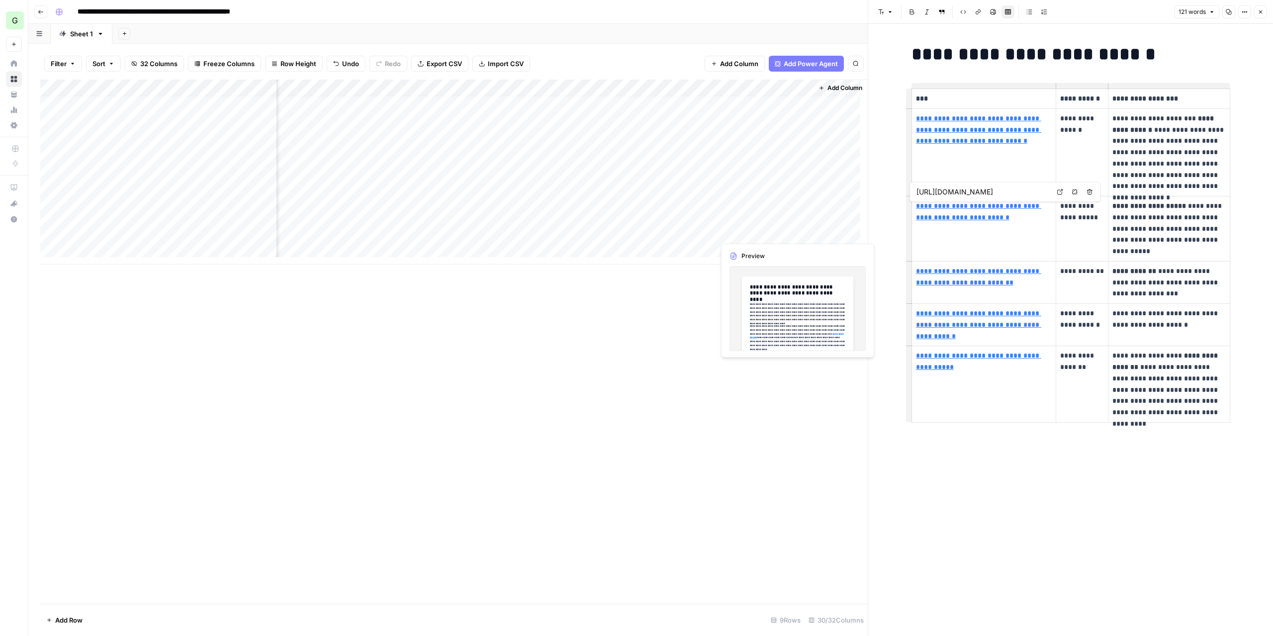
click at [760, 232] on div "Add Column" at bounding box center [453, 172] width 827 height 185
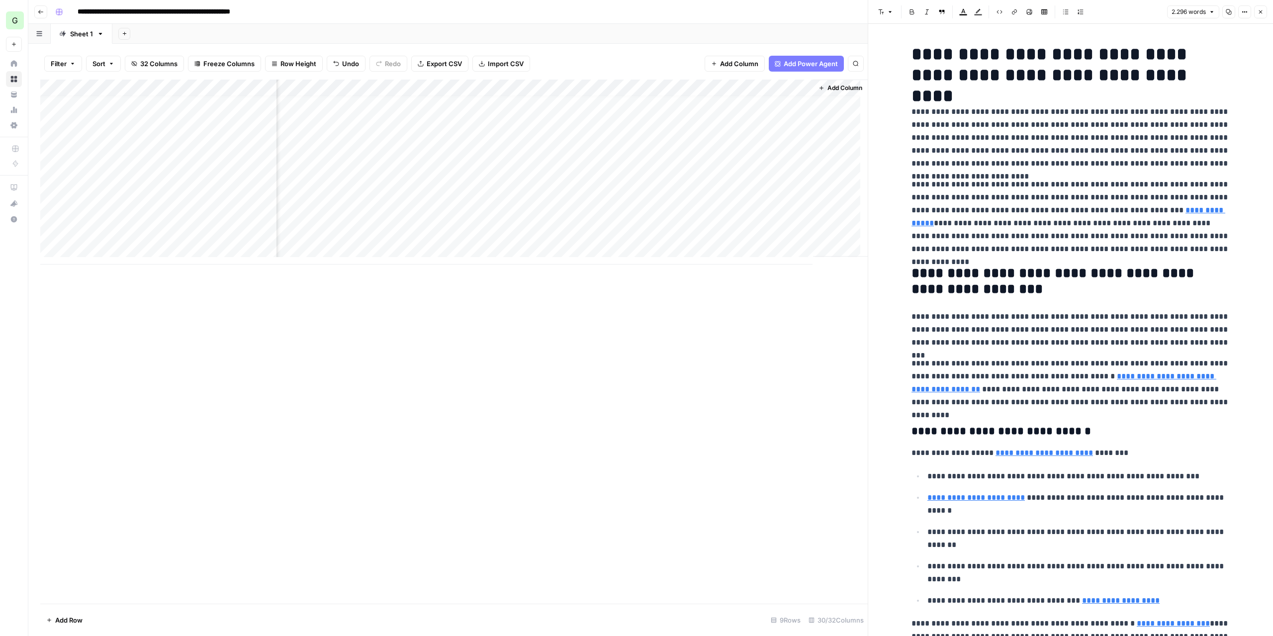
click at [1226, 11] on button "Copy" at bounding box center [1228, 11] width 13 height 13
click at [602, 244] on div "Add Column" at bounding box center [453, 172] width 827 height 185
click at [606, 234] on div "Add Column" at bounding box center [453, 172] width 827 height 185
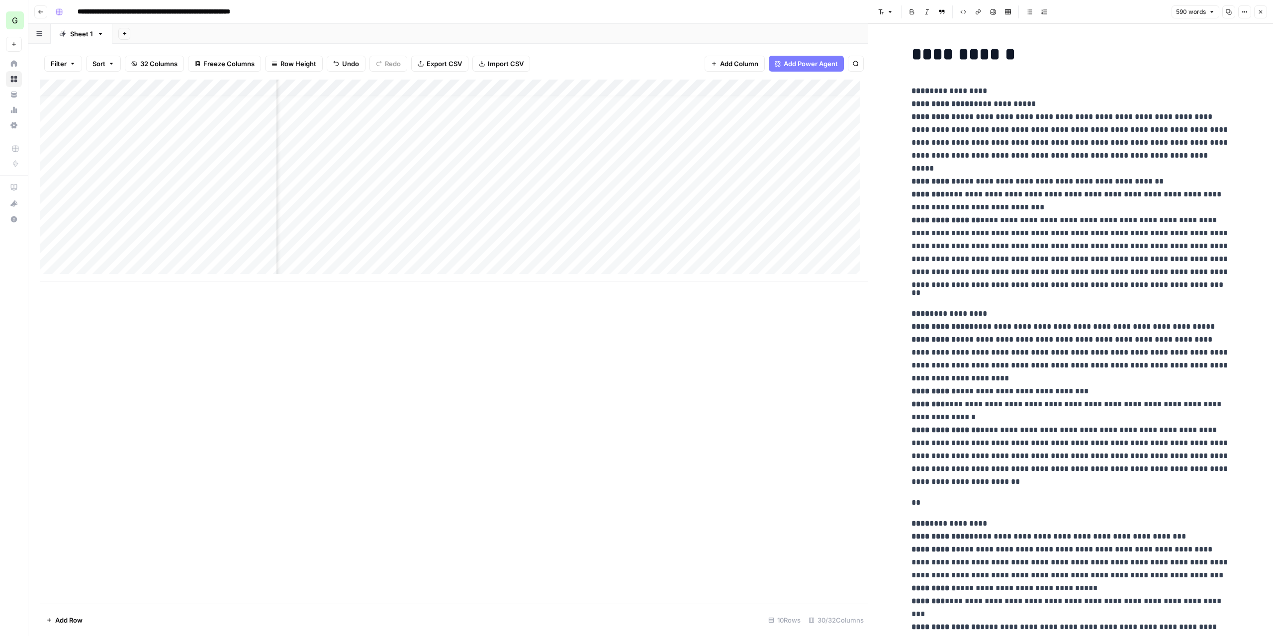
click at [1226, 15] on button "Copy" at bounding box center [1228, 11] width 13 height 13
click at [582, 232] on div "Add Column" at bounding box center [453, 181] width 827 height 202
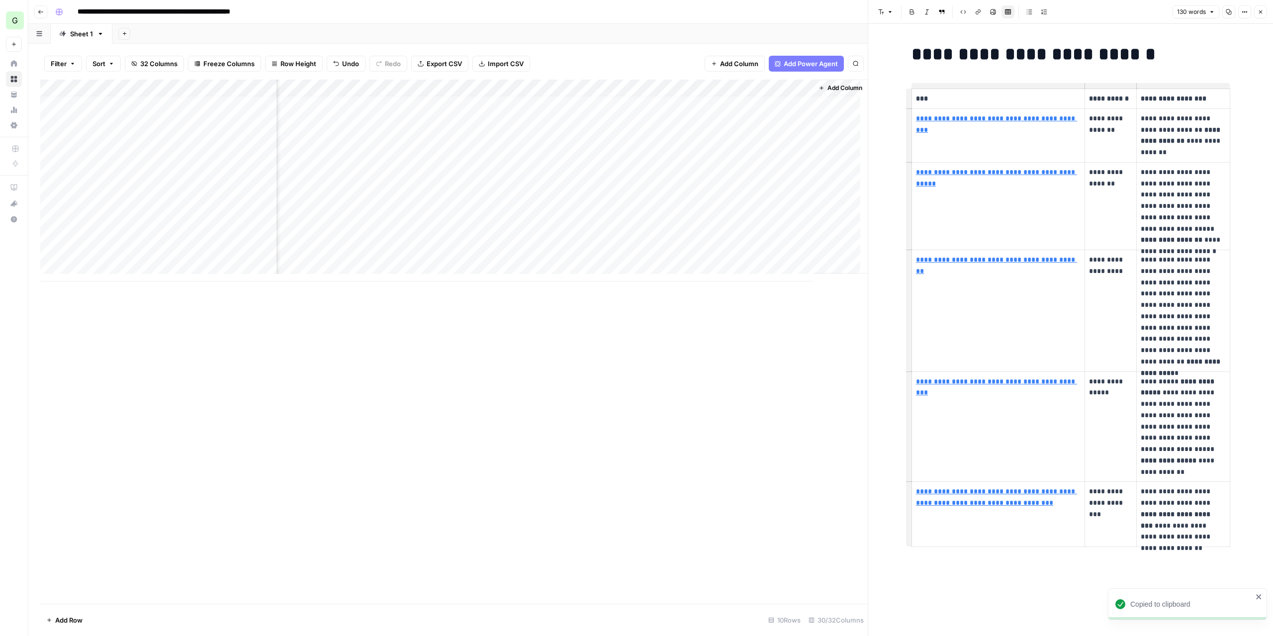
click at [1229, 10] on icon "button" at bounding box center [1229, 12] width 6 height 6
click at [705, 230] on div "Add Column" at bounding box center [453, 181] width 827 height 202
click at [613, 231] on div "Add Column" at bounding box center [453, 181] width 827 height 202
click at [552, 225] on div "Add Column" at bounding box center [453, 181] width 827 height 202
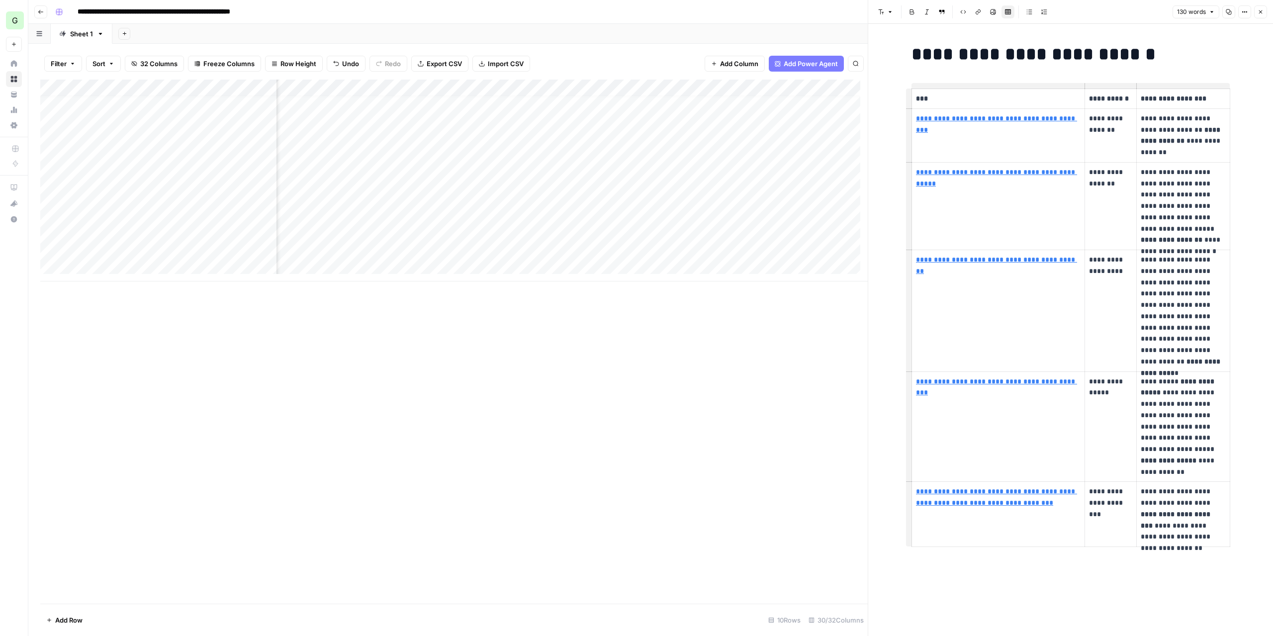
click at [1260, 15] on button "Close" at bounding box center [1260, 11] width 13 height 13
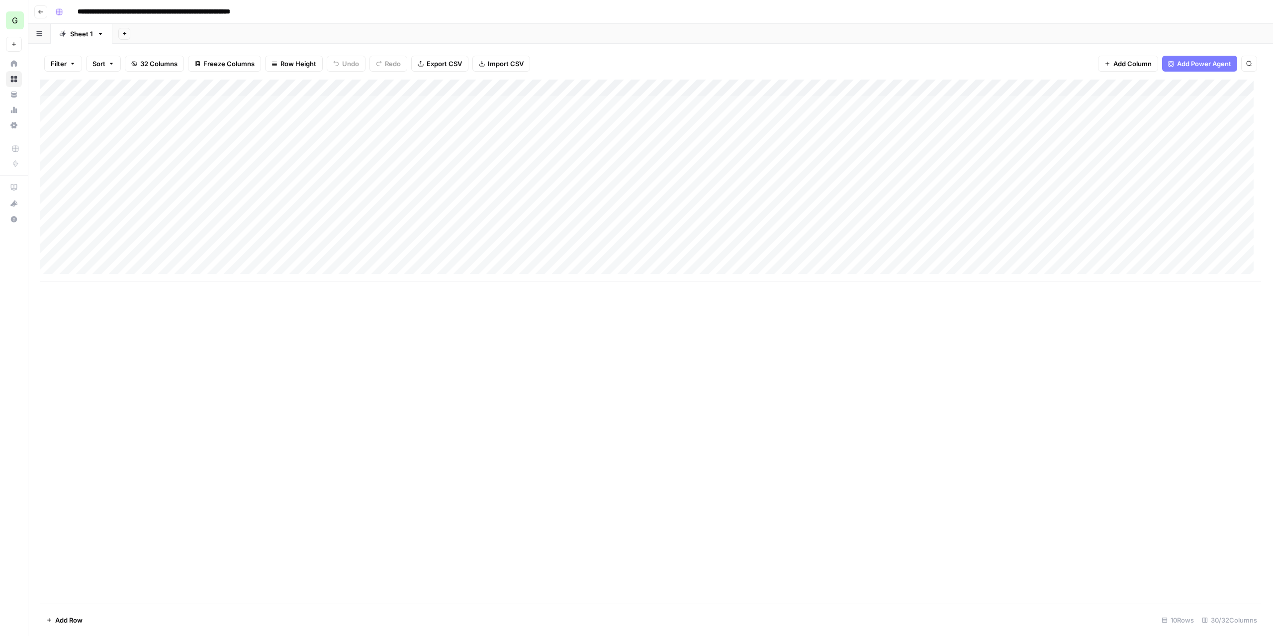
click at [39, 10] on icon "button" at bounding box center [40, 12] width 5 height 4
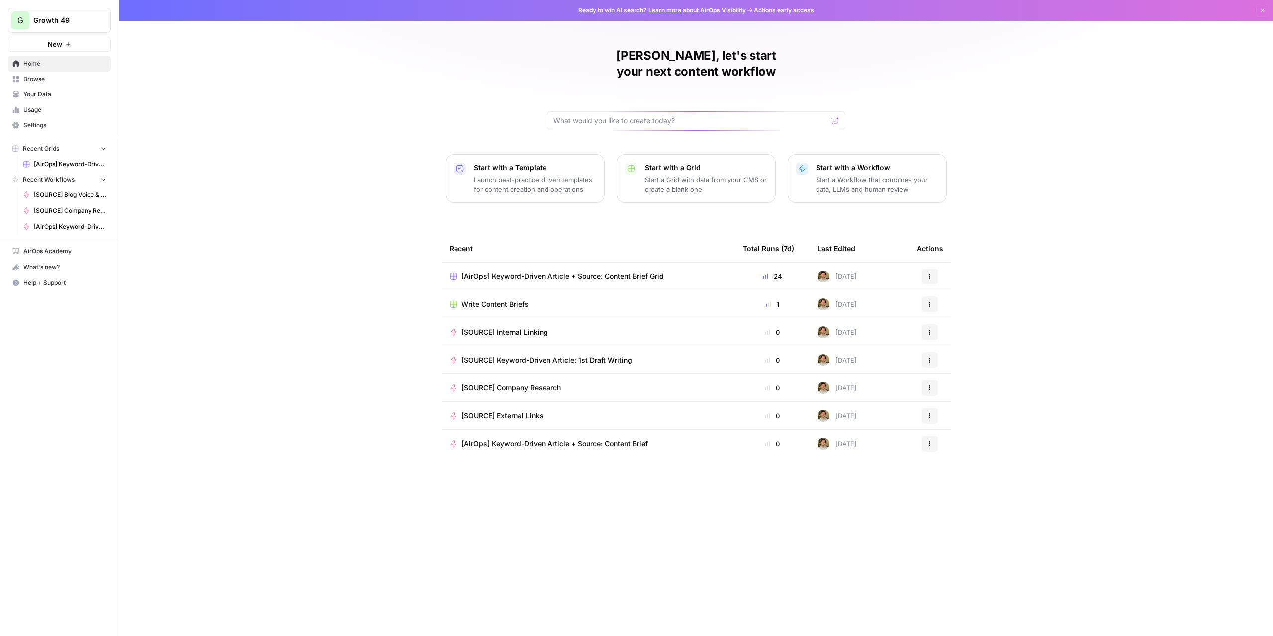
click at [32, 83] on span "Browse" at bounding box center [64, 79] width 83 height 9
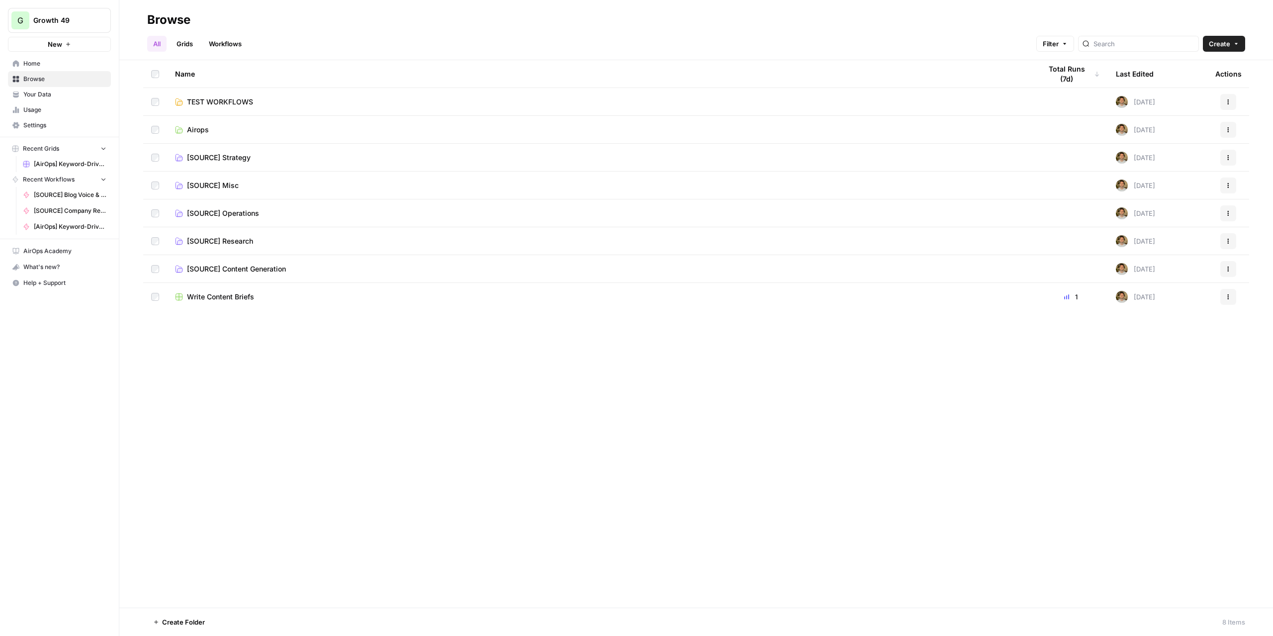
click at [246, 106] on span "TEST WORKFLOWS" at bounding box center [220, 102] width 66 height 10
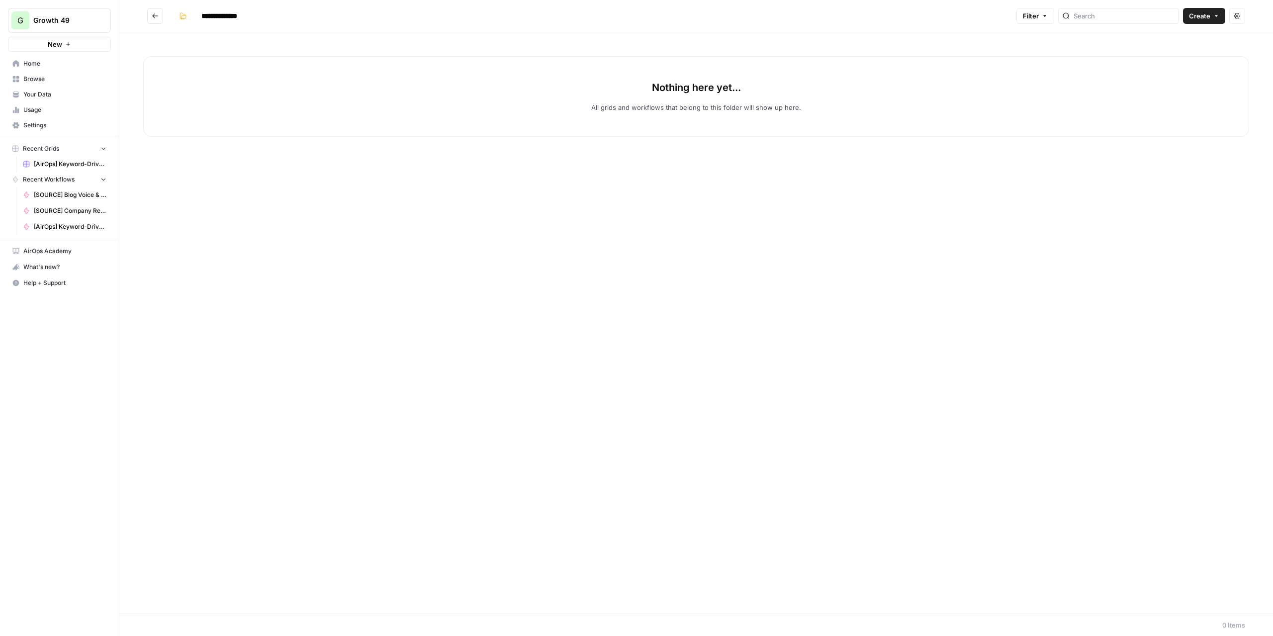
click at [155, 14] on icon "Go back" at bounding box center [155, 15] width 7 height 7
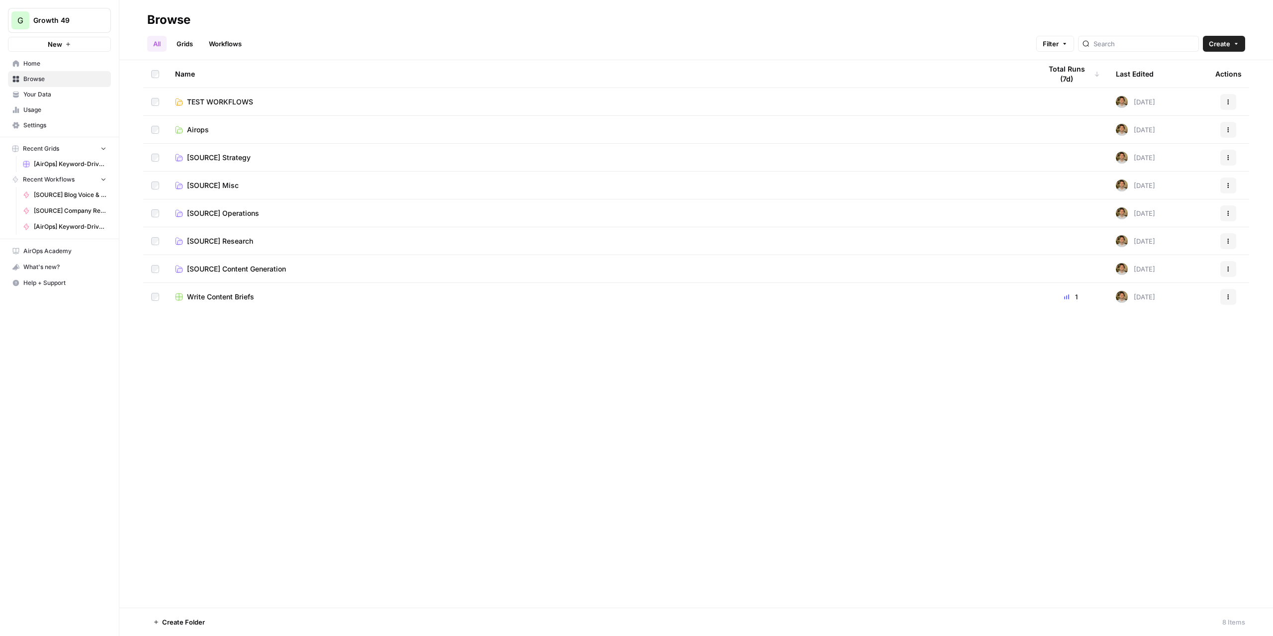
click at [227, 103] on span "TEST WORKFLOWS" at bounding box center [220, 102] width 66 height 10
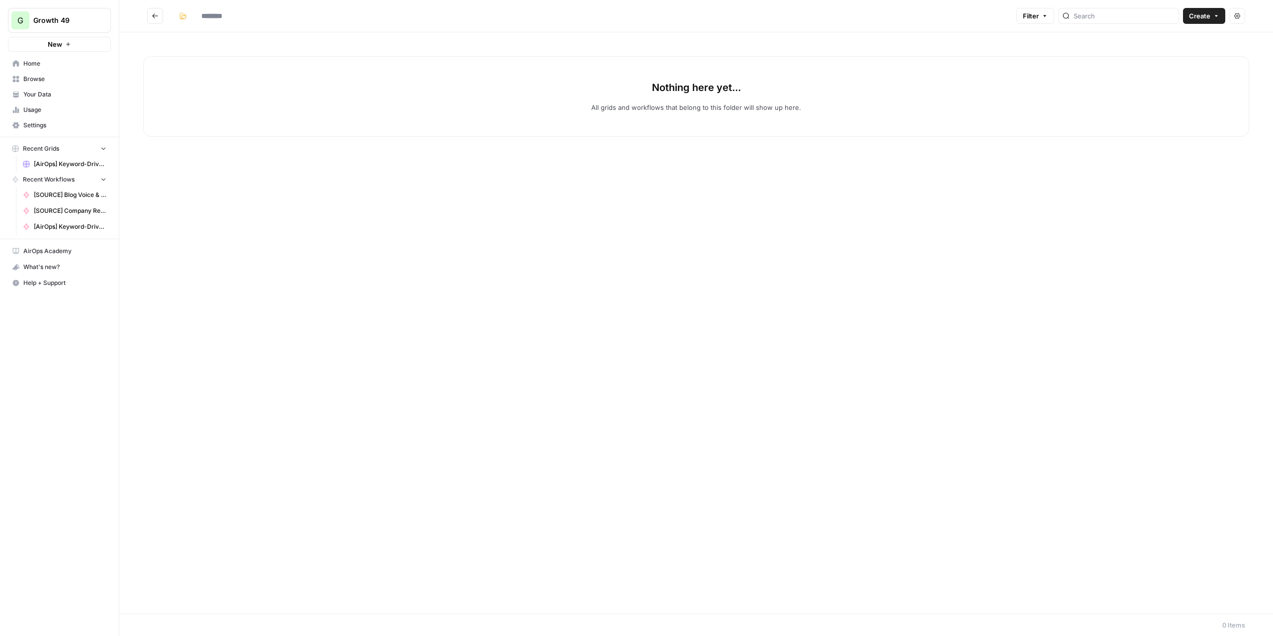
type input "**********"
click at [62, 42] on span "New" at bounding box center [55, 44] width 14 height 10
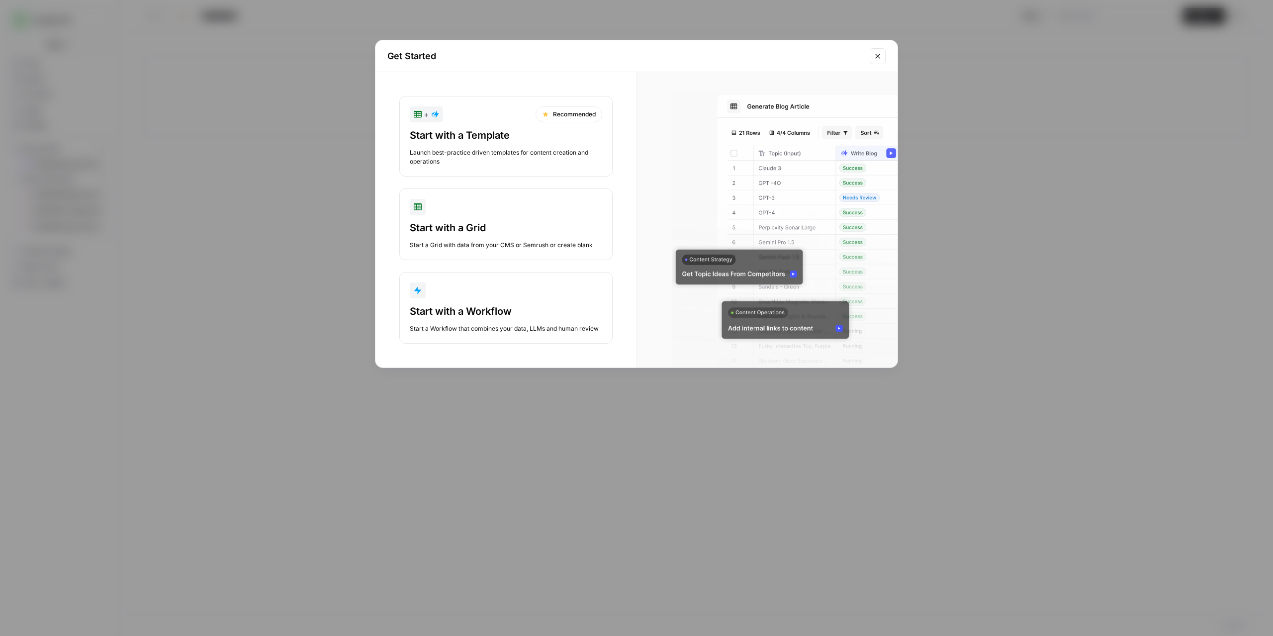
click at [449, 130] on div "Start with a Template" at bounding box center [506, 135] width 192 height 14
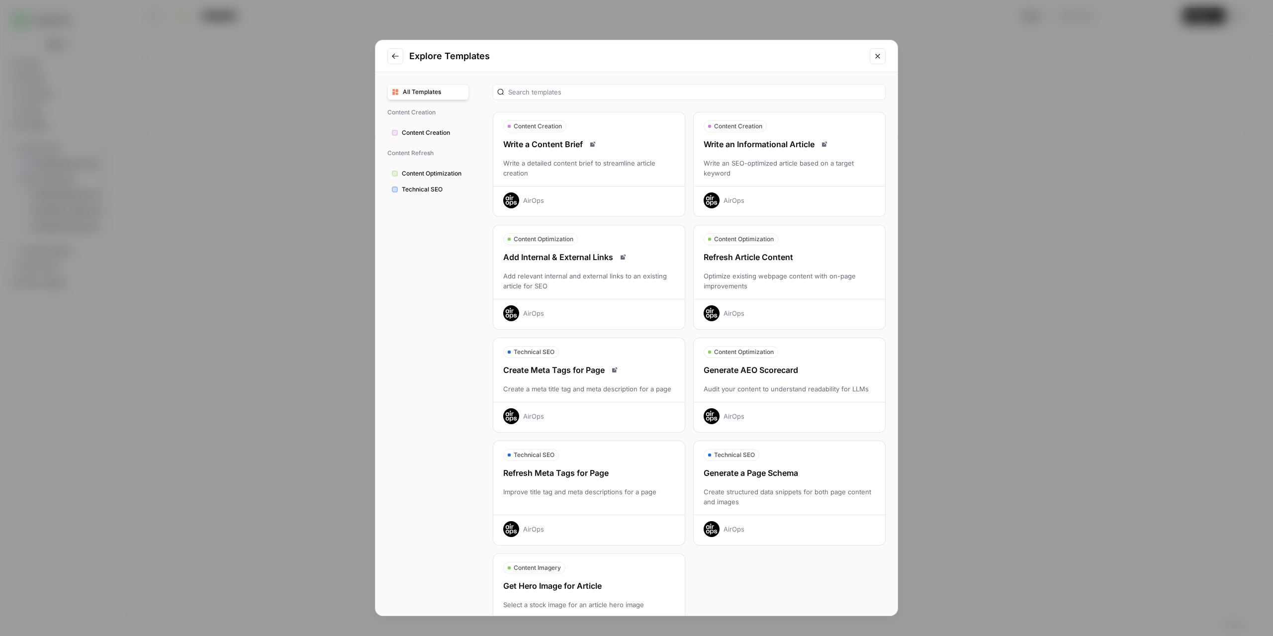
click at [782, 287] on div "Optimize existing webpage content with on-page improvements" at bounding box center [789, 281] width 191 height 20
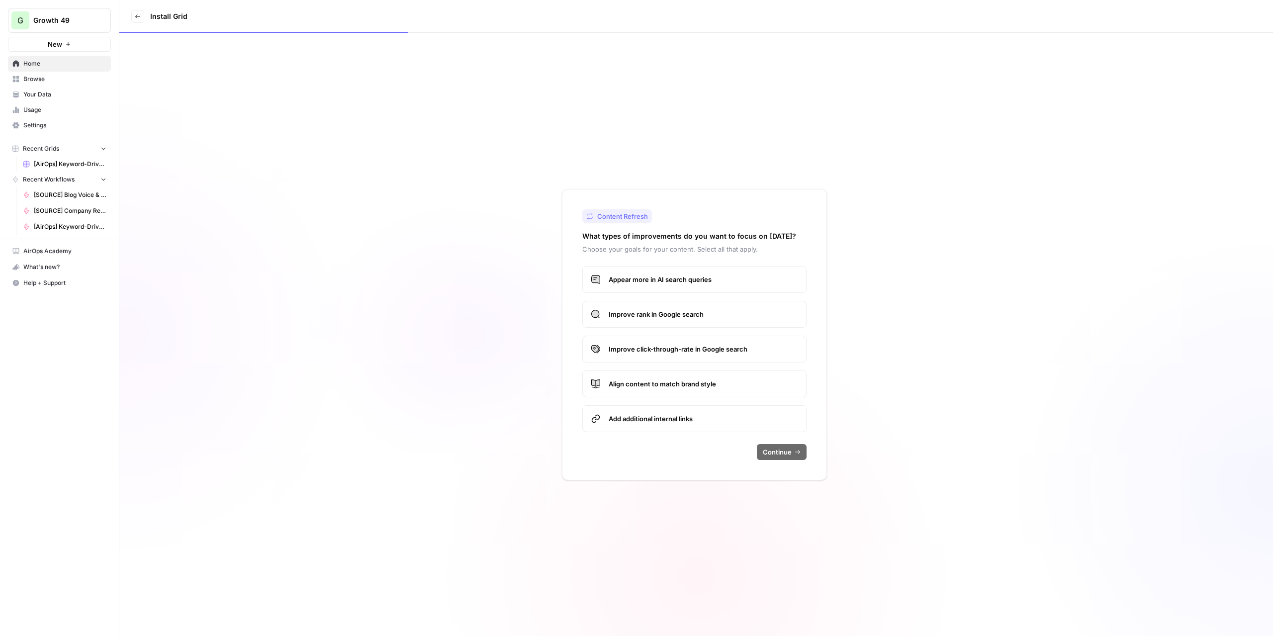
click at [690, 281] on span "Appear more in AI search queries" at bounding box center [703, 279] width 189 height 10
click at [684, 306] on label "Improve rank in Google search" at bounding box center [694, 314] width 224 height 27
drag, startPoint x: 681, startPoint y: 342, endPoint x: 681, endPoint y: 367, distance: 25.4
click at [681, 343] on label "Improve click-through-rate in Google search" at bounding box center [694, 349] width 224 height 27
click at [677, 388] on span "Align content to match brand style" at bounding box center [703, 384] width 189 height 10
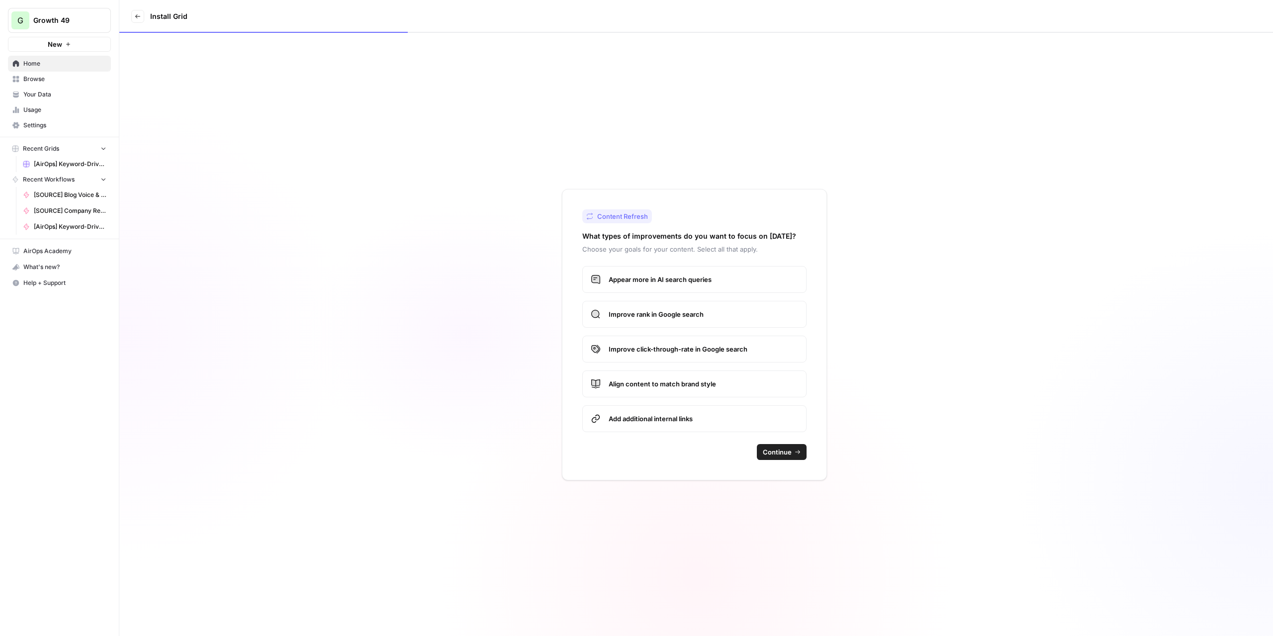
click at [679, 411] on label "Add additional internal links" at bounding box center [694, 418] width 224 height 27
click at [769, 444] on button "Continue" at bounding box center [782, 452] width 50 height 16
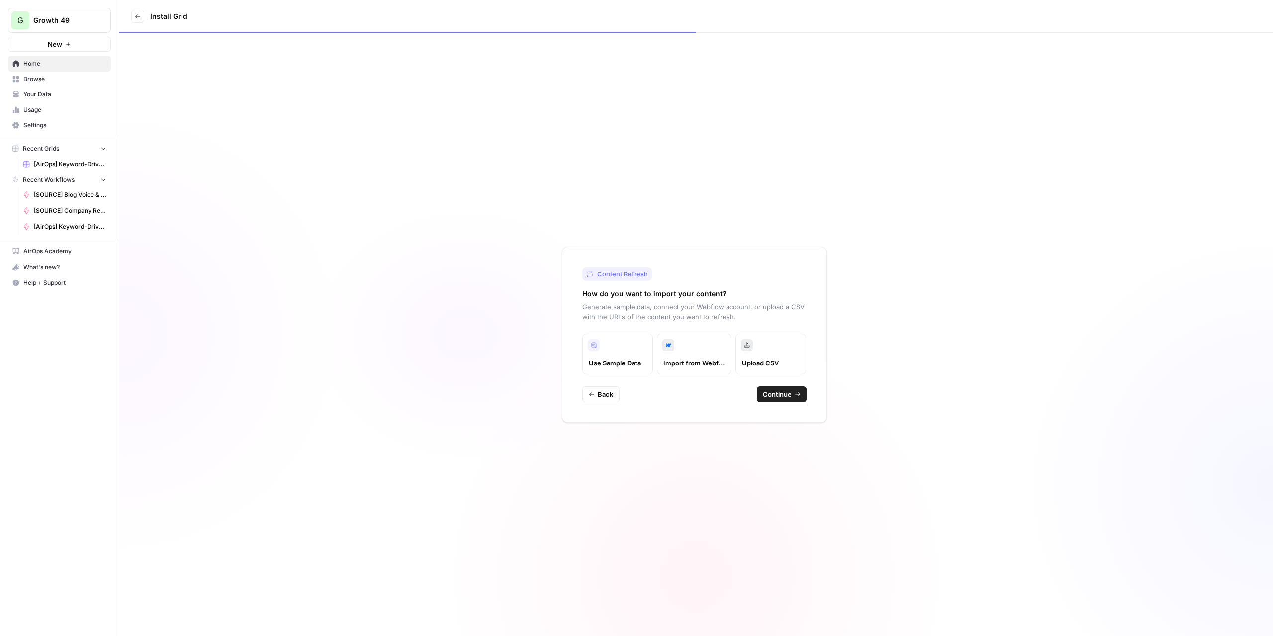
click at [775, 397] on span "Continue" at bounding box center [777, 394] width 29 height 10
type input "AirOps"
click at [788, 355] on input "Brand Kit" at bounding box center [688, 356] width 199 height 10
type input "AirOps"
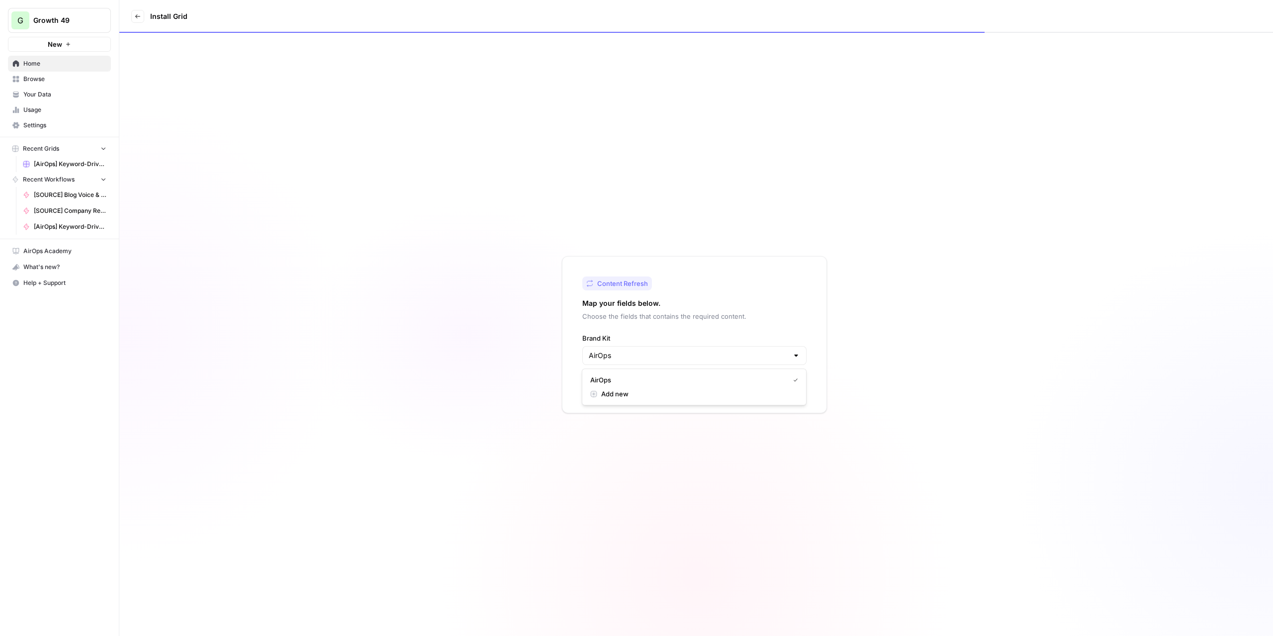
click at [787, 317] on p "Choose the fields that contains the required content." at bounding box center [694, 316] width 224 height 10
click at [602, 387] on span "Back" at bounding box center [605, 385] width 15 height 10
click at [482, 337] on div "Content Refresh How do you want to import your content? Generate sample data, c…" at bounding box center [696, 334] width 1154 height 603
click at [598, 395] on span "Back" at bounding box center [605, 394] width 15 height 10
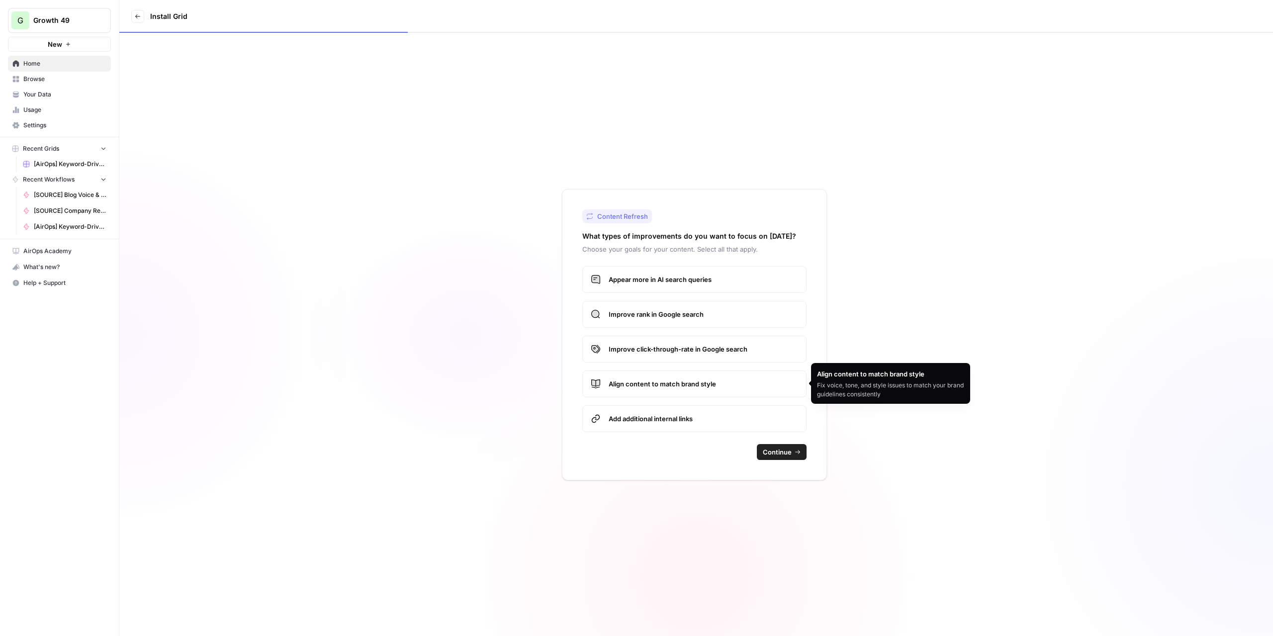
click at [833, 182] on div "Content Refresh What types of improvements do you want to focus on today? Choos…" at bounding box center [696, 334] width 1154 height 603
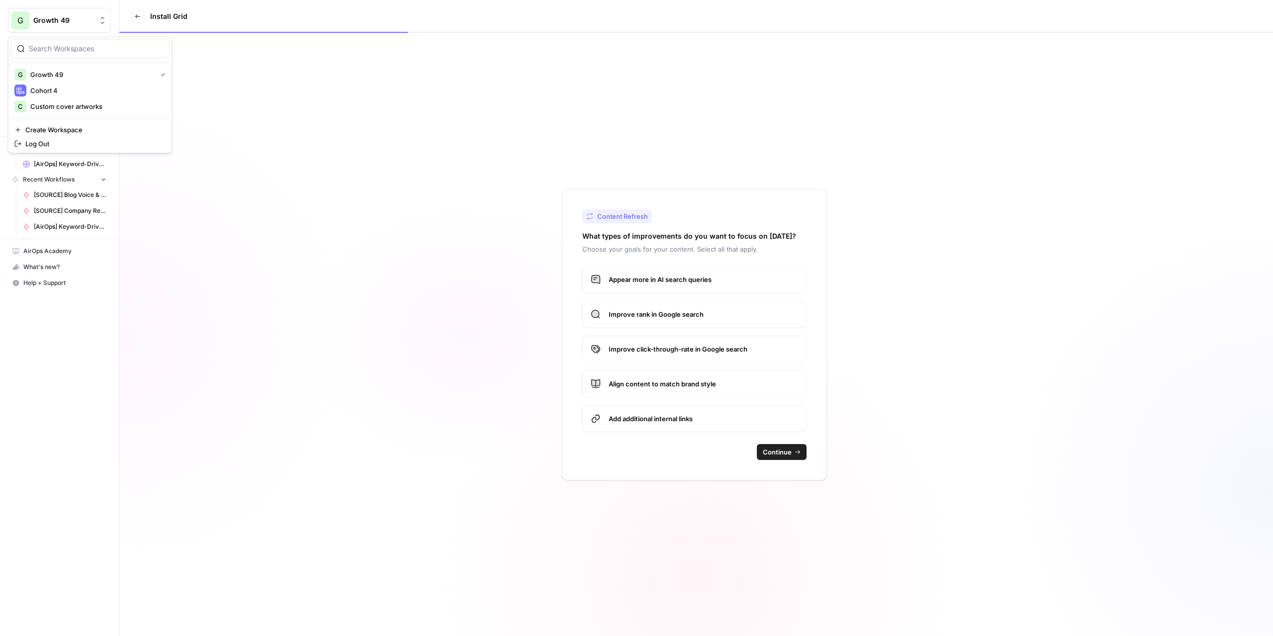
click at [42, 21] on span "Growth 49" at bounding box center [63, 20] width 60 height 10
click at [266, 154] on div "Content Refresh What types of improvements do you want to focus on today? Choos…" at bounding box center [696, 334] width 1154 height 603
click at [61, 112] on span "Usage" at bounding box center [64, 109] width 83 height 9
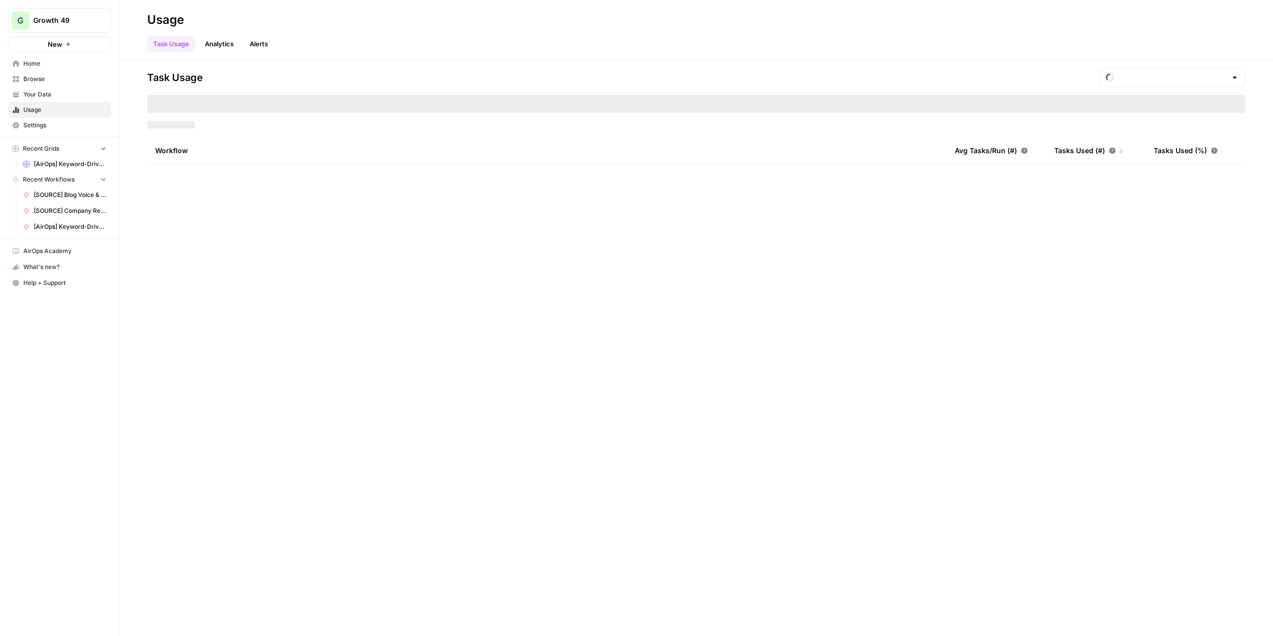
type input "August Tasks"
click at [57, 97] on span "Your Data" at bounding box center [64, 94] width 83 height 9
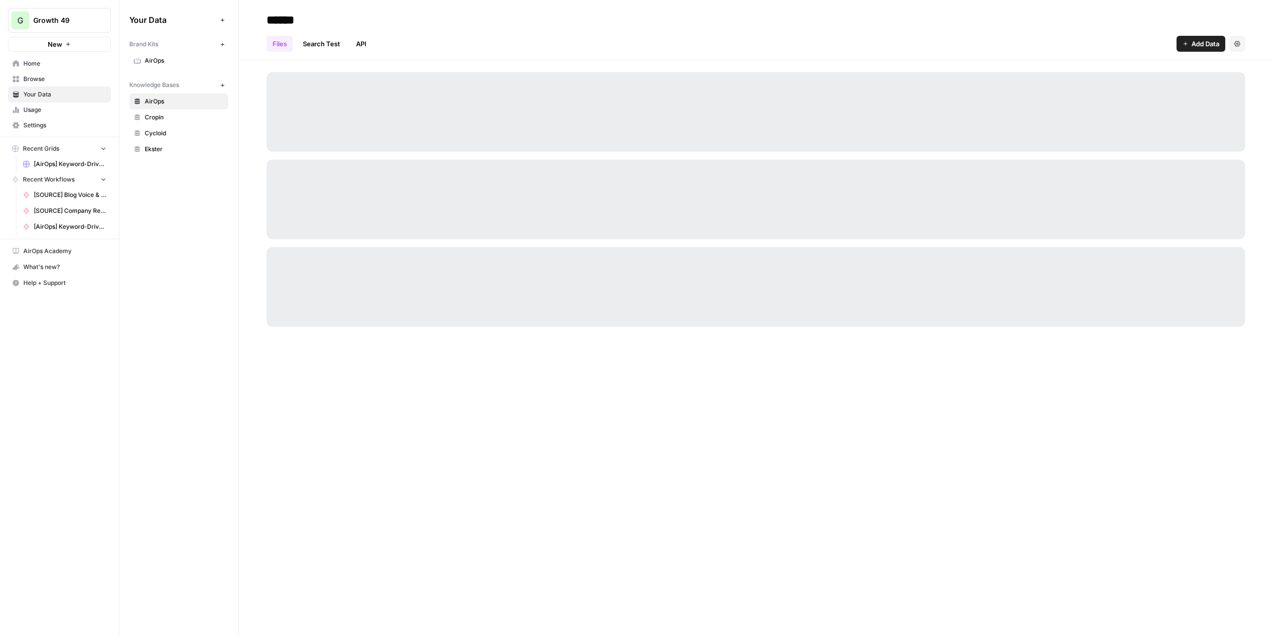
click at [217, 42] on button "New" at bounding box center [222, 44] width 12 height 12
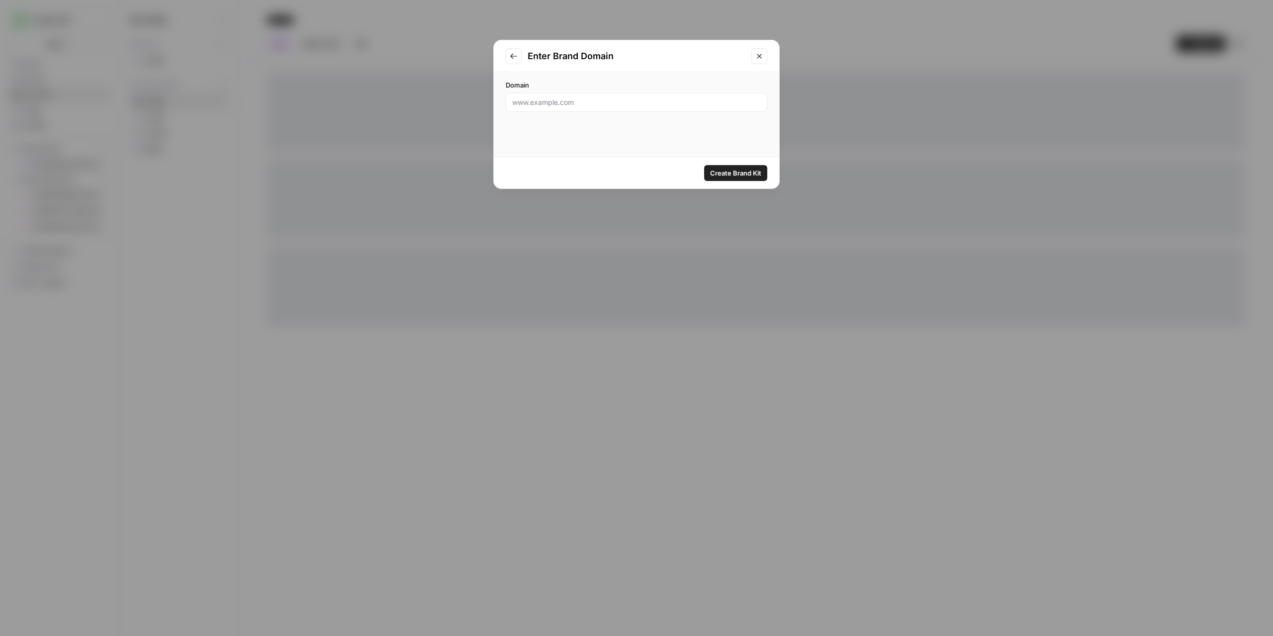
drag, startPoint x: 1006, startPoint y: 0, endPoint x: 988, endPoint y: 24, distance: 30.4
click at [988, 24] on div "Enter Brand Domain Domain Create Brand Kit" at bounding box center [636, 318] width 1273 height 636
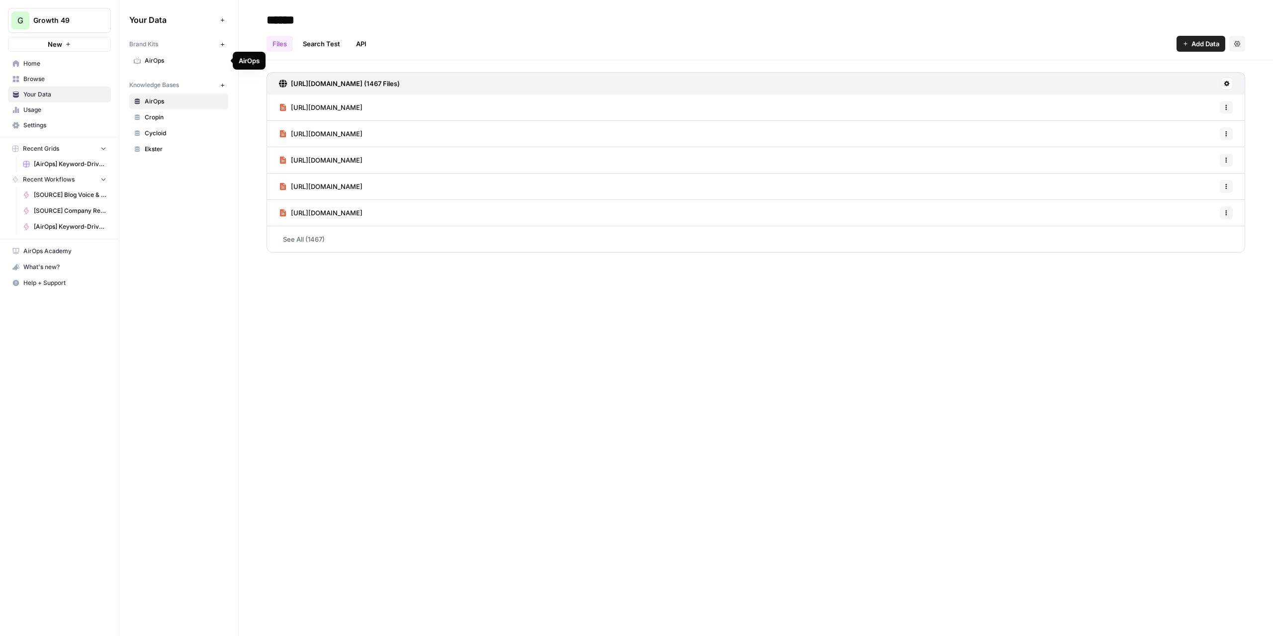
click at [224, 45] on icon "button" at bounding box center [222, 44] width 5 height 5
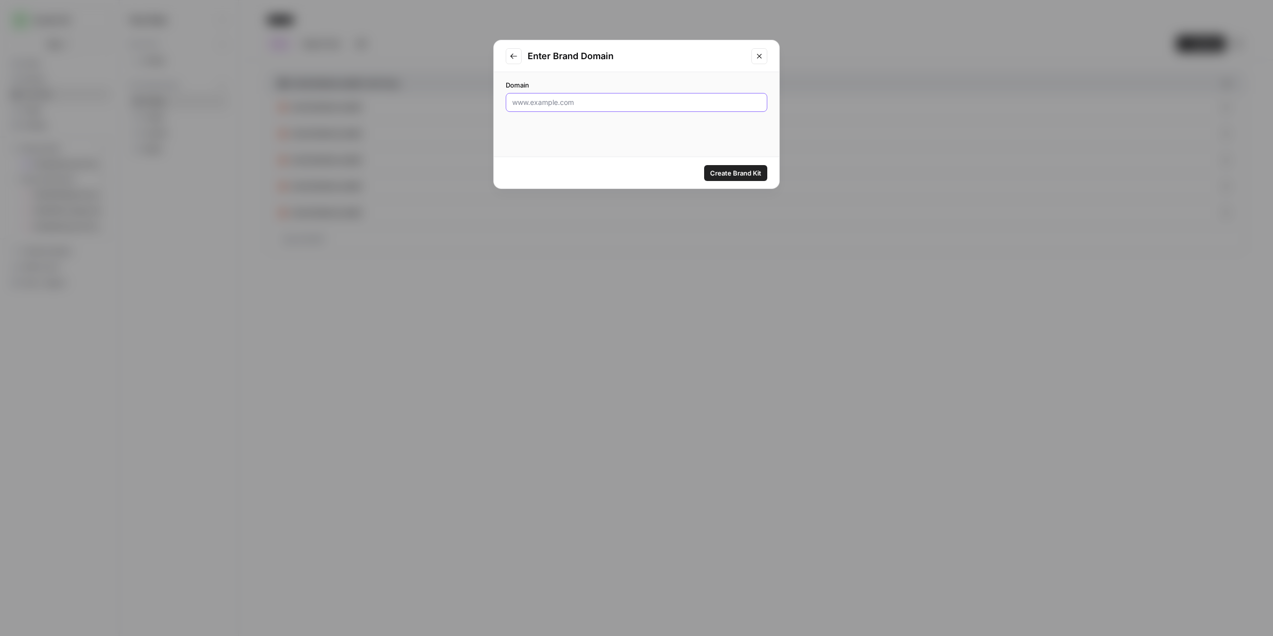
click at [635, 100] on input "Domain" at bounding box center [636, 102] width 249 height 10
paste input "https://www.cycloid.io/"
type input "https://www.cycloid.io/"
click at [720, 176] on span "Create Brand Kit" at bounding box center [735, 173] width 51 height 10
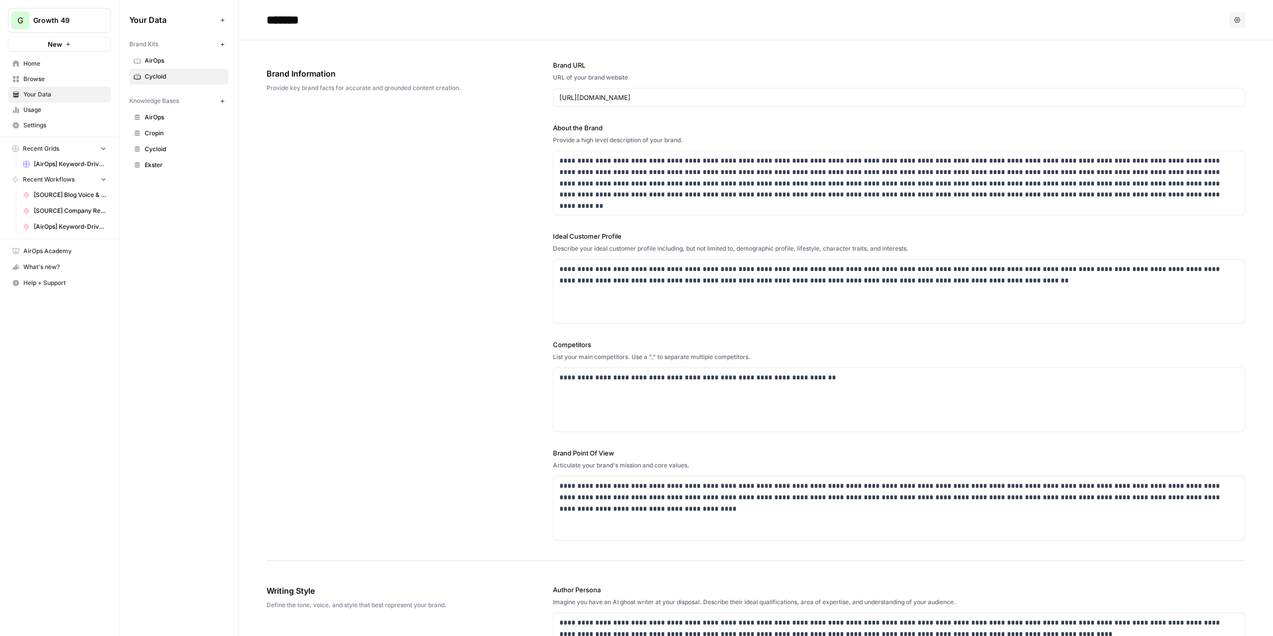
click at [223, 45] on icon "button" at bounding box center [222, 44] width 5 height 5
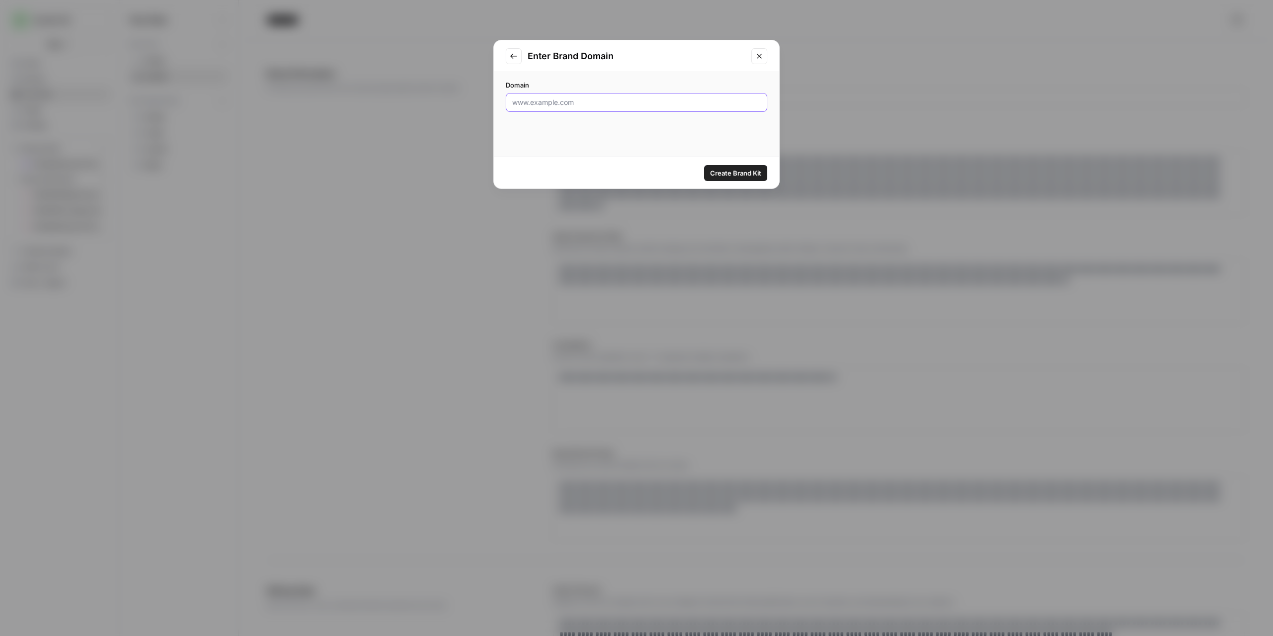
click at [586, 104] on input "Domain" at bounding box center [636, 102] width 249 height 10
paste input "https://www.ekster.com"
type input "https://www.ekster.com"
click at [727, 171] on span "Create Brand Kit" at bounding box center [735, 173] width 51 height 10
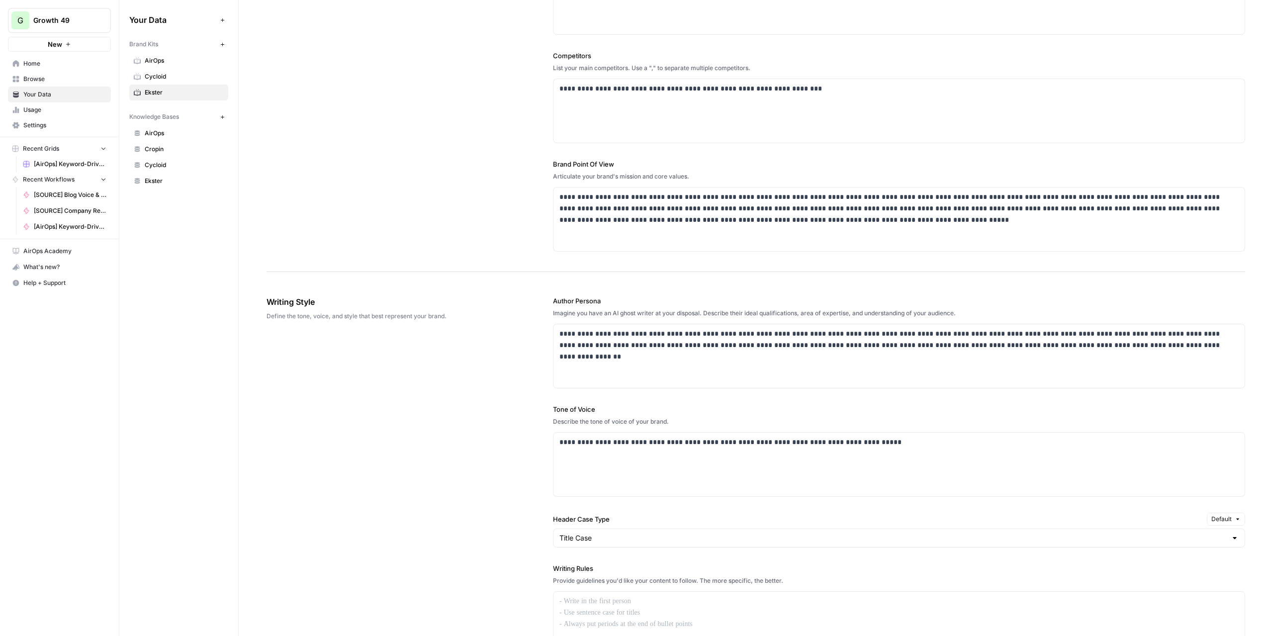
scroll to position [348, 0]
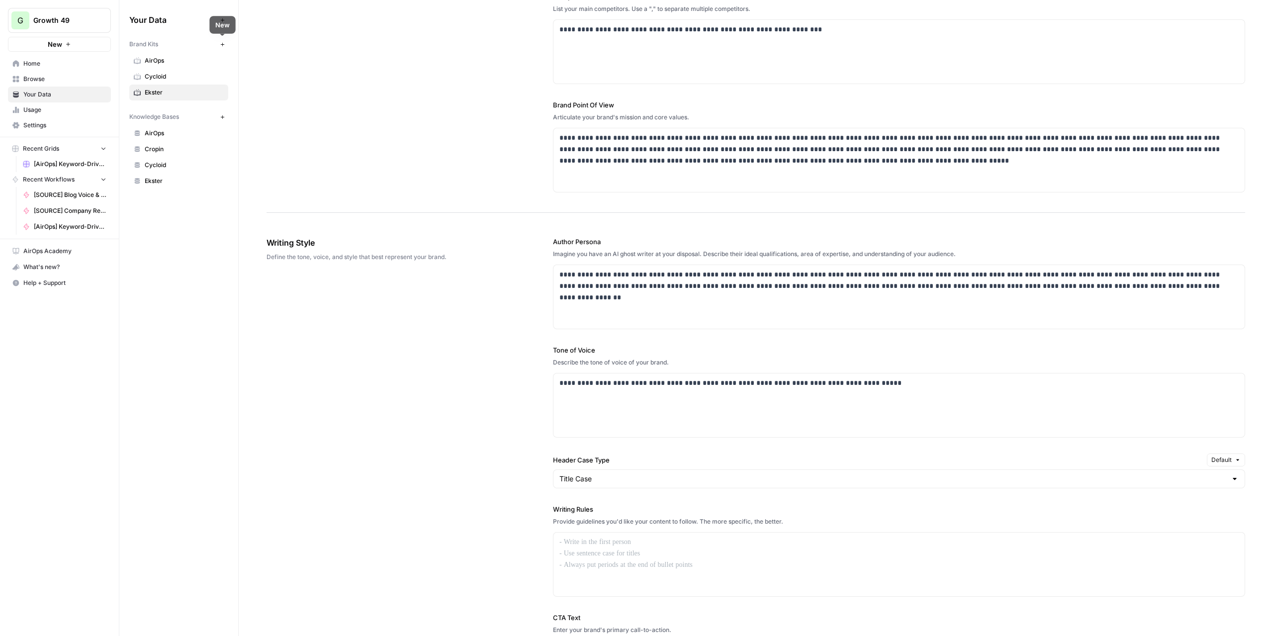
click at [226, 44] on button "New" at bounding box center [222, 44] width 12 height 12
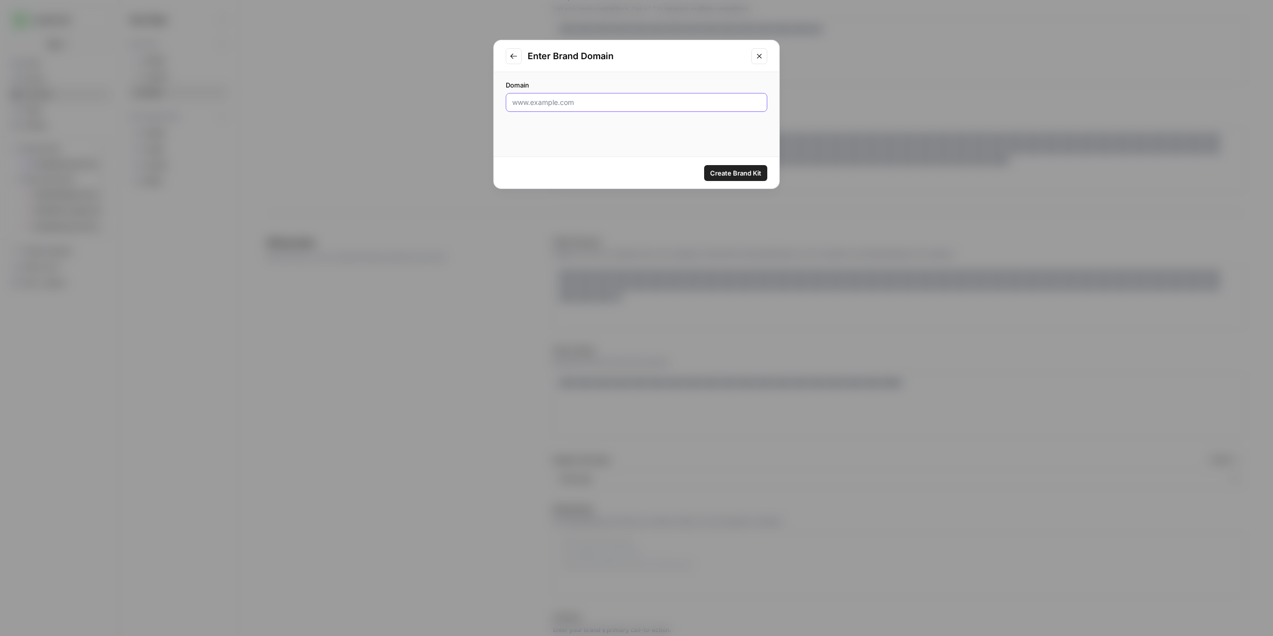
click at [582, 102] on input "Domain" at bounding box center [636, 102] width 249 height 10
paste input "https://www.cropin.com/"
type input "https://www.cropin.com/"
click at [748, 178] on button "Create Brand Kit" at bounding box center [735, 173] width 63 height 16
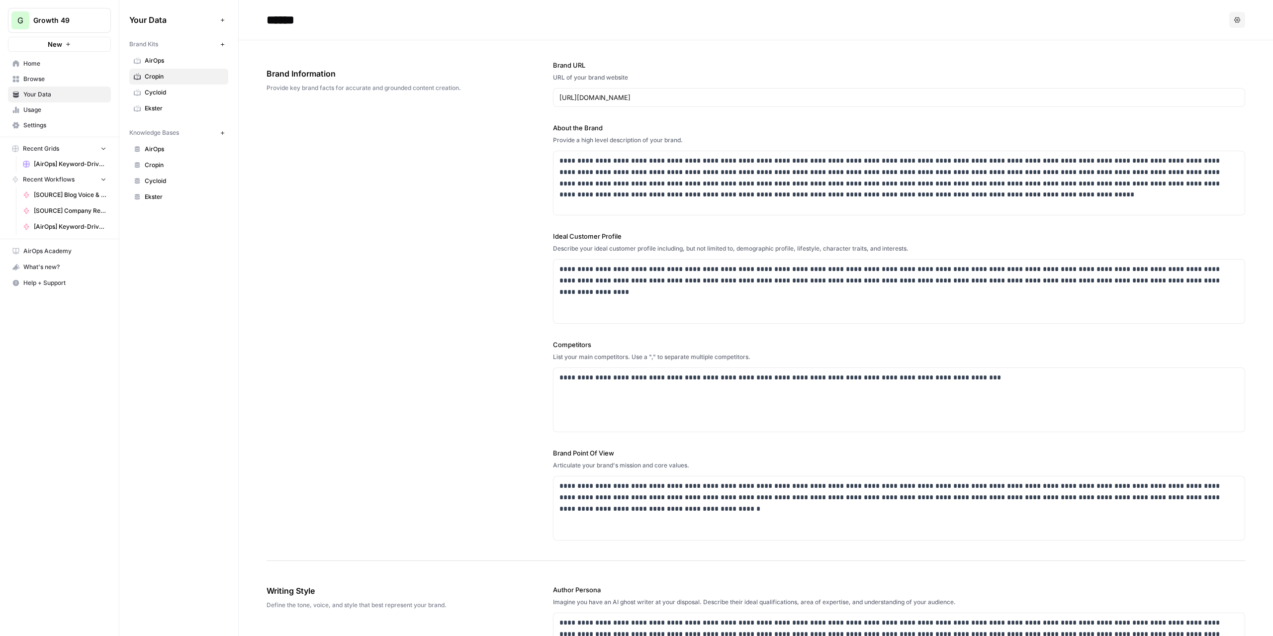
click at [39, 68] on span "Home" at bounding box center [64, 63] width 83 height 9
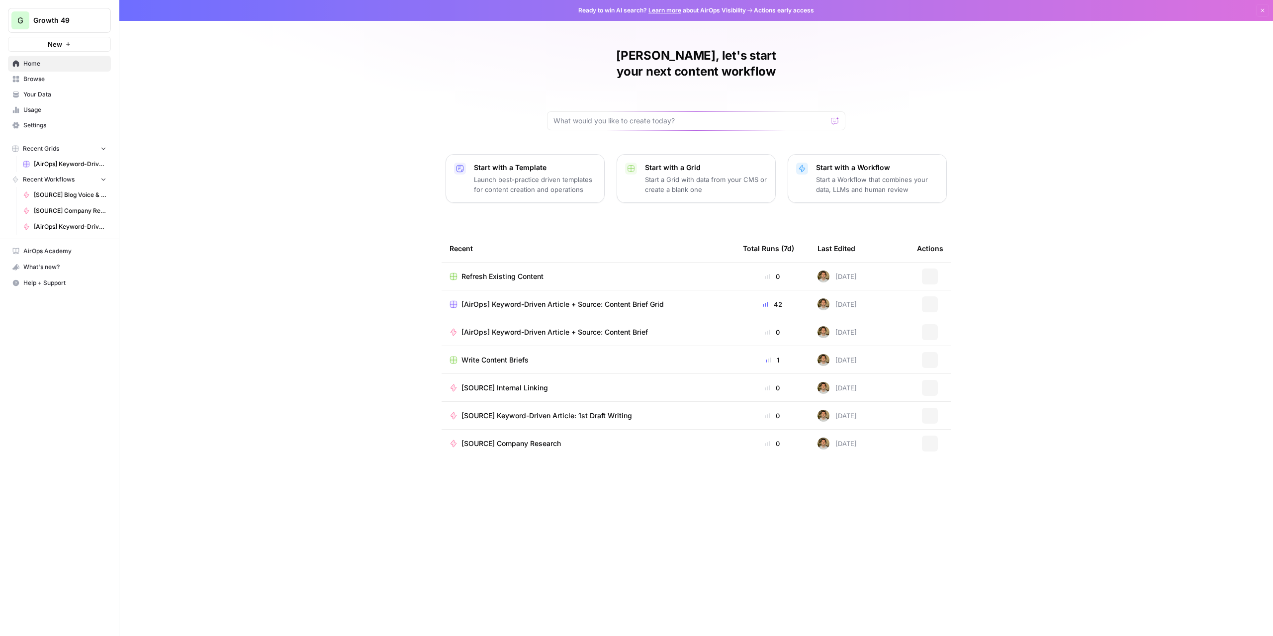
click at [33, 75] on span "Browse" at bounding box center [64, 79] width 83 height 9
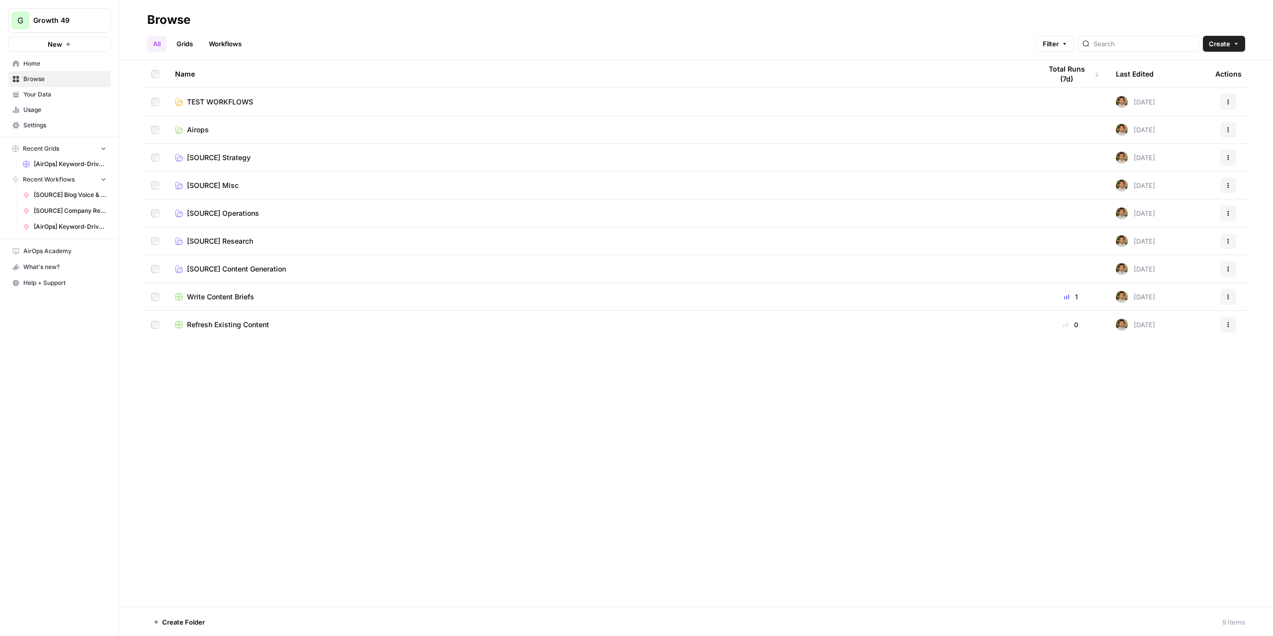
click at [250, 105] on span "TEST WORKFLOWS" at bounding box center [220, 102] width 66 height 10
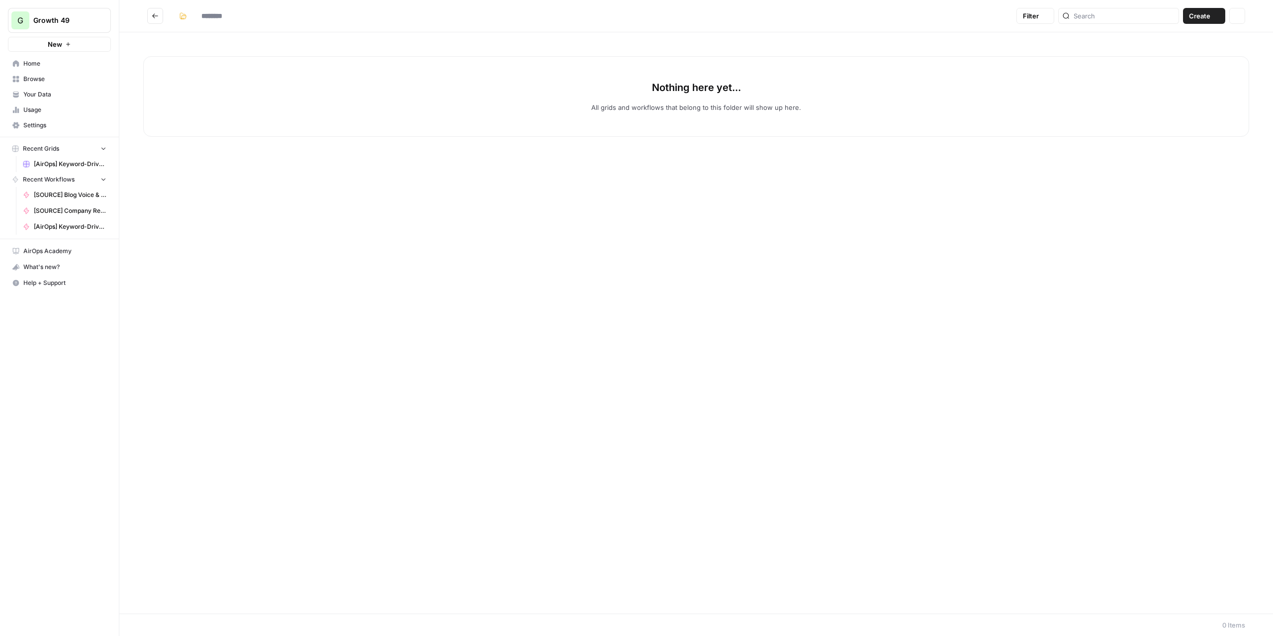
type input "**********"
click at [60, 46] on span "New" at bounding box center [55, 44] width 14 height 10
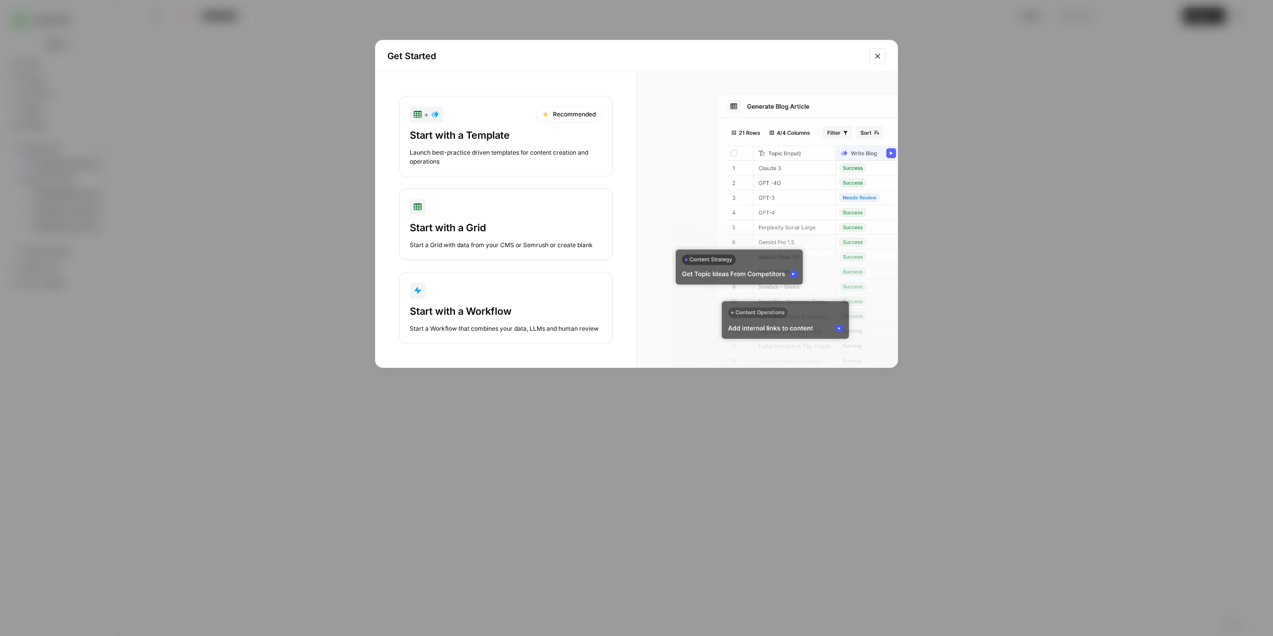
click at [530, 149] on div "Launch best-practice driven templates for content creation and operations" at bounding box center [506, 157] width 192 height 18
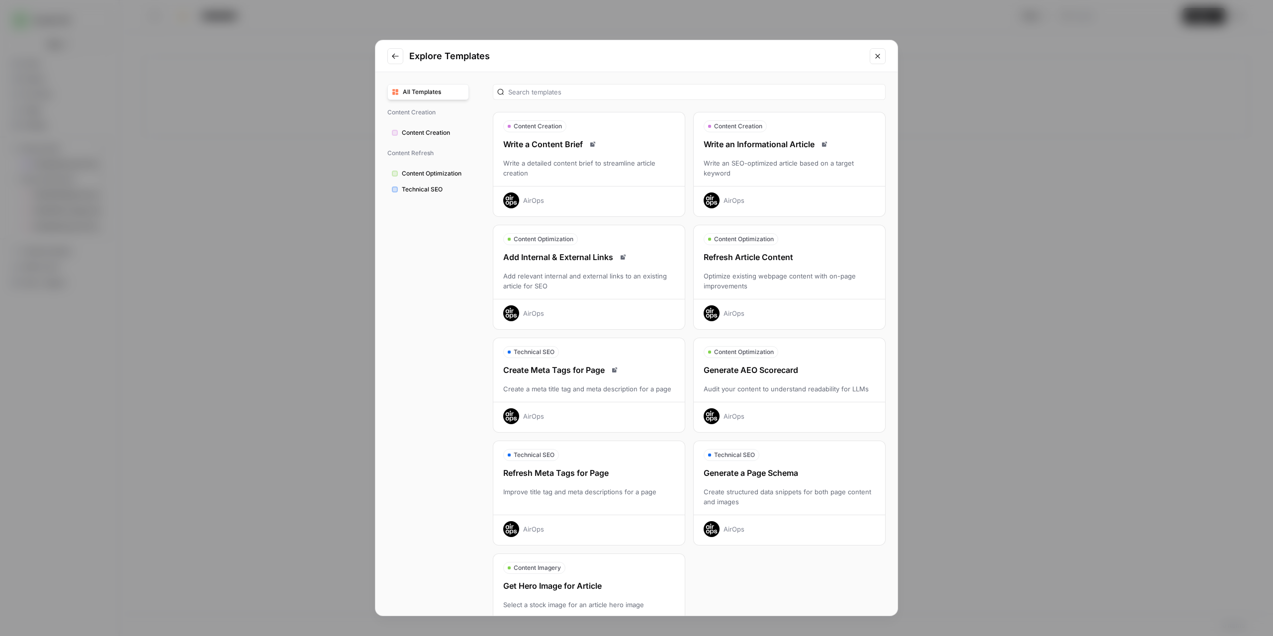
click at [808, 272] on div "Optimize existing webpage content with on-page improvements" at bounding box center [789, 281] width 191 height 20
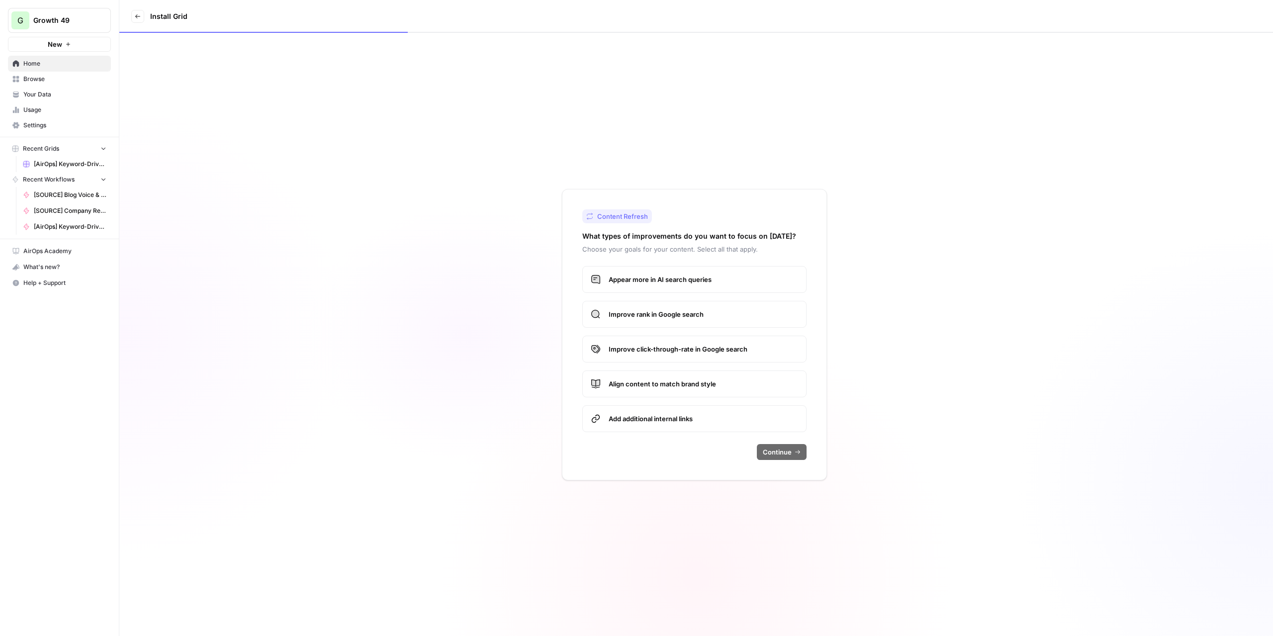
click at [701, 281] on span "Appear more in AI search queries" at bounding box center [703, 279] width 189 height 10
click at [693, 312] on span "Improve rank in Google search" at bounding box center [703, 314] width 189 height 10
click at [689, 349] on span "Improve click-through-rate in Google search" at bounding box center [703, 349] width 189 height 10
click at [682, 374] on label "Align content to match brand style" at bounding box center [694, 383] width 224 height 27
drag, startPoint x: 684, startPoint y: 419, endPoint x: 695, endPoint y: 419, distance: 10.9
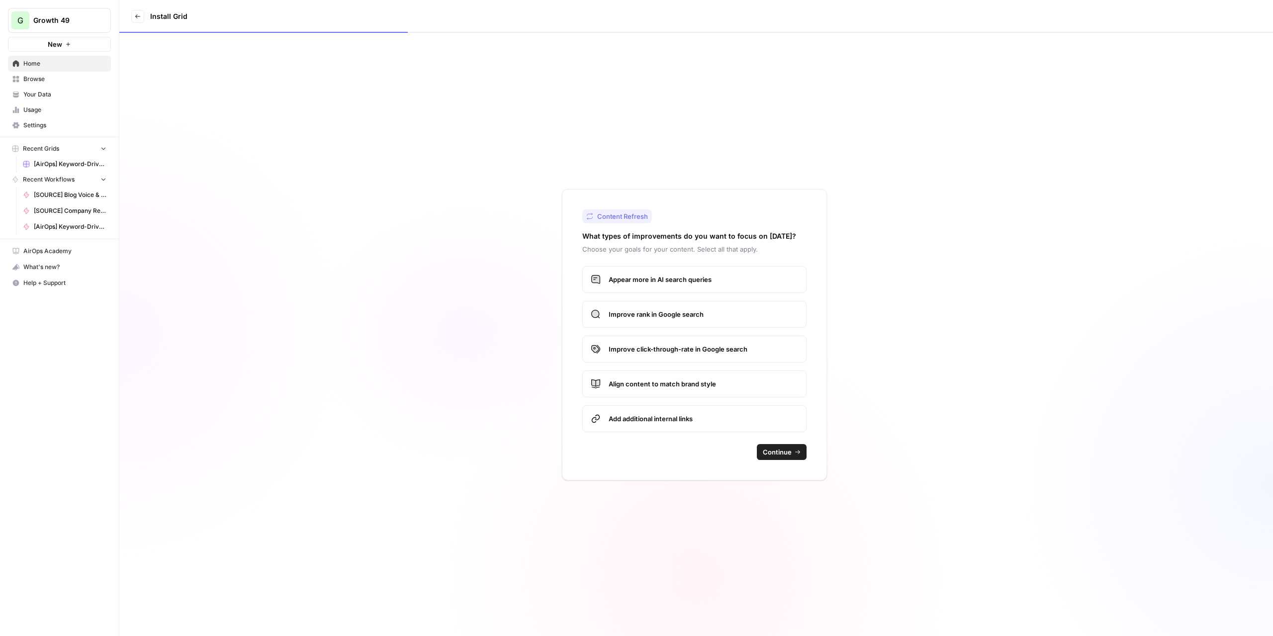
click at [685, 419] on span "Add additional internal links" at bounding box center [703, 419] width 189 height 10
drag, startPoint x: 764, startPoint y: 441, endPoint x: 770, endPoint y: 448, distance: 8.8
click at [767, 445] on div "Content Refresh What types of improvements do you want to focus on today? Choos…" at bounding box center [694, 334] width 265 height 291
click at [770, 448] on span "Continue" at bounding box center [777, 452] width 29 height 10
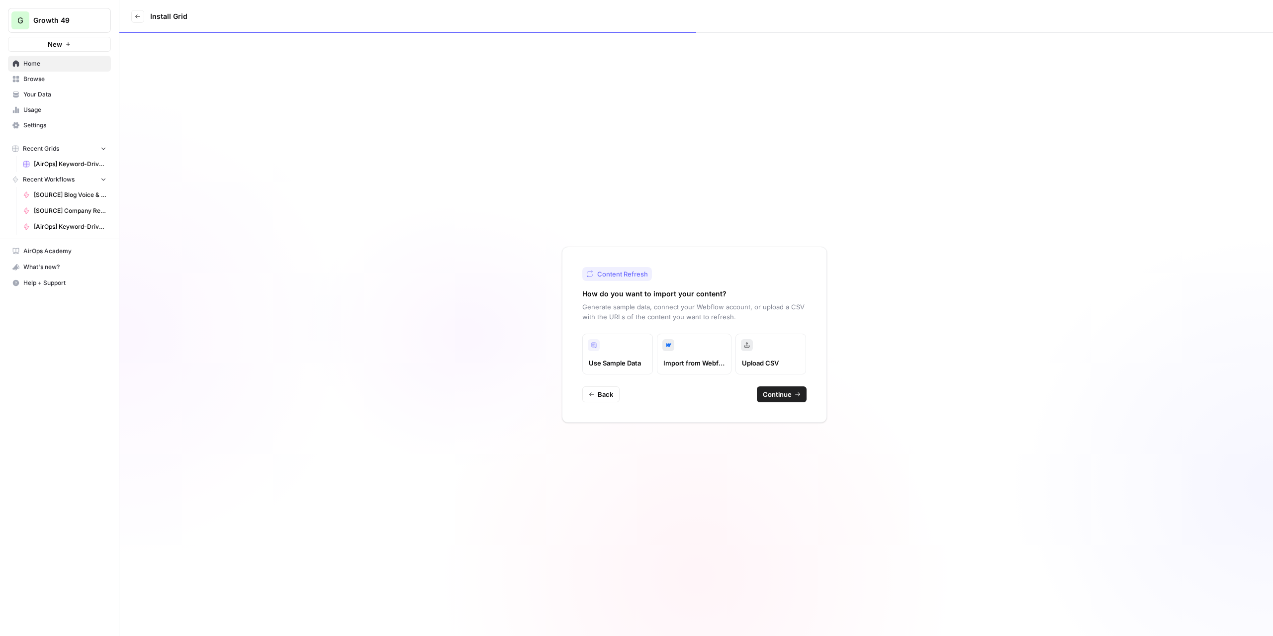
click at [786, 392] on span "Continue" at bounding box center [777, 394] width 29 height 10
click at [789, 351] on div "AirOps" at bounding box center [694, 355] width 224 height 19
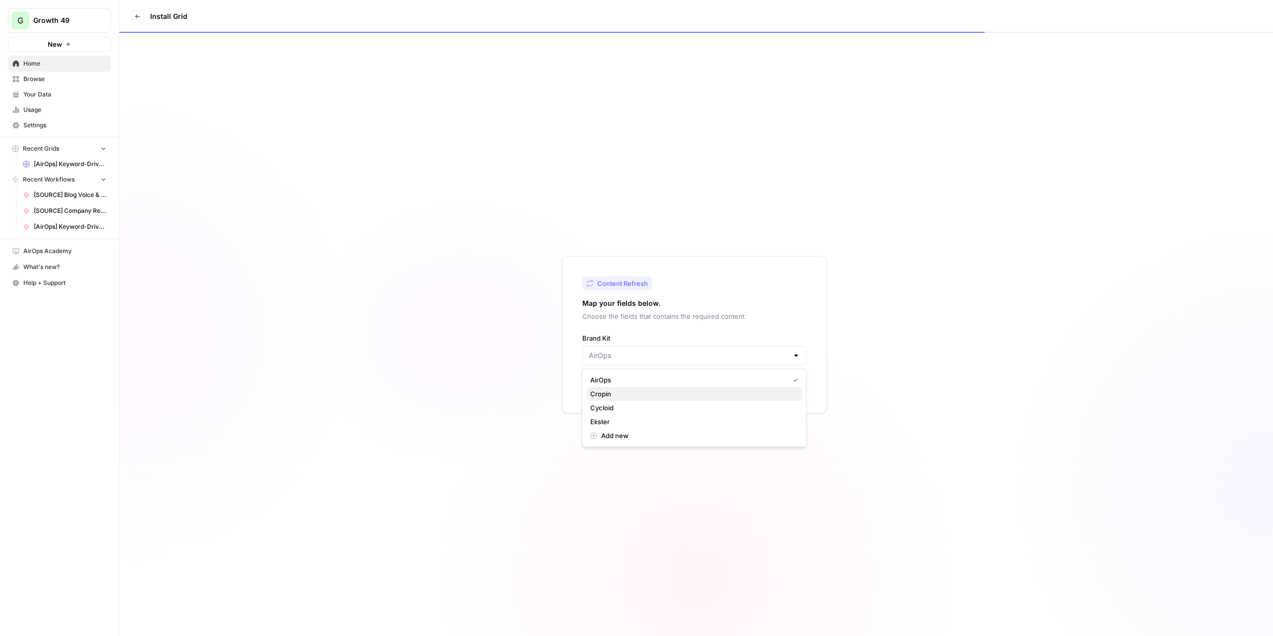
click at [708, 394] on span "Cropin" at bounding box center [692, 394] width 204 height 10
type input "Cropin"
click at [785, 383] on span "Continue" at bounding box center [777, 385] width 29 height 10
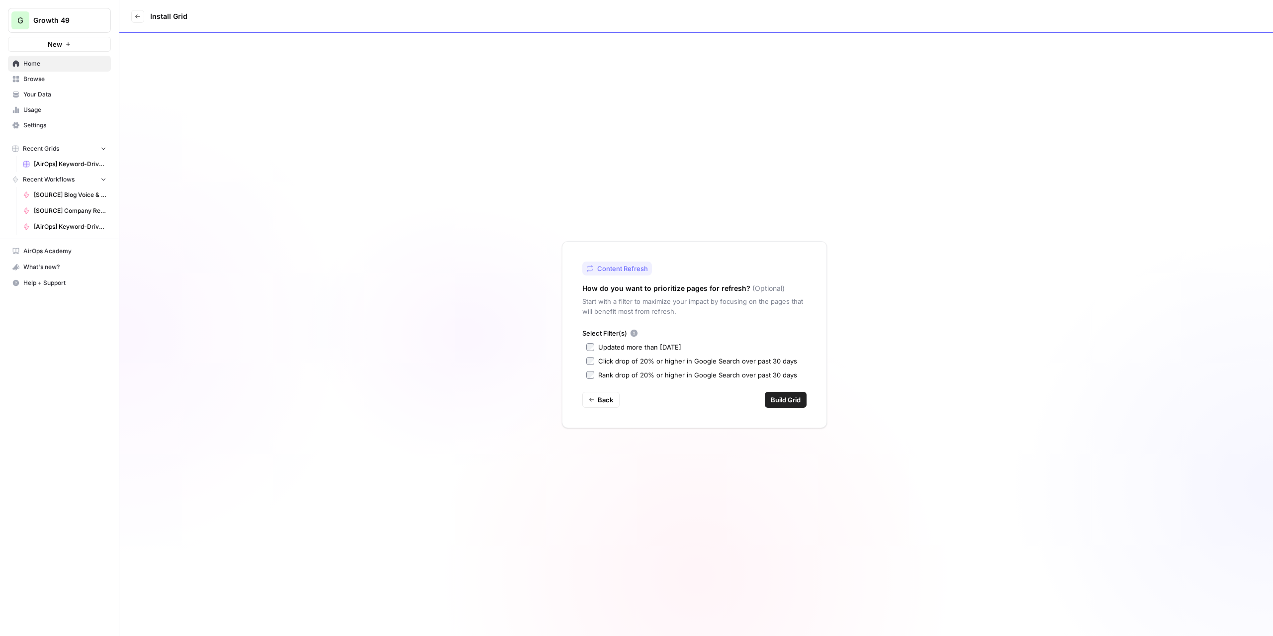
click at [595, 350] on label "Updated more than 90 days ago" at bounding box center [694, 347] width 216 height 10
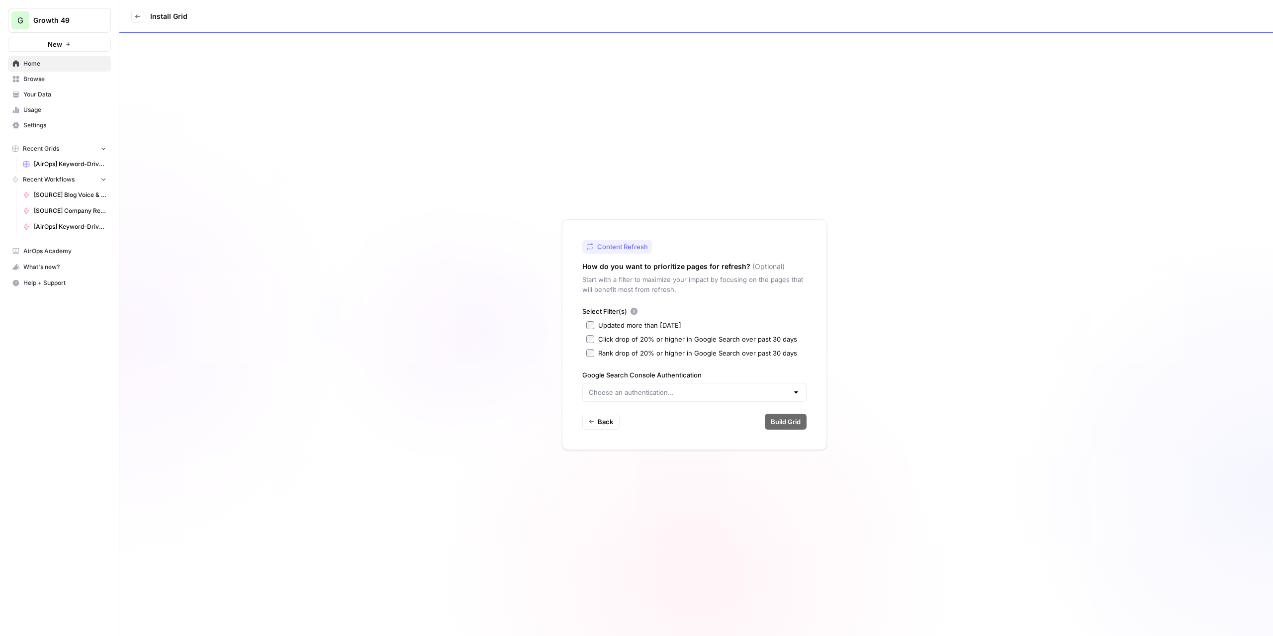
click at [716, 399] on div at bounding box center [694, 392] width 224 height 19
click at [731, 374] on label "Google Search Console Authentication" at bounding box center [694, 375] width 224 height 10
click at [731, 387] on input "Google Search Console Authentication" at bounding box center [688, 392] width 199 height 10
click at [761, 369] on div "Select Filter(s) Updated more than 90 days ago Click drop of 20% or higher in G…" at bounding box center [694, 353] width 224 height 95
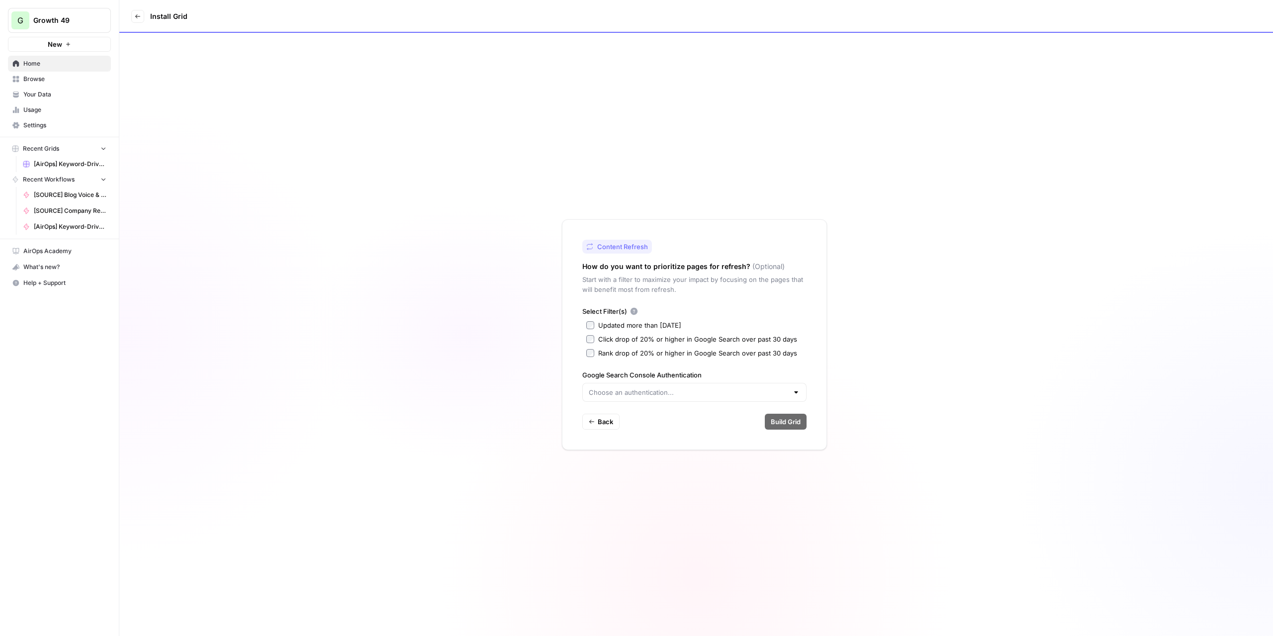
click at [595, 353] on label "Rank drop of 20% or higher in Google Search over past 30 days" at bounding box center [694, 353] width 216 height 10
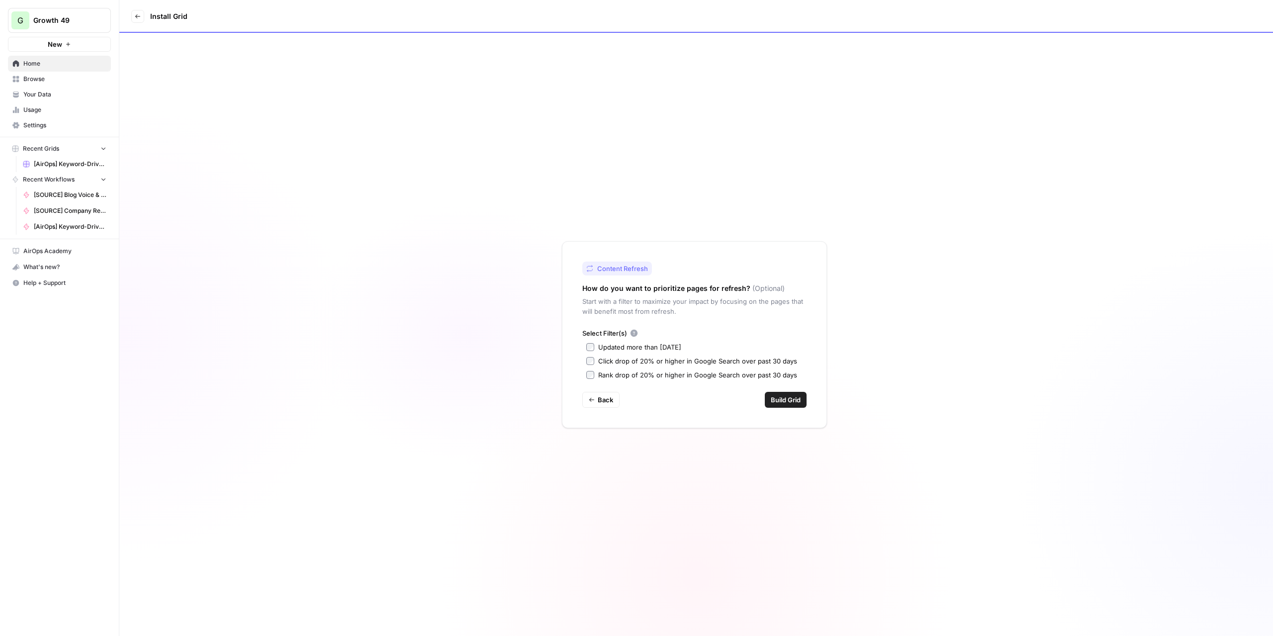
click at [778, 405] on button "Build Grid" at bounding box center [786, 400] width 42 height 16
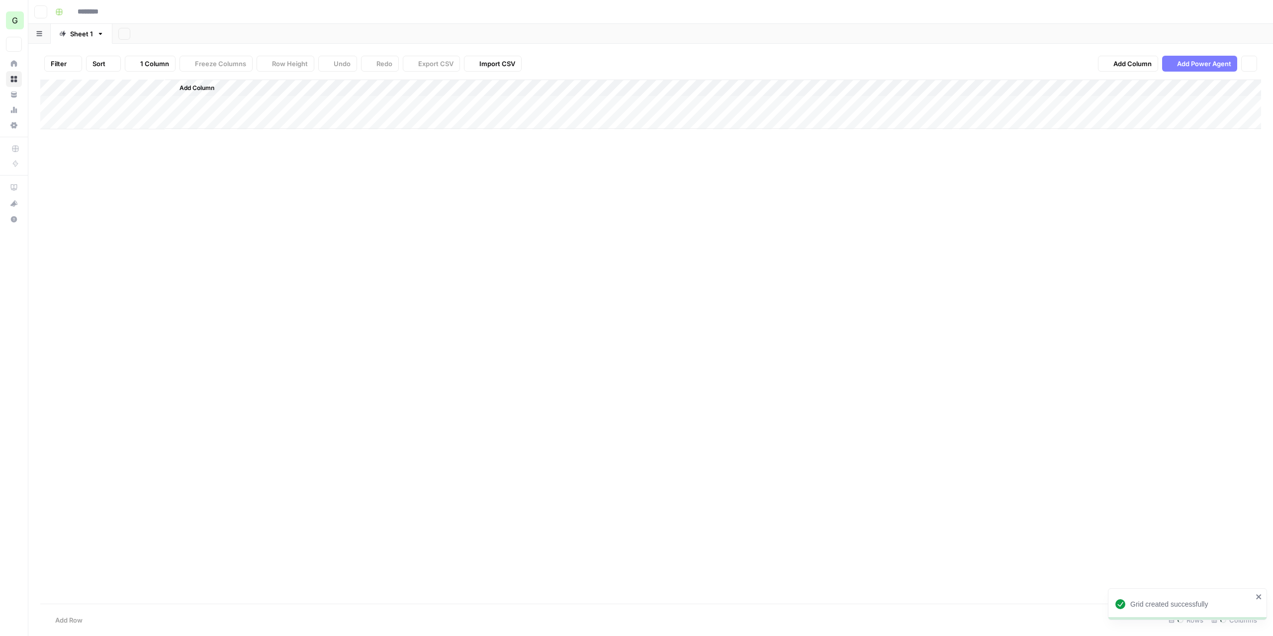
type input "**********"
click at [237, 85] on div "Add Column" at bounding box center [650, 147] width 1221 height 134
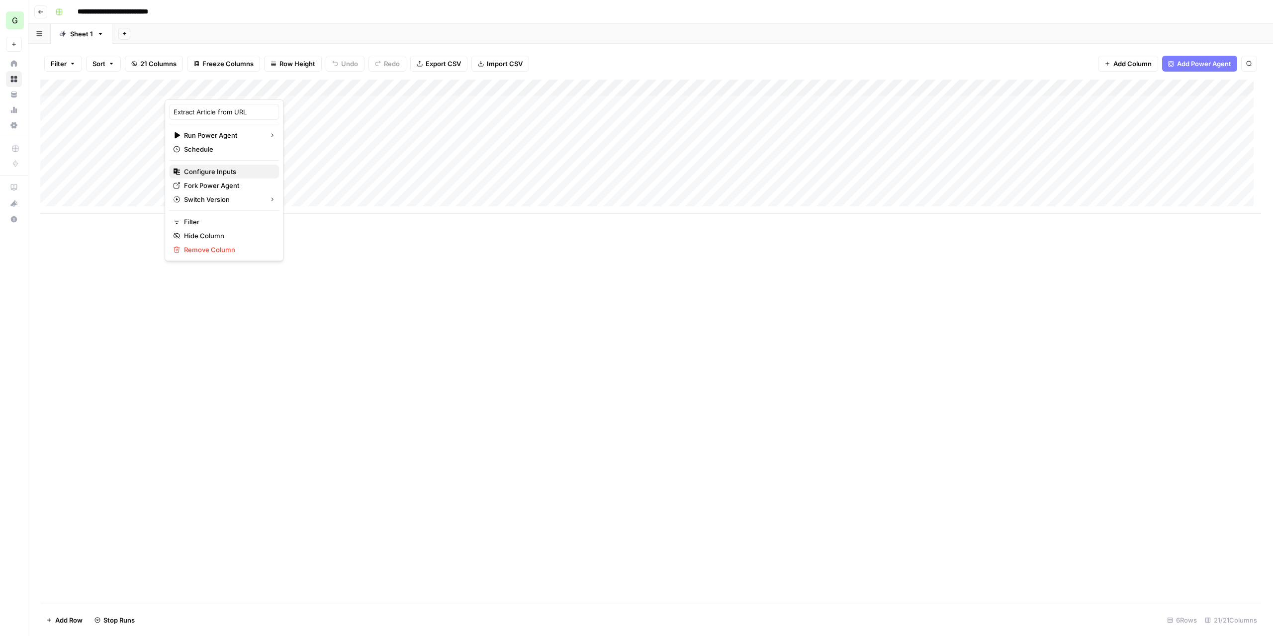
click at [221, 165] on button "Configure Inputs" at bounding box center [224, 172] width 110 height 14
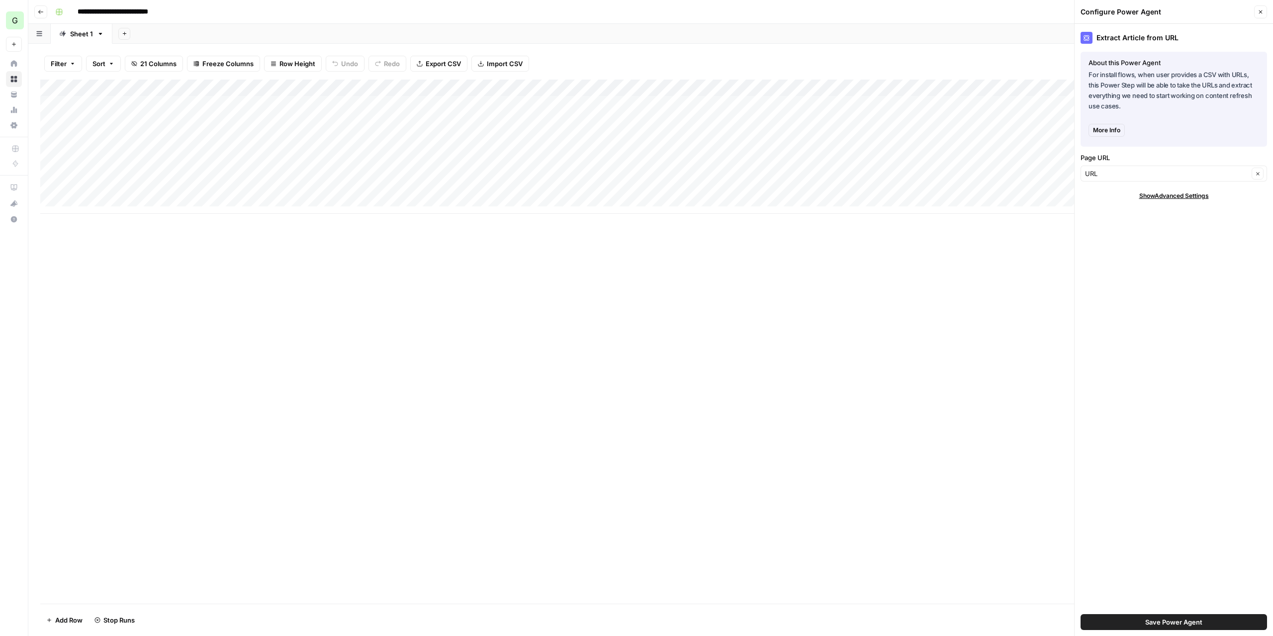
click at [1260, 14] on icon "button" at bounding box center [1261, 12] width 6 height 6
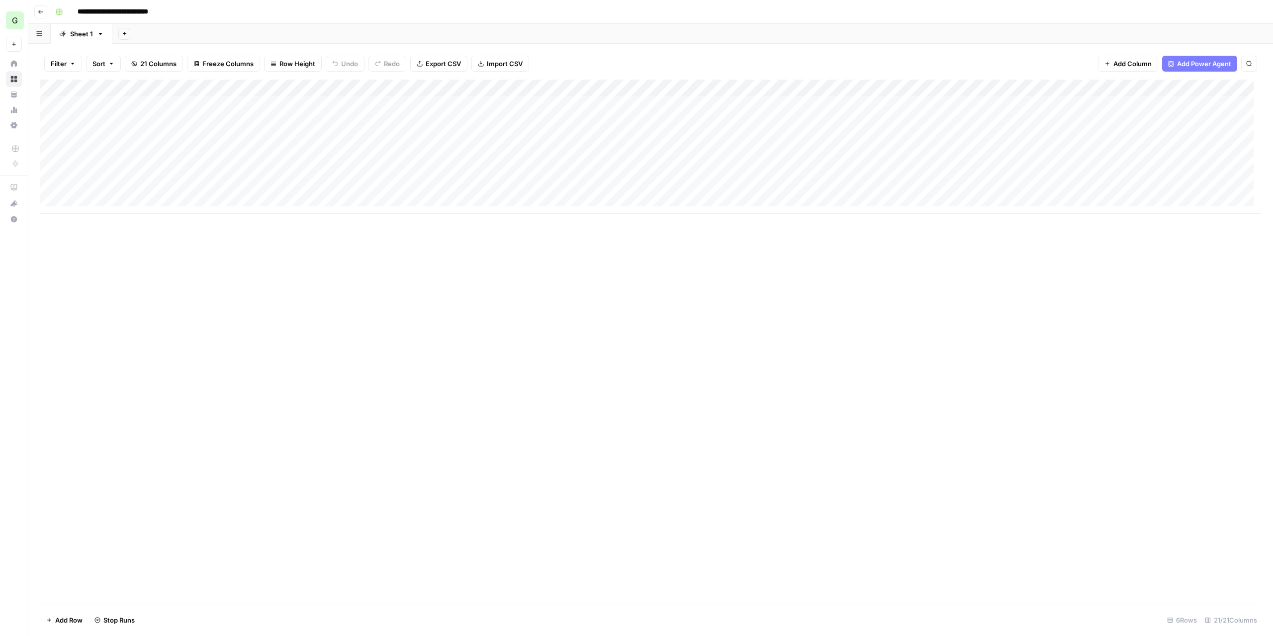
click at [696, 87] on div "Add Column" at bounding box center [650, 147] width 1221 height 134
click at [711, 172] on span "Configure Inputs" at bounding box center [706, 172] width 87 height 10
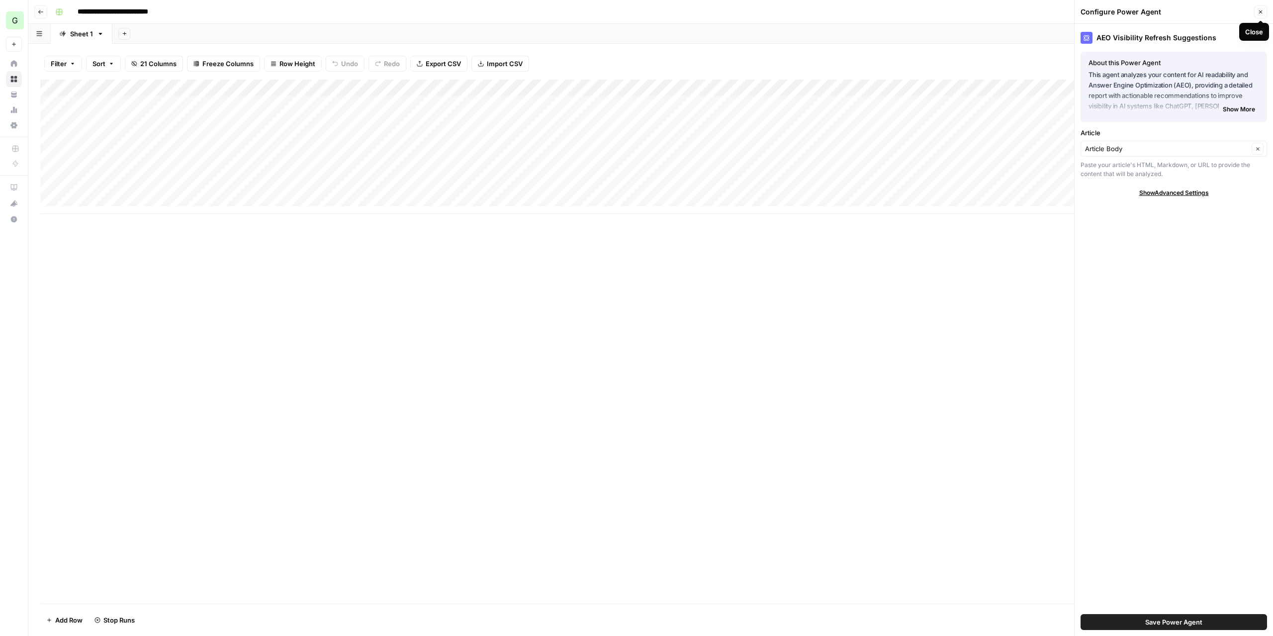
click at [1261, 10] on icon "button" at bounding box center [1261, 12] width 6 height 6
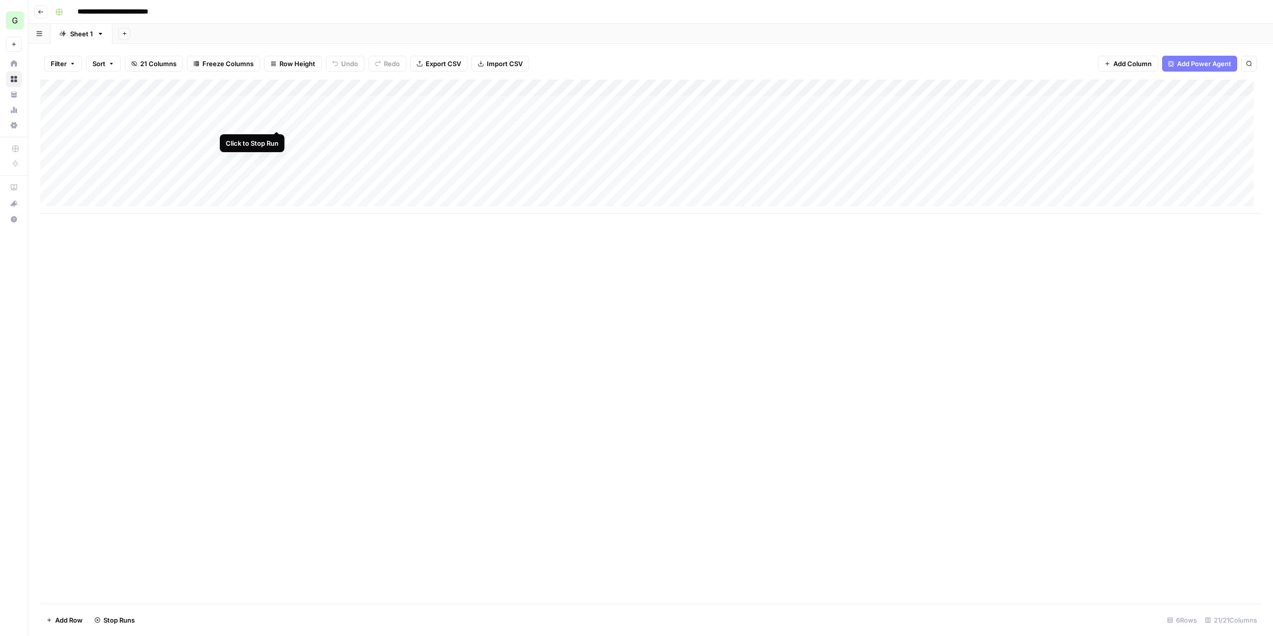
click at [275, 121] on div "Add Column" at bounding box center [650, 147] width 1221 height 134
click at [275, 136] on div "Add Column" at bounding box center [650, 147] width 1221 height 134
click at [280, 151] on div "Add Column" at bounding box center [650, 147] width 1221 height 134
click at [278, 166] on div "Add Column" at bounding box center [650, 147] width 1221 height 134
click at [273, 186] on div "Add Column" at bounding box center [650, 147] width 1221 height 134
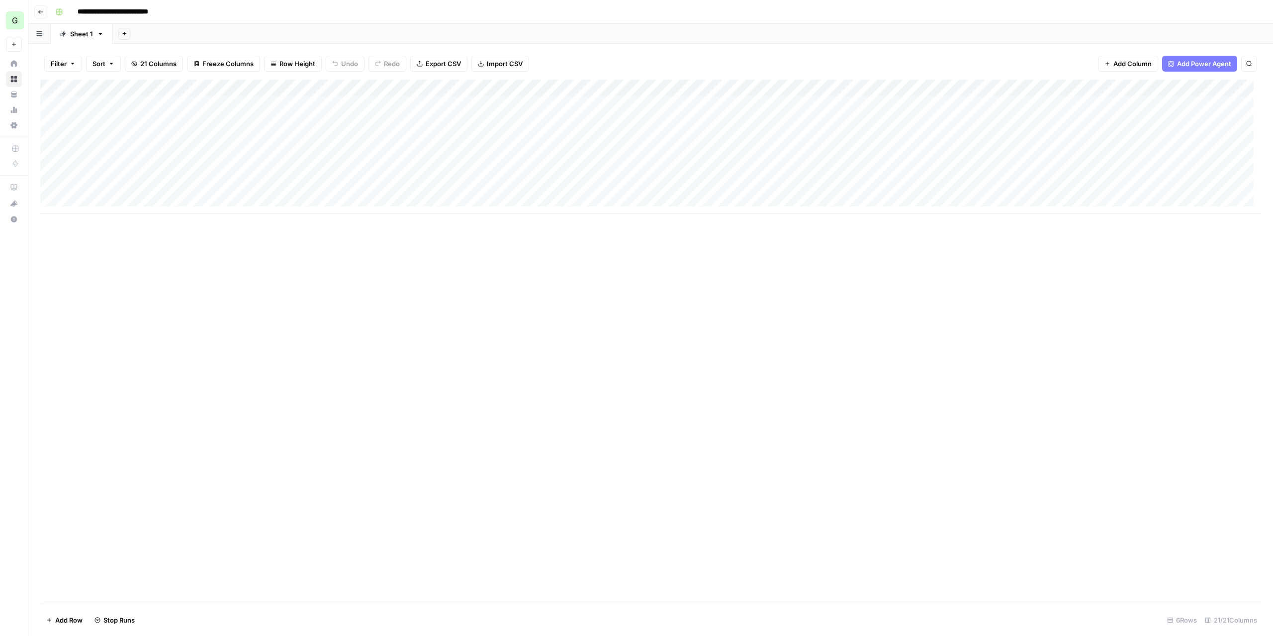
click at [280, 176] on div "Add Column" at bounding box center [650, 147] width 1221 height 134
click at [278, 140] on div "Add Column" at bounding box center [650, 147] width 1221 height 134
click at [93, 204] on div "Add Column" at bounding box center [650, 147] width 1221 height 134
click at [114, 222] on div "Add Column" at bounding box center [650, 155] width 1221 height 151
click at [113, 221] on input at bounding box center [158, 225] width 159 height 12
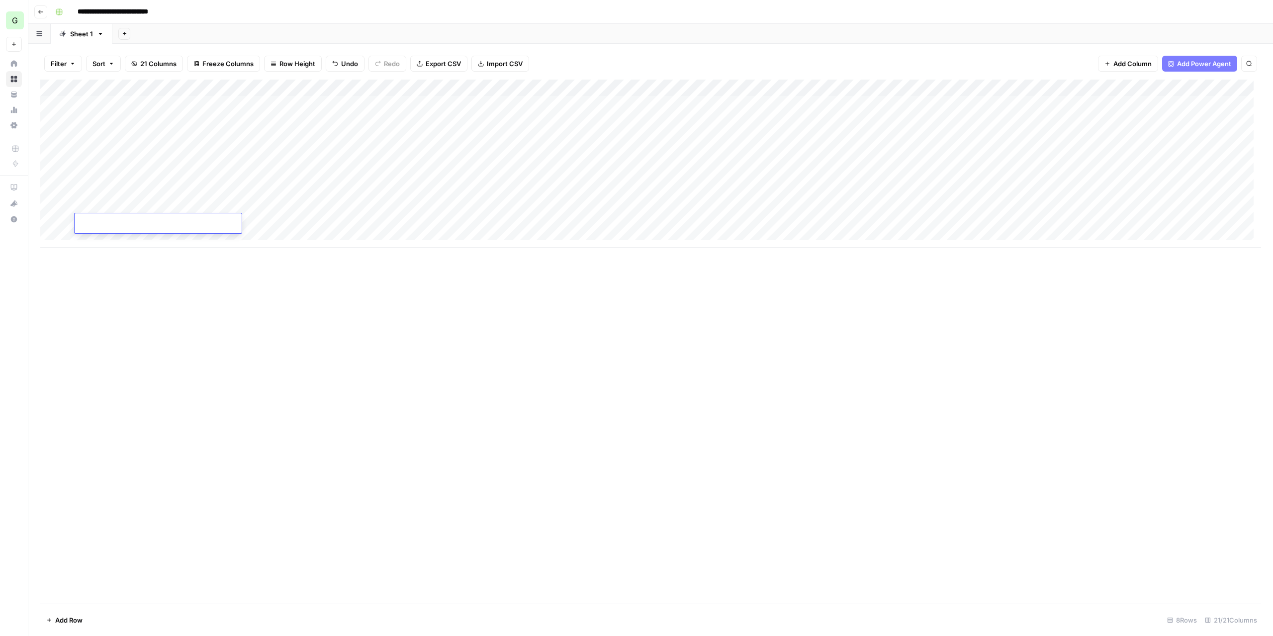
paste input "**********"
type input "**********"
click at [317, 332] on div "Add Column" at bounding box center [650, 342] width 1221 height 524
click at [225, 222] on div "Add Column" at bounding box center [650, 164] width 1221 height 168
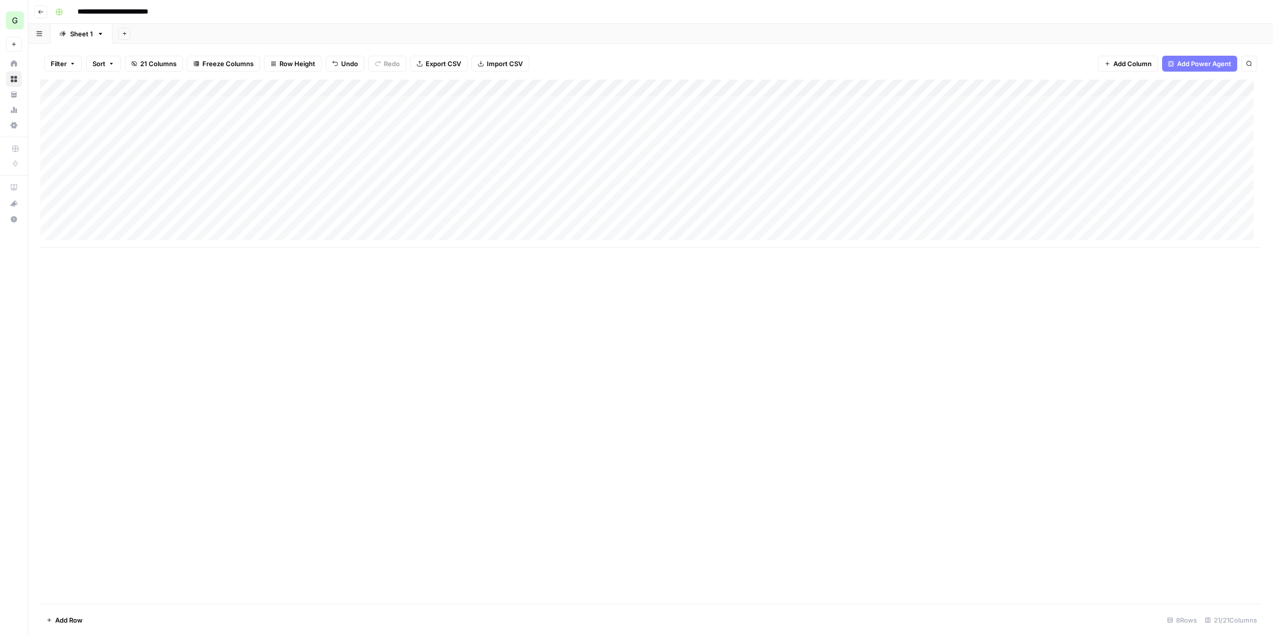
click at [738, 219] on div "Add Column" at bounding box center [650, 164] width 1221 height 168
click at [577, 220] on div "Add Column" at bounding box center [650, 164] width 1221 height 168
click at [215, 87] on div "Add Column" at bounding box center [650, 164] width 1221 height 168
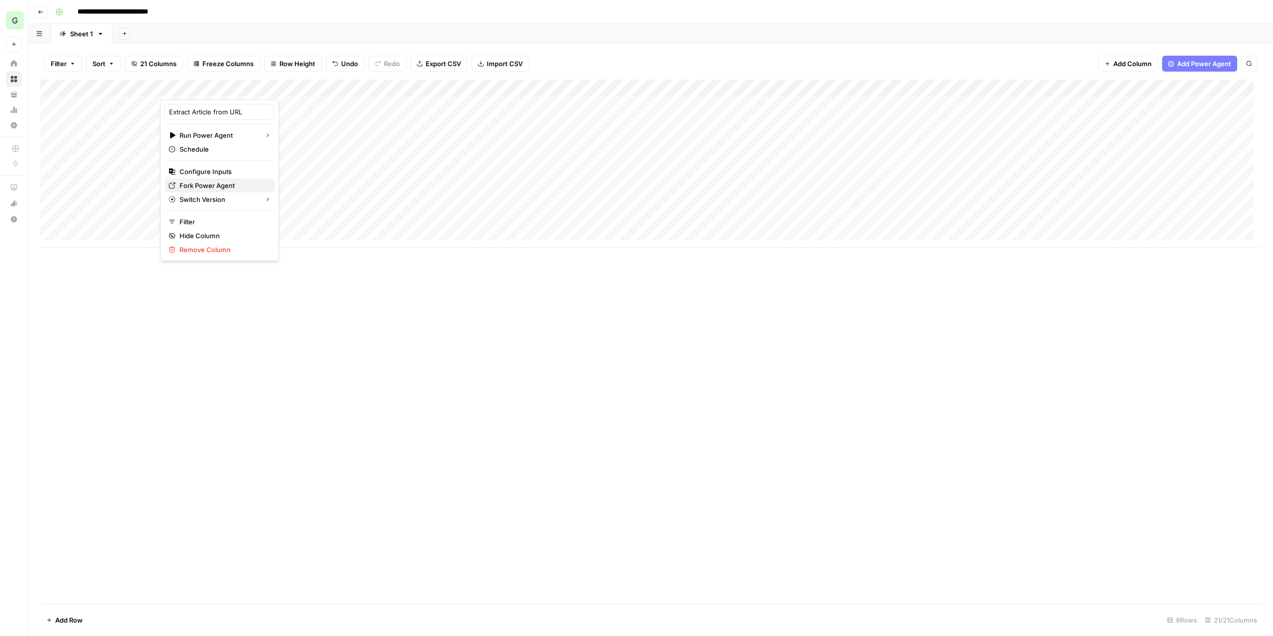
click at [214, 179] on button "Fork Power Agent" at bounding box center [220, 186] width 110 height 14
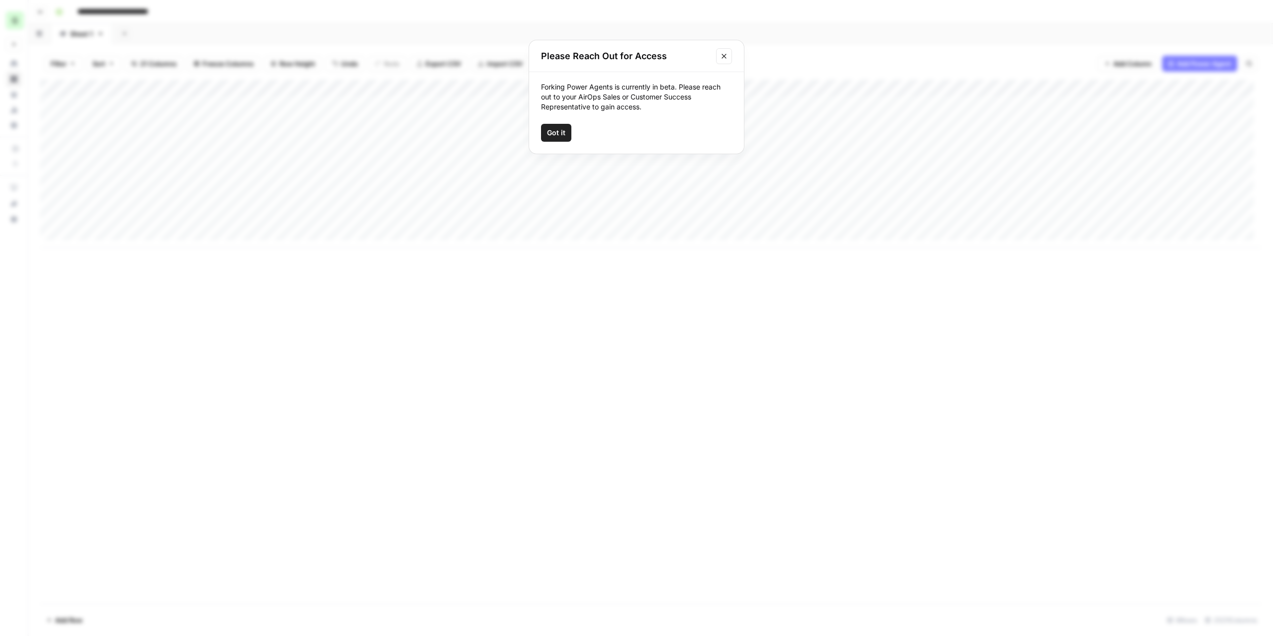
click at [563, 132] on span "Got it" at bounding box center [556, 133] width 18 height 10
click at [734, 229] on div "Add Column" at bounding box center [650, 164] width 1221 height 168
click at [846, 317] on div "Add Column" at bounding box center [650, 342] width 1221 height 524
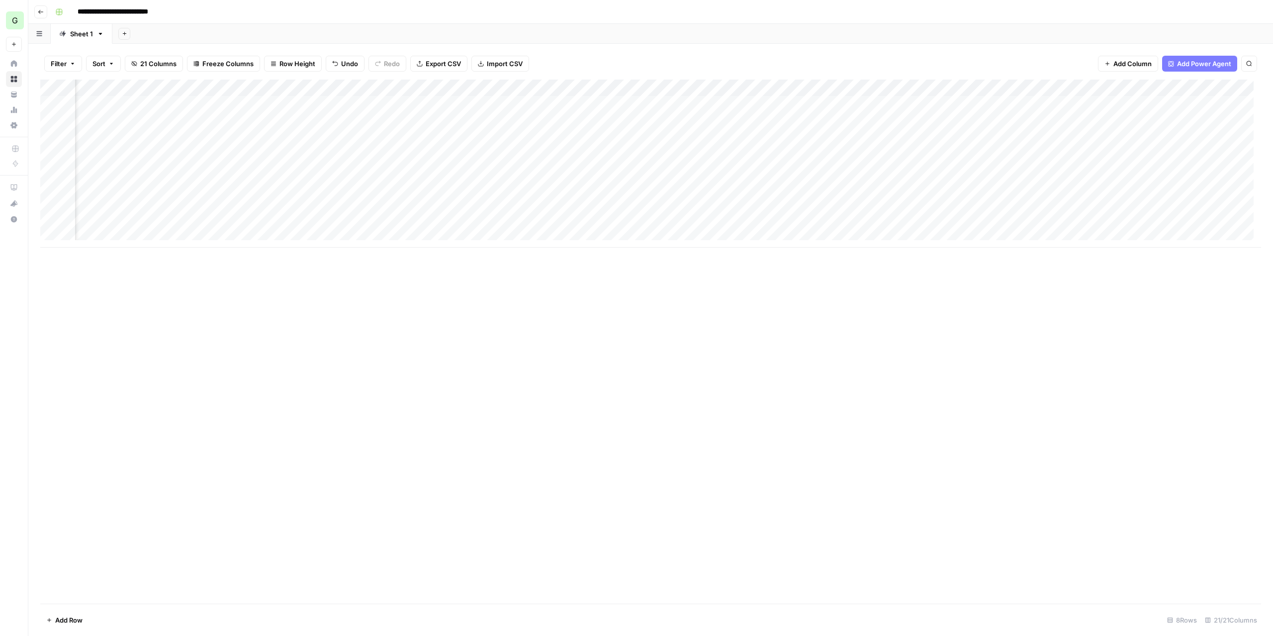
click at [877, 219] on div "Add Column" at bounding box center [650, 164] width 1221 height 168
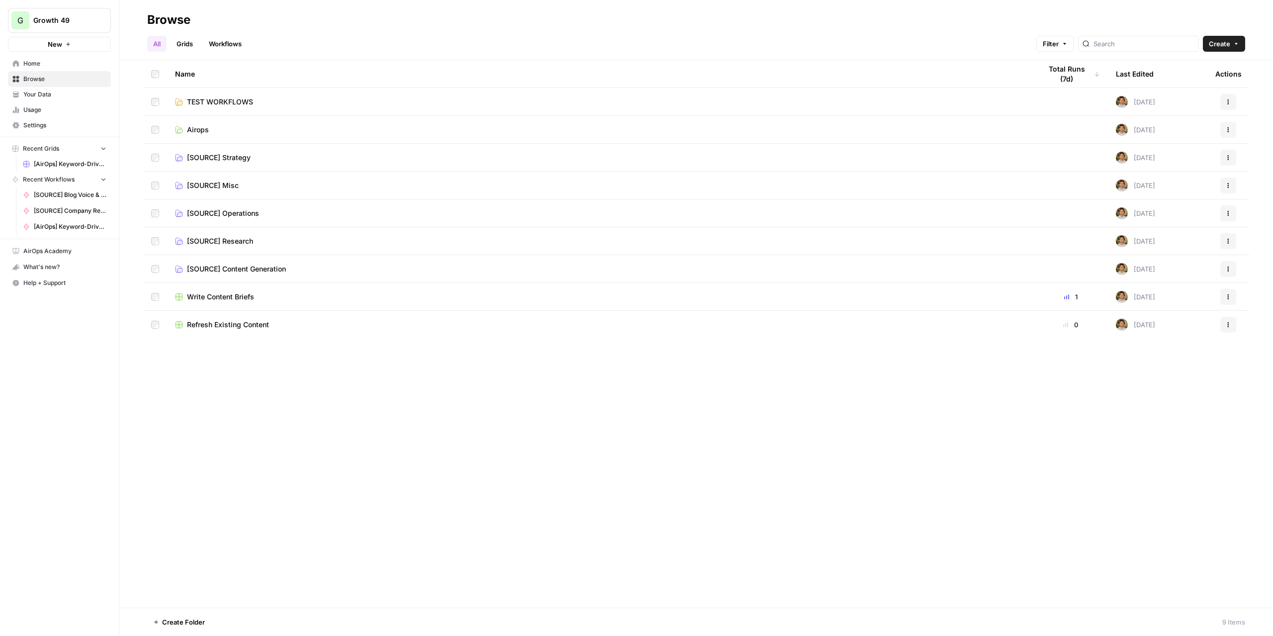
click at [240, 125] on link "Airops" at bounding box center [600, 130] width 850 height 10
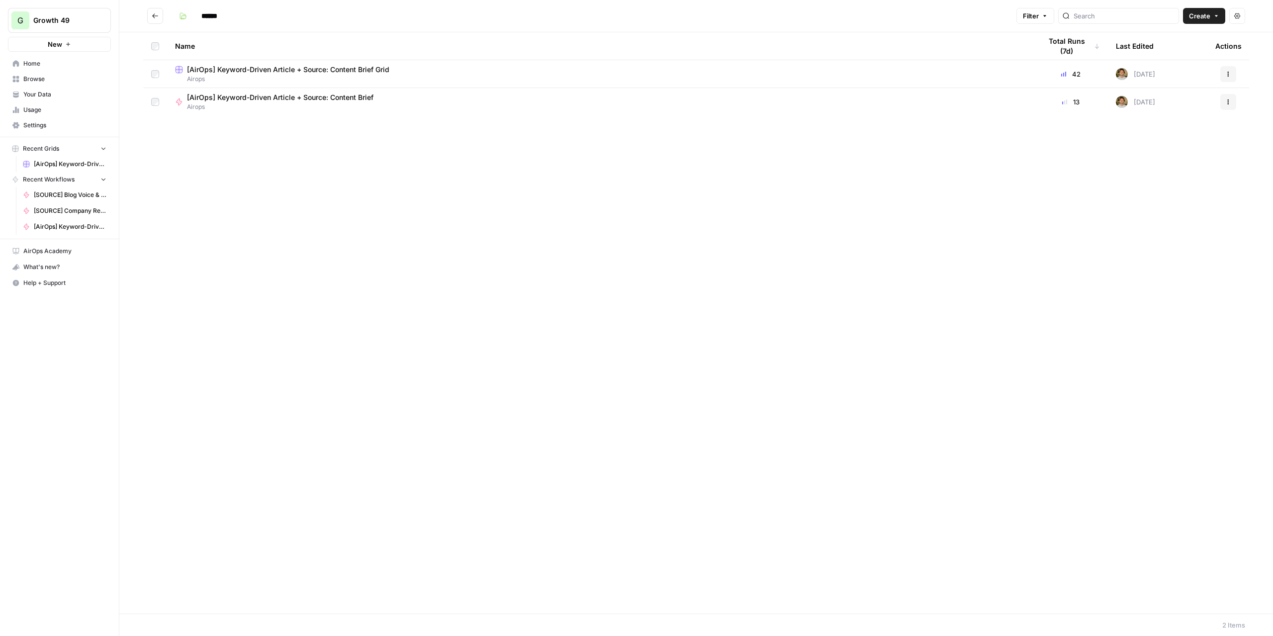
click at [233, 73] on span "[AirOps] Keyword-Driven Article + Source: Content Brief Grid" at bounding box center [288, 70] width 202 height 10
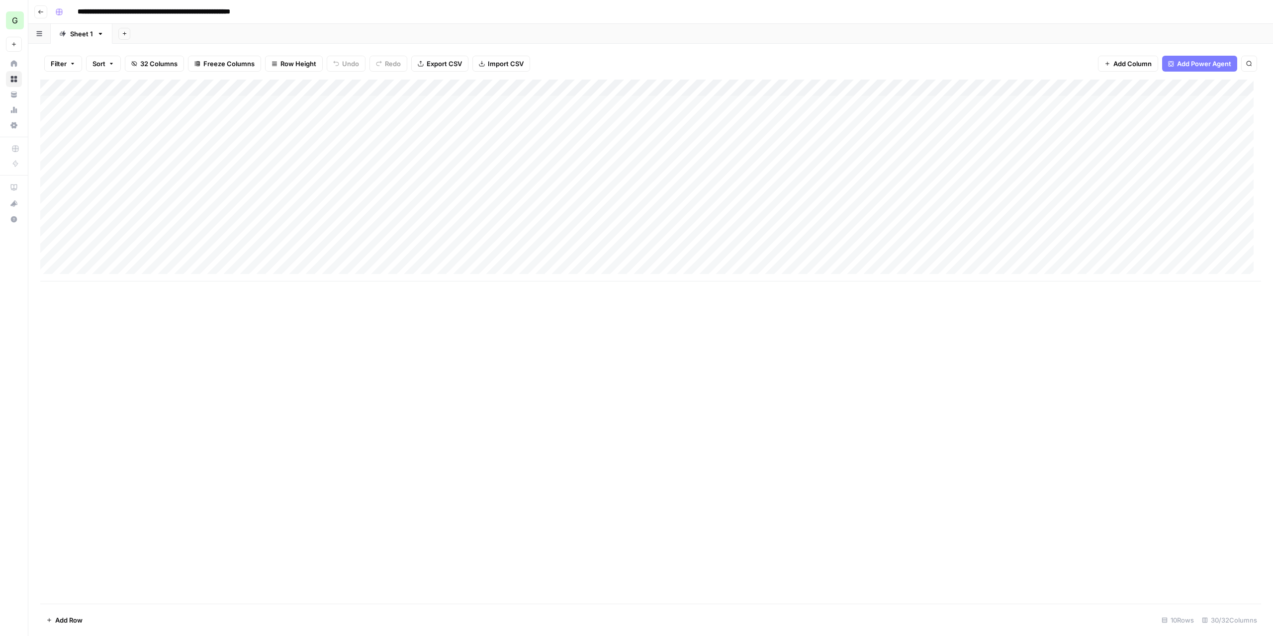
click at [353, 155] on div "Add Column" at bounding box center [650, 181] width 1221 height 202
click at [353, 155] on input "**********" at bounding box center [359, 158] width 159 height 12
click at [360, 186] on div "Add Column" at bounding box center [650, 181] width 1221 height 202
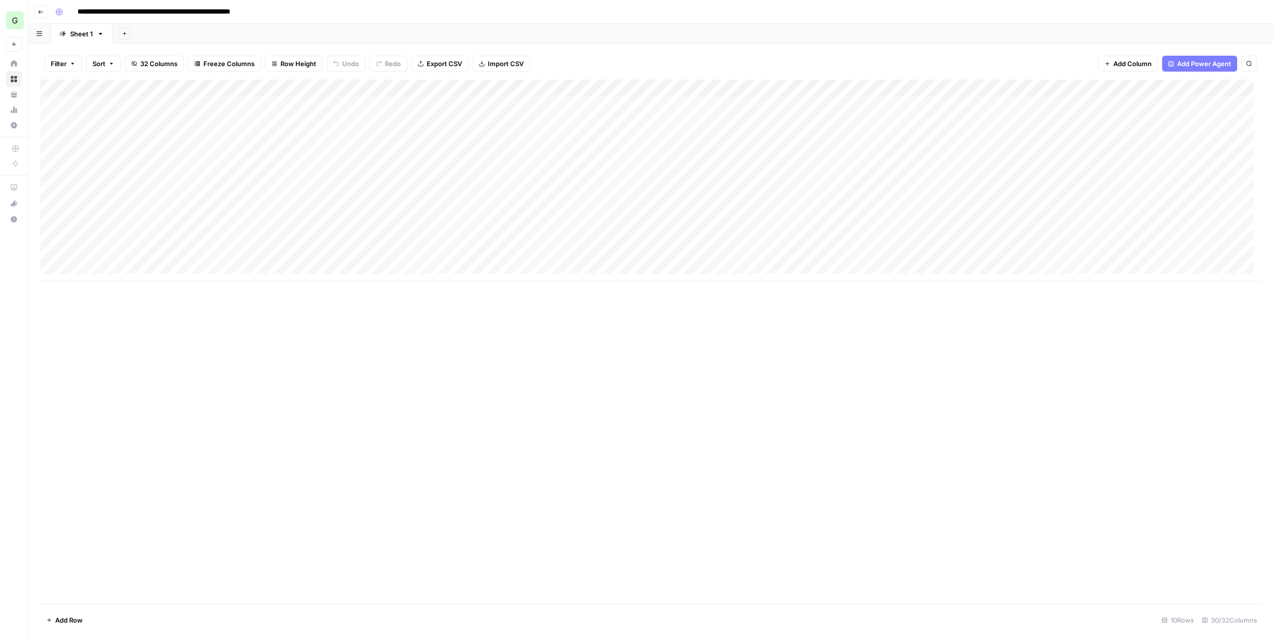
click at [360, 186] on div "Add Column" at bounding box center [650, 181] width 1221 height 202
drag, startPoint x: 362, startPoint y: 189, endPoint x: 262, endPoint y: 190, distance: 100.0
click at [262, 190] on body "**********" at bounding box center [636, 318] width 1273 height 636
click at [325, 222] on div "Add Column" at bounding box center [650, 181] width 1221 height 202
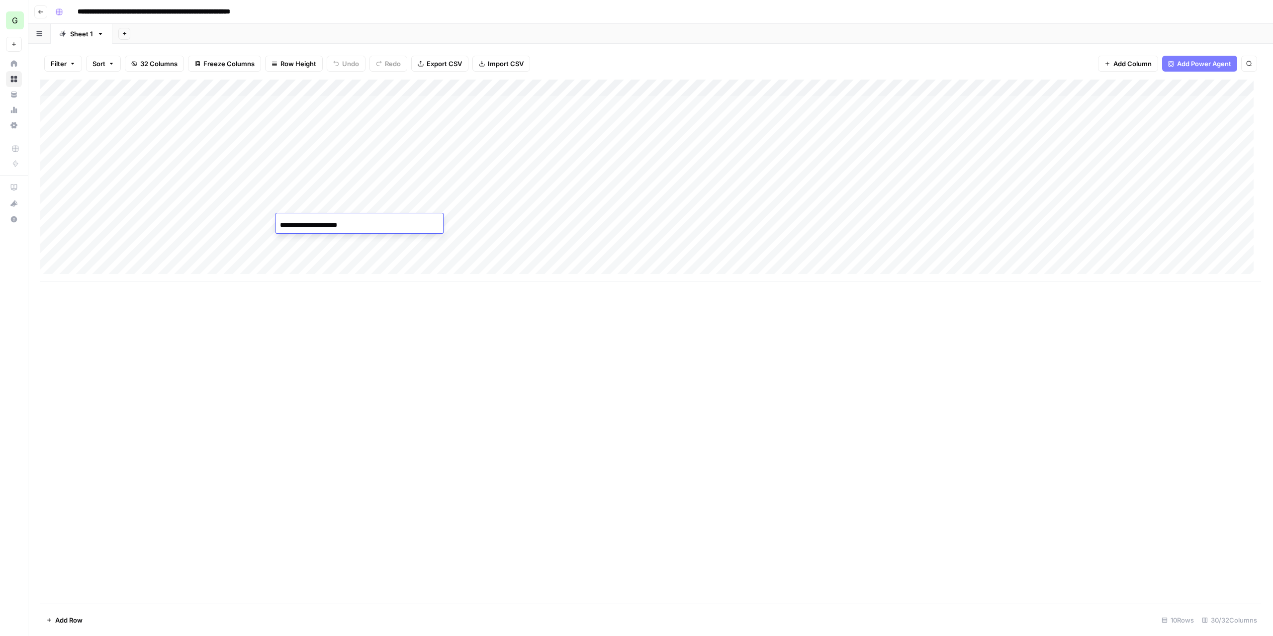
click at [325, 222] on input "**********" at bounding box center [359, 225] width 159 height 12
click at [850, 308] on div "Add Column" at bounding box center [650, 342] width 1221 height 524
click at [823, 223] on div "Add Column" at bounding box center [650, 164] width 1221 height 168
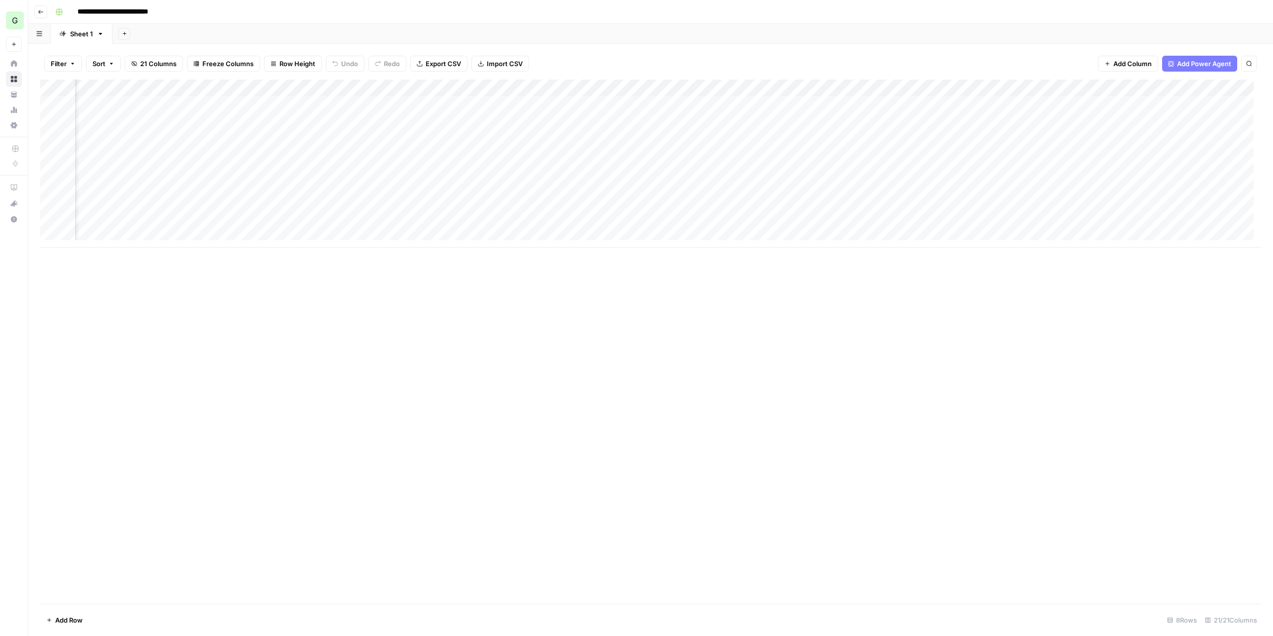
click at [828, 222] on div "Add Column" at bounding box center [650, 164] width 1221 height 168
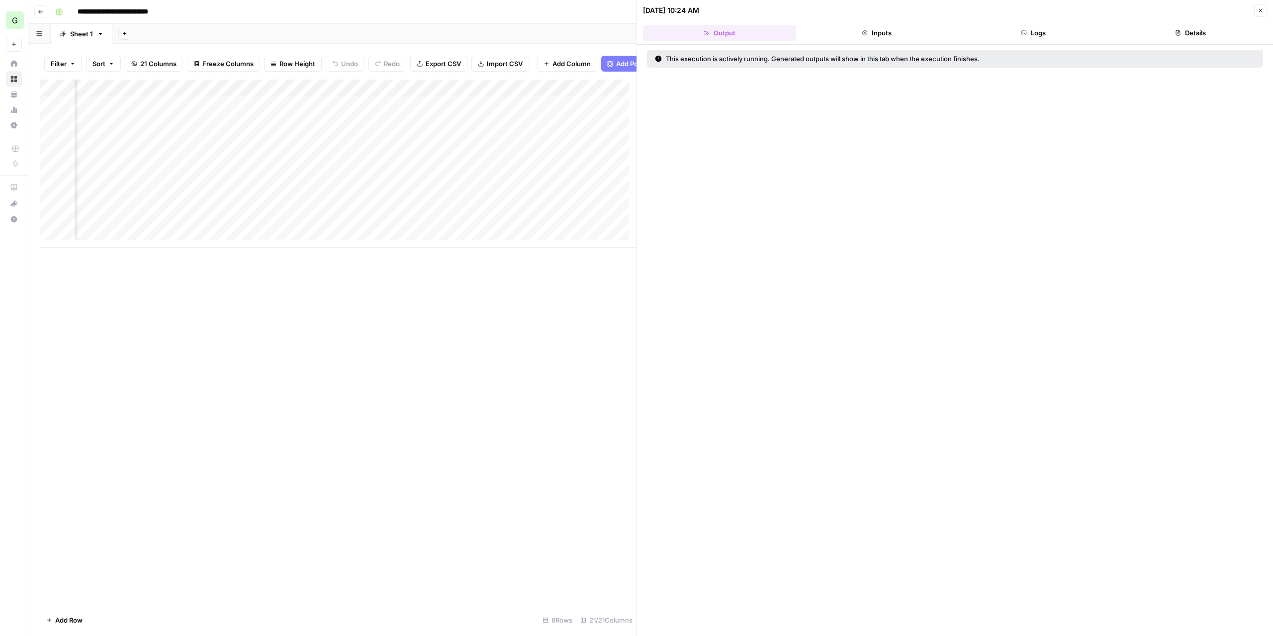
click at [1256, 13] on button "Close" at bounding box center [1260, 10] width 13 height 13
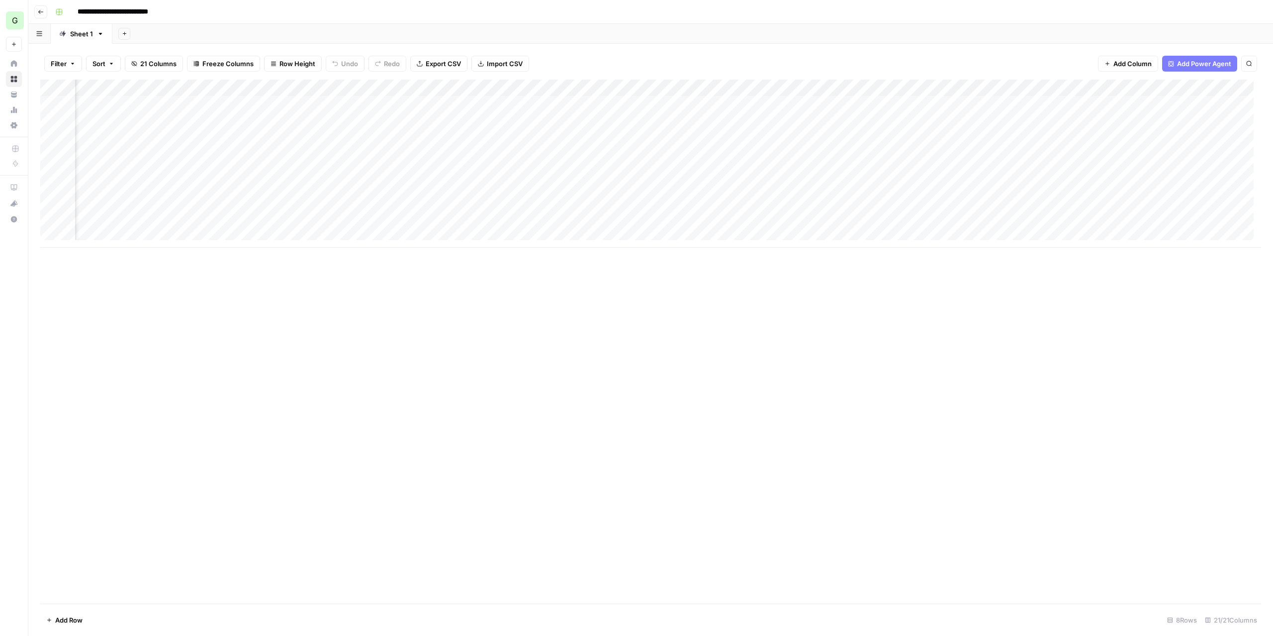
click at [812, 222] on div "Add Column" at bounding box center [650, 164] width 1221 height 168
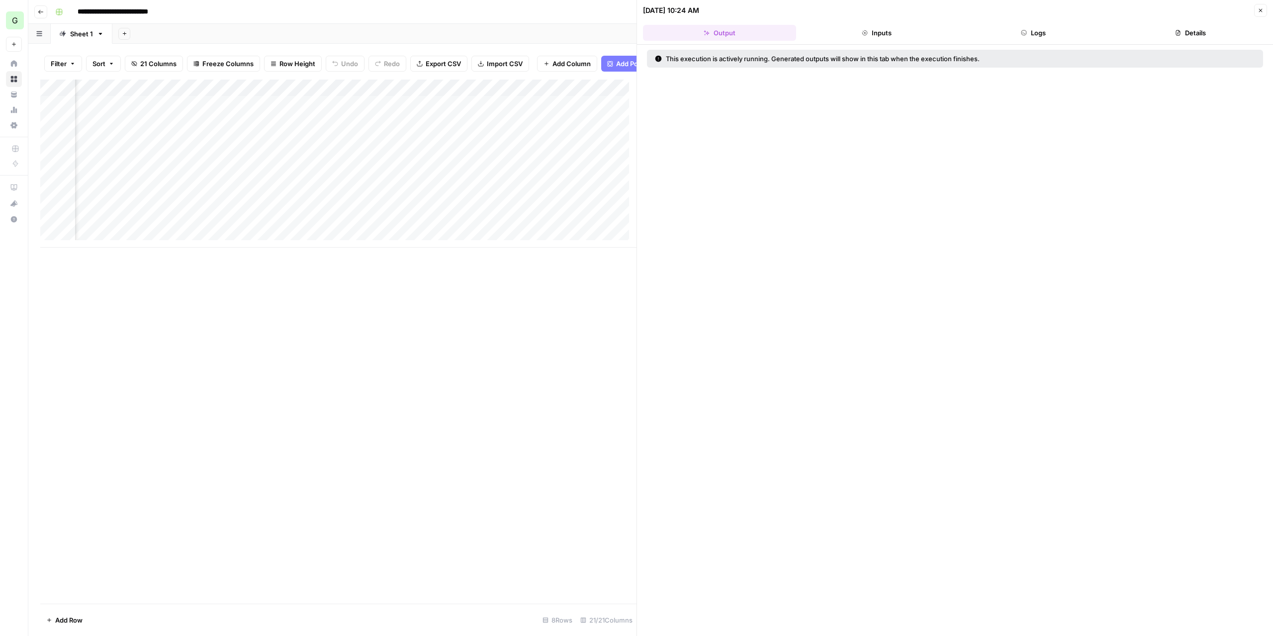
click at [1011, 31] on button "Logs" at bounding box center [1033, 33] width 153 height 16
click at [1260, 9] on icon "button" at bounding box center [1260, 10] width 3 height 3
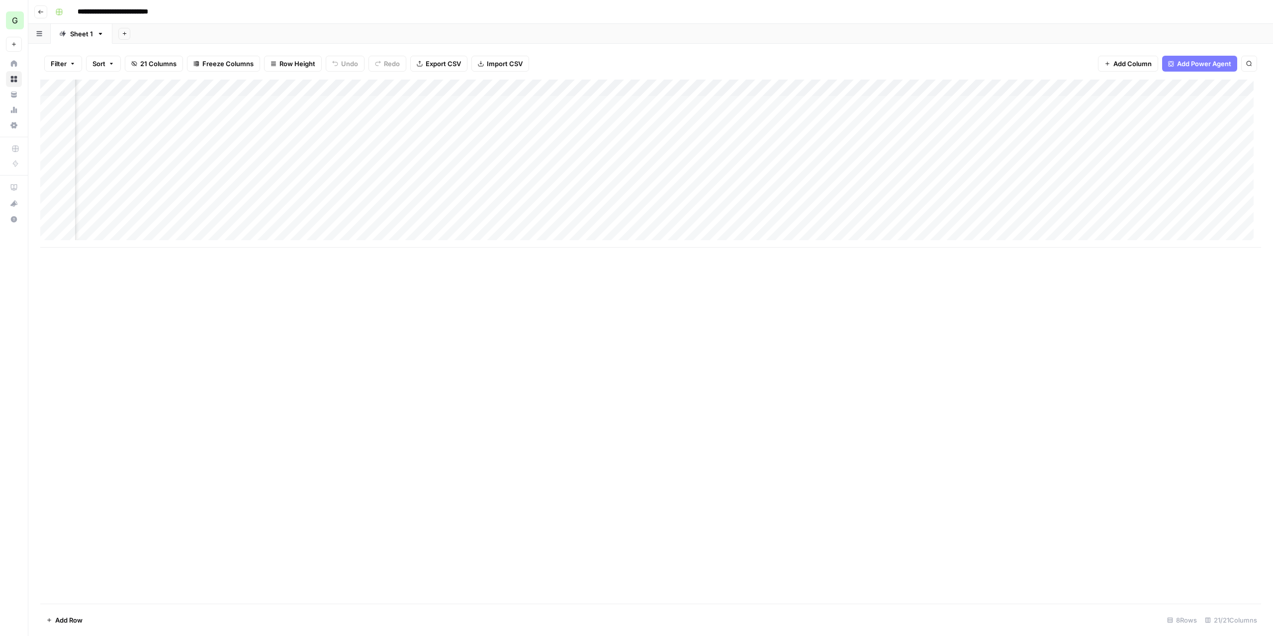
click at [1048, 221] on div "Add Column" at bounding box center [650, 164] width 1221 height 168
click at [742, 223] on div "Add Column" at bounding box center [650, 164] width 1221 height 168
click at [966, 219] on div "Add Column" at bounding box center [650, 164] width 1221 height 168
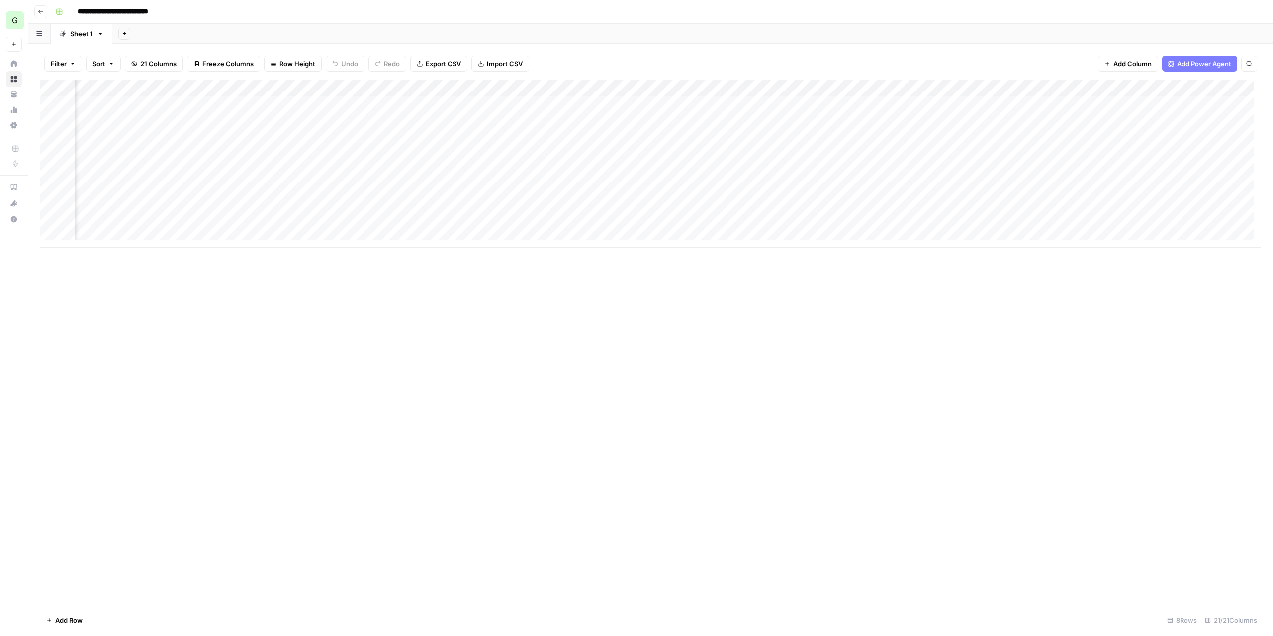
click at [854, 213] on div "Add Column" at bounding box center [650, 164] width 1221 height 168
click at [848, 221] on div "Add Column" at bounding box center [650, 164] width 1221 height 168
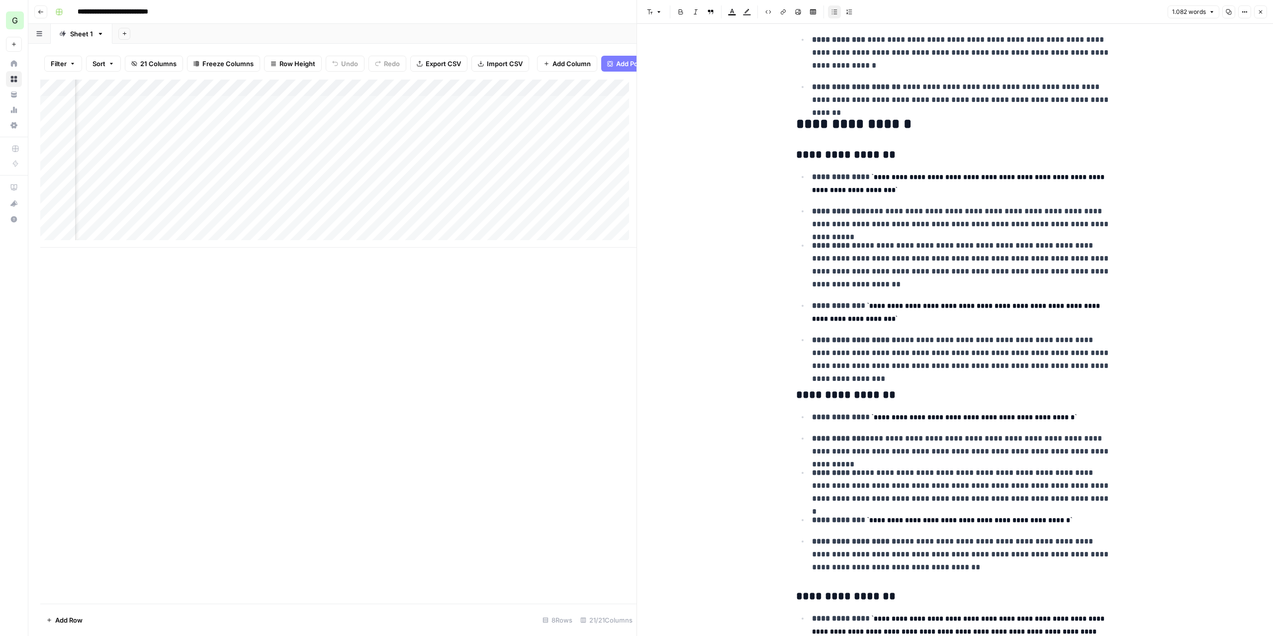
scroll to position [1641, 0]
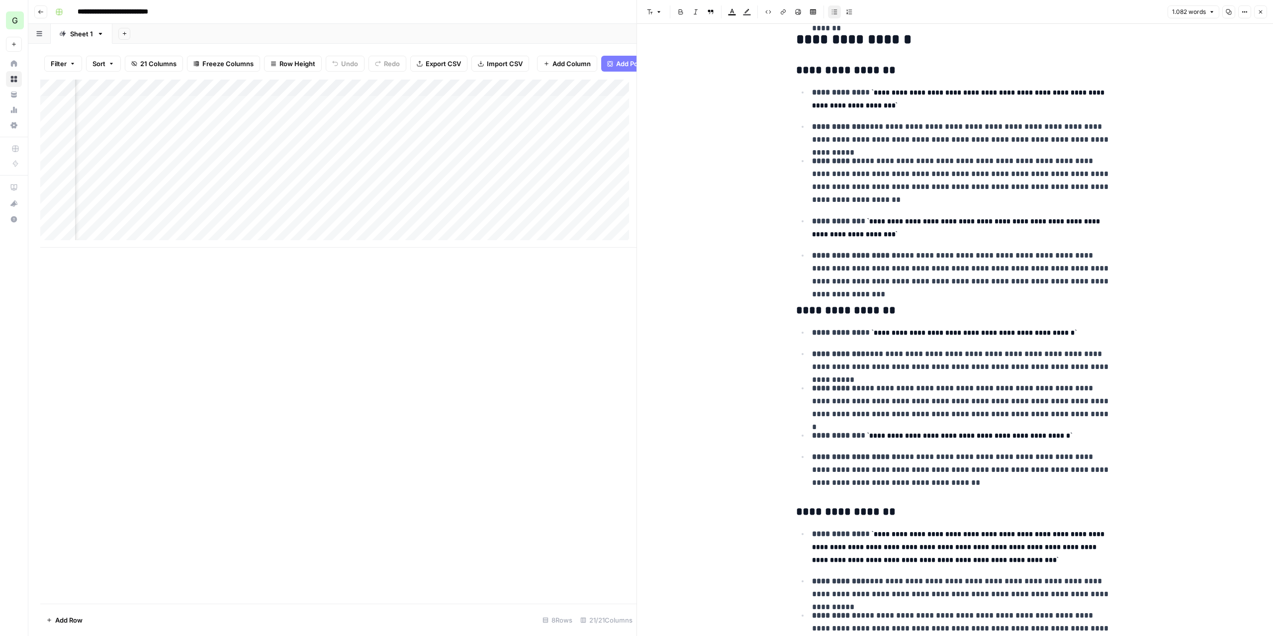
click at [1261, 13] on icon "button" at bounding box center [1261, 12] width 6 height 6
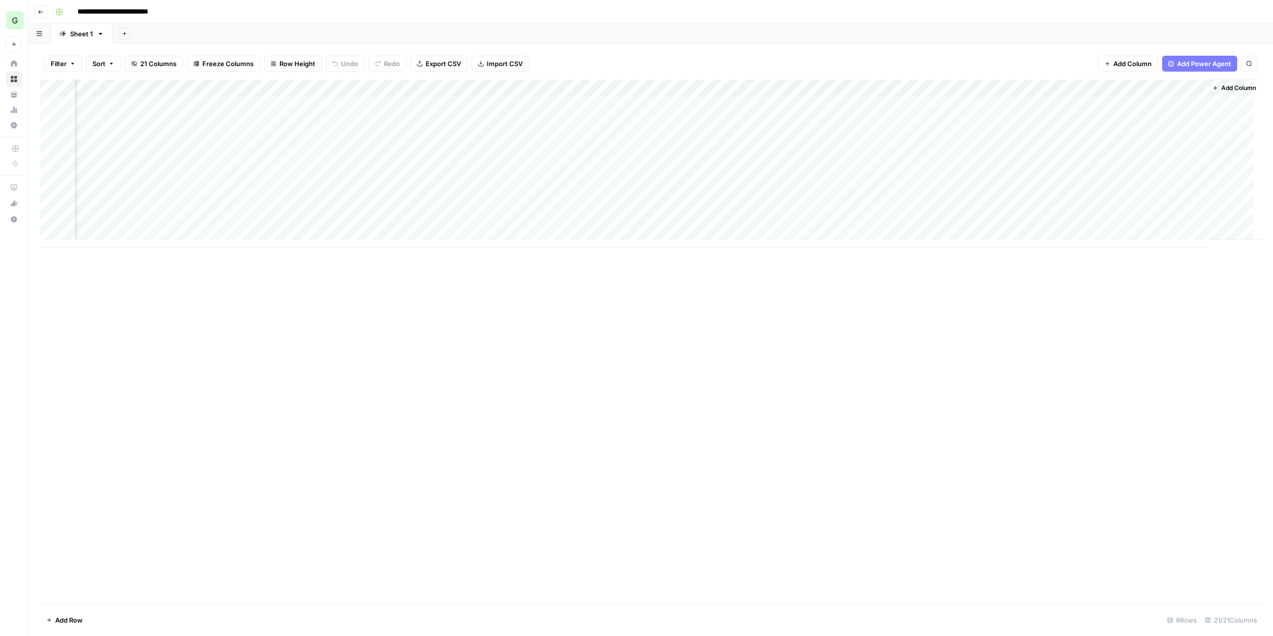
scroll to position [0, 1130]
click at [809, 222] on div "Add Column" at bounding box center [650, 164] width 1221 height 168
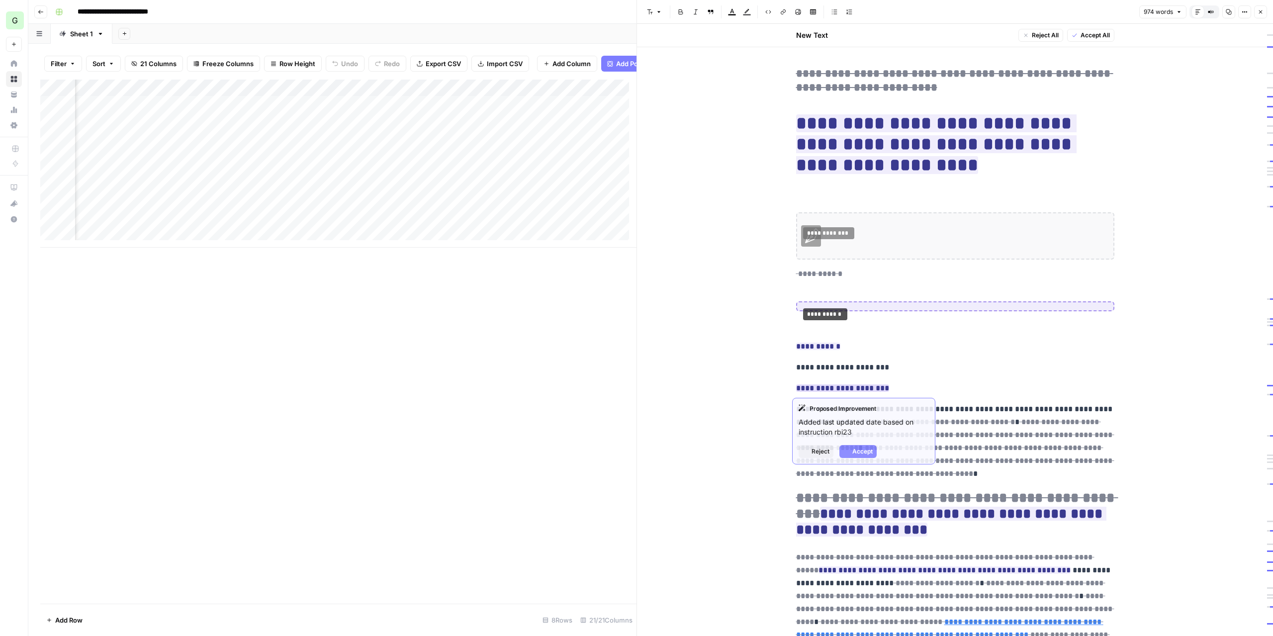
click at [862, 386] on ins "**********" at bounding box center [842, 387] width 93 height 7
click at [858, 389] on ins "**********" at bounding box center [842, 387] width 93 height 7
click at [819, 448] on span "Reject" at bounding box center [821, 451] width 18 height 9
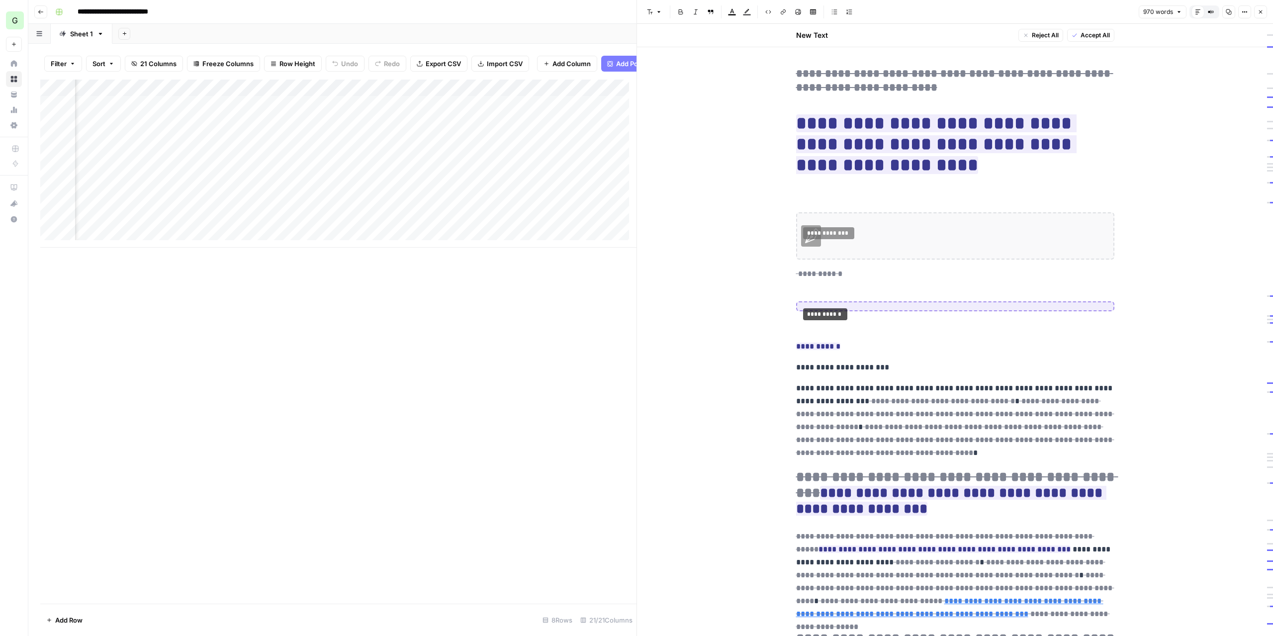
click at [1096, 34] on span "Accept All" at bounding box center [1095, 35] width 29 height 9
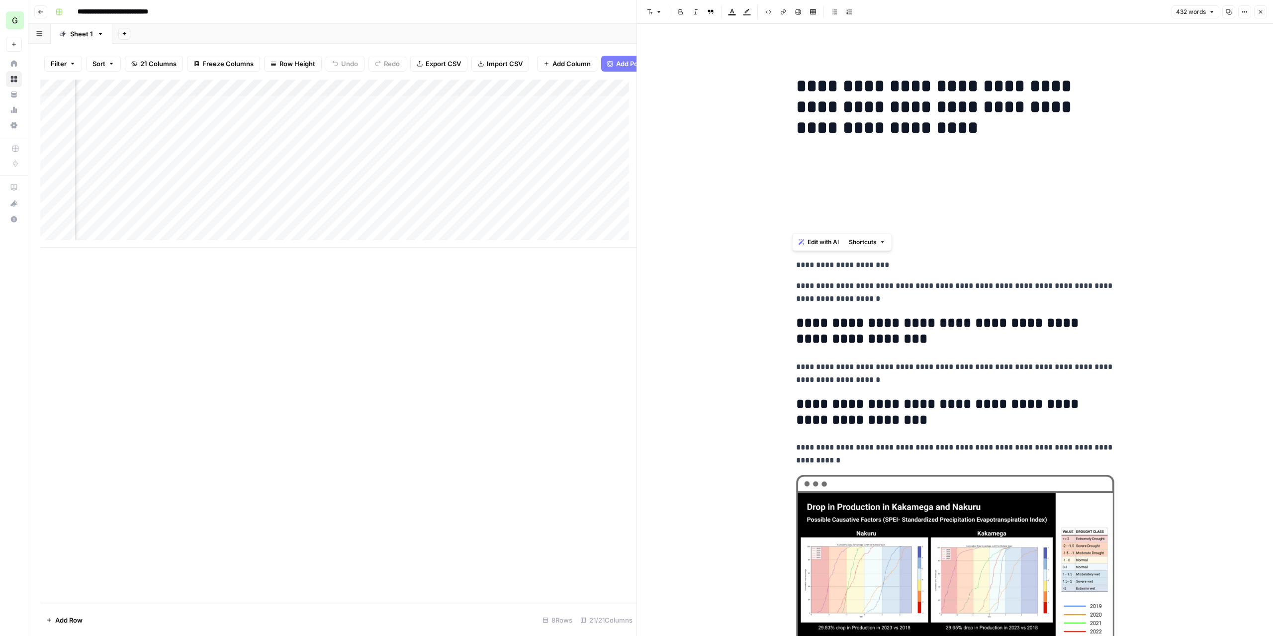
drag, startPoint x: 824, startPoint y: 219, endPoint x: 768, endPoint y: 156, distance: 84.9
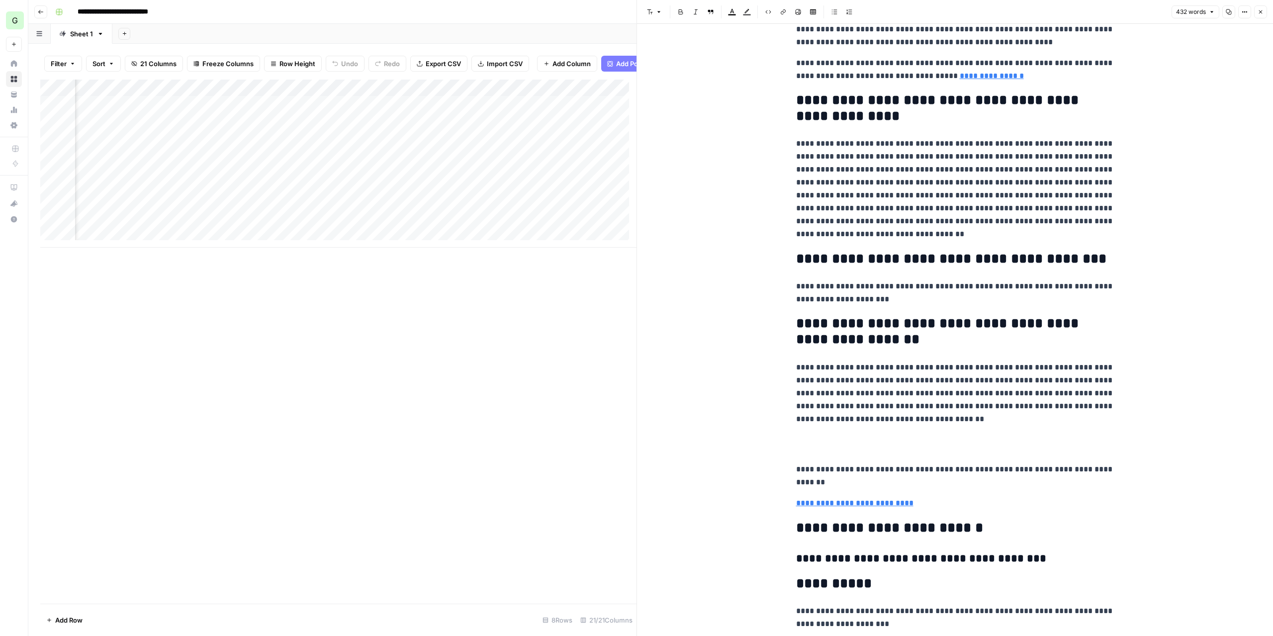
scroll to position [873, 0]
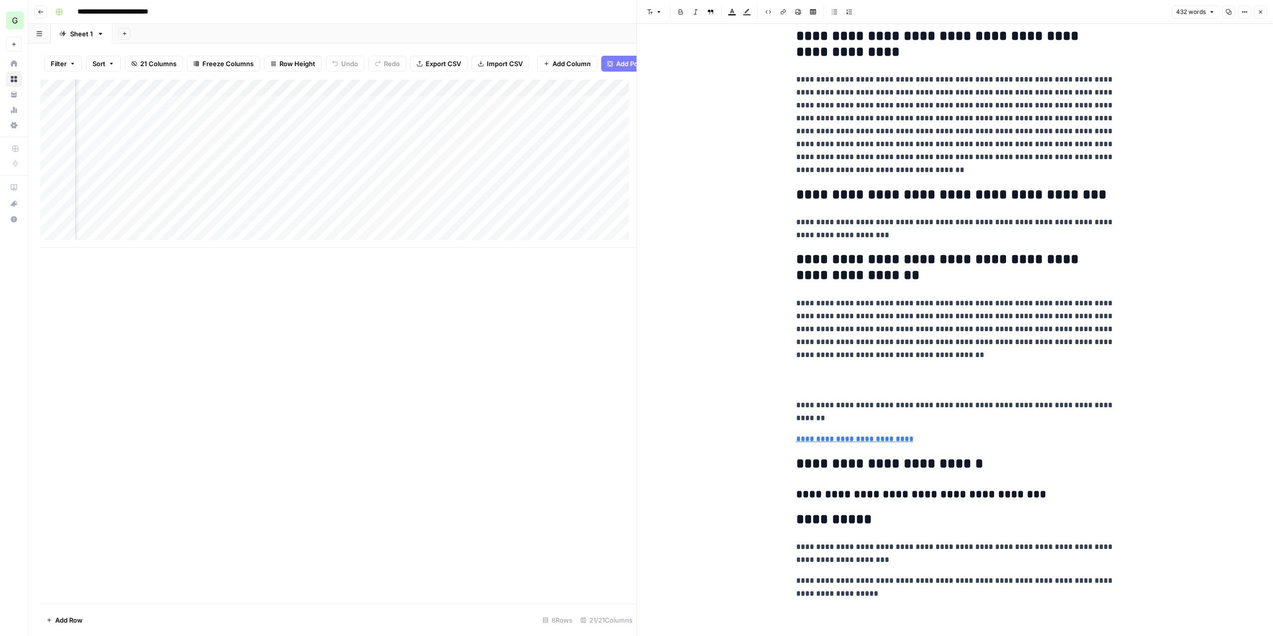
click at [890, 471] on h2 "**********" at bounding box center [955, 464] width 318 height 16
click at [127, 224] on div "Add Column" at bounding box center [338, 164] width 596 height 168
click at [128, 228] on div "Add Column" at bounding box center [338, 164] width 596 height 168
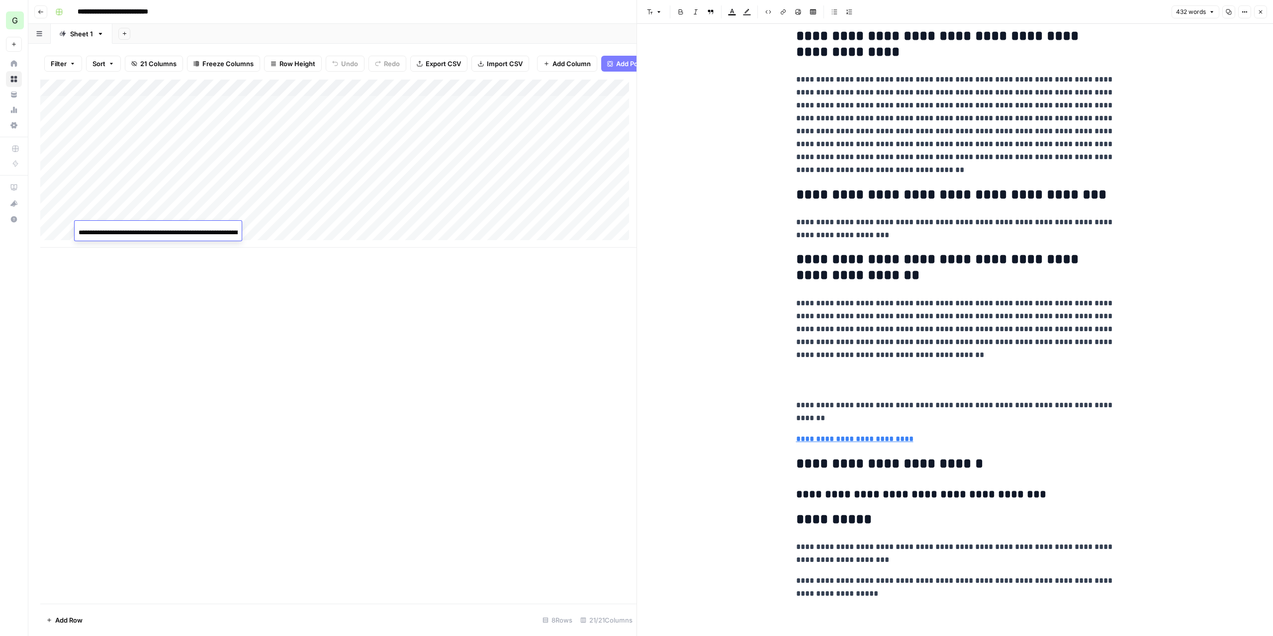
scroll to position [0, 96]
click at [142, 233] on input "**********" at bounding box center [158, 233] width 159 height 12
click at [578, 298] on div "Add Column" at bounding box center [338, 342] width 596 height 524
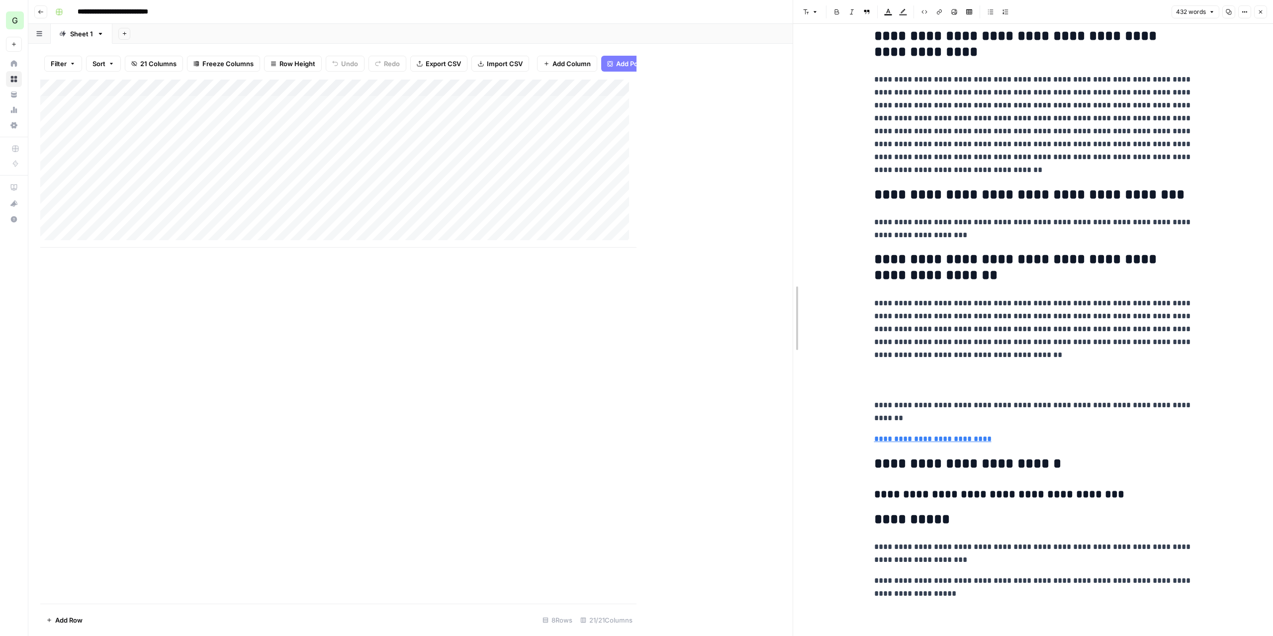
drag, startPoint x: 635, startPoint y: 304, endPoint x: 791, endPoint y: 307, distance: 156.2
click at [791, 307] on div at bounding box center [793, 318] width 10 height 636
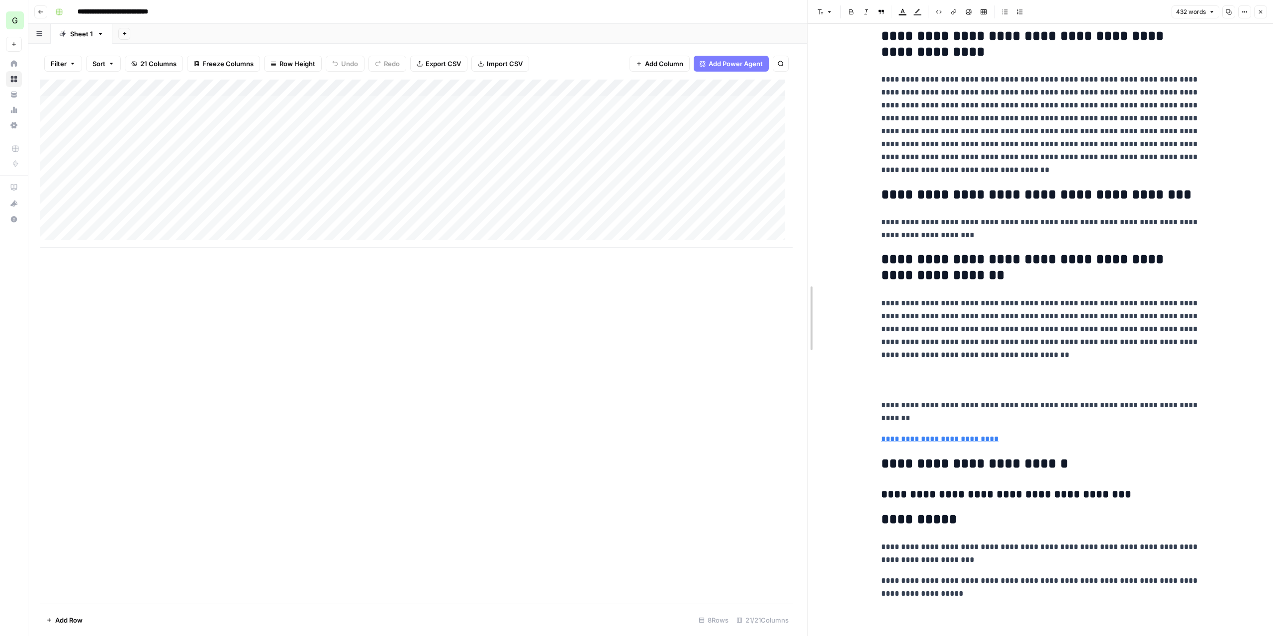
drag, startPoint x: 791, startPoint y: 307, endPoint x: 808, endPoint y: 305, distance: 17.0
click at [808, 305] on div at bounding box center [808, 318] width 10 height 636
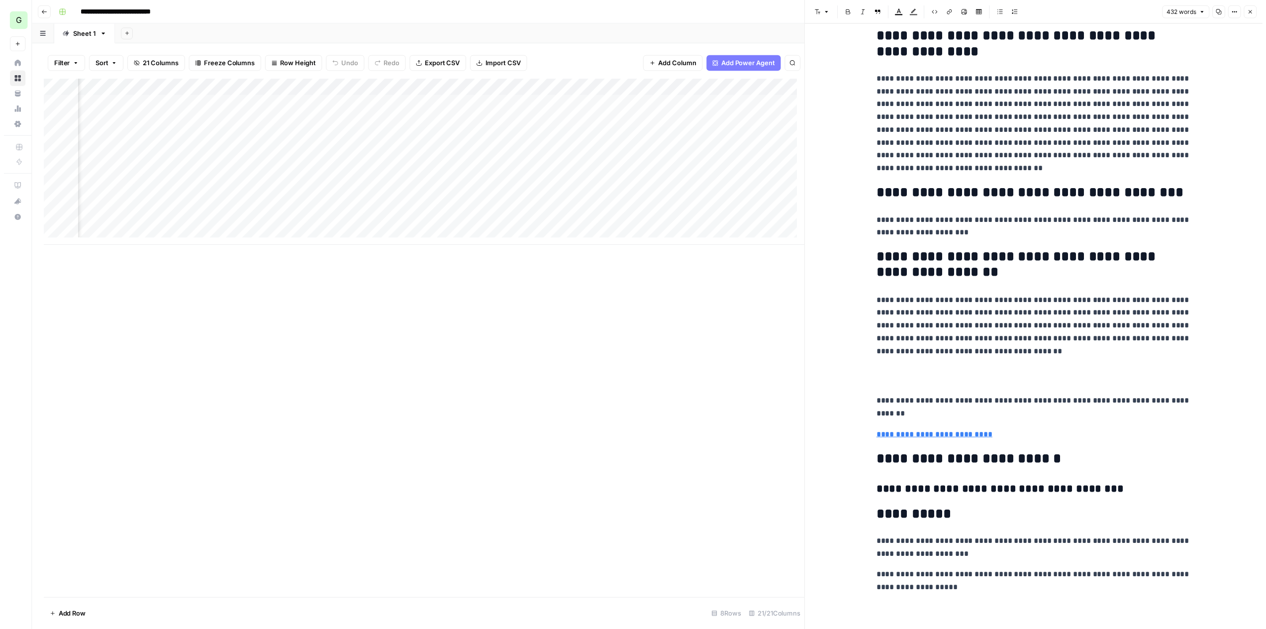
scroll to position [0, 1421]
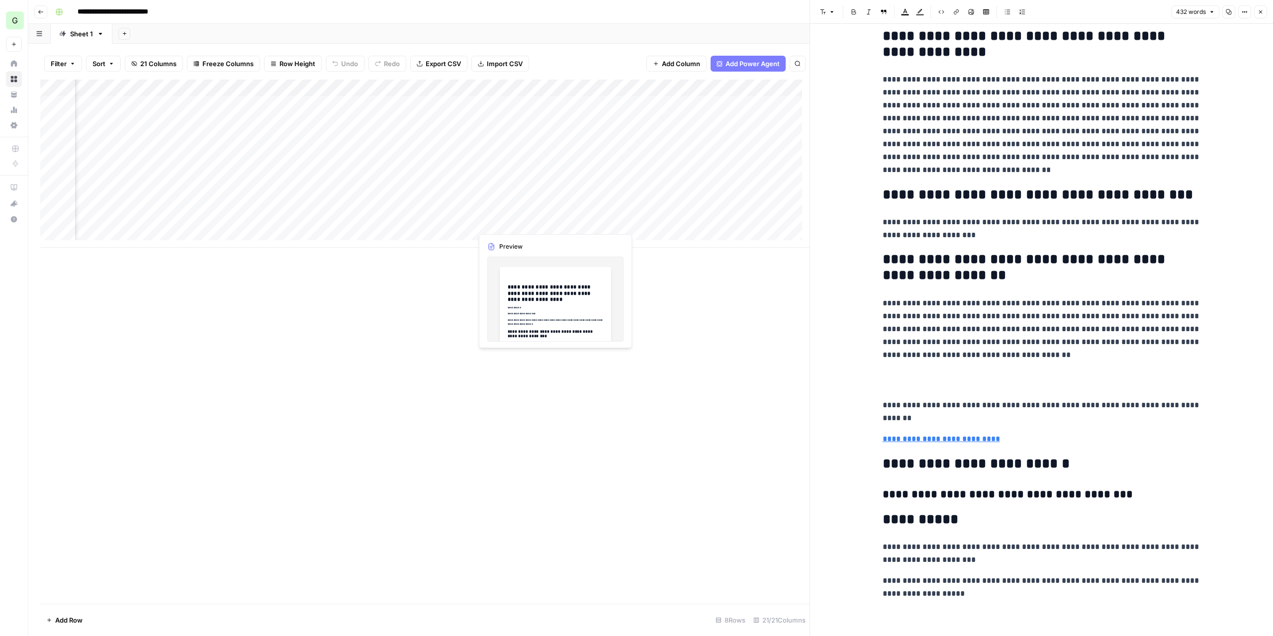
click at [520, 224] on div "Add Column" at bounding box center [424, 164] width 769 height 168
click at [461, 220] on div "Add Column" at bounding box center [424, 164] width 769 height 168
click at [1259, 9] on icon "button" at bounding box center [1261, 12] width 6 height 6
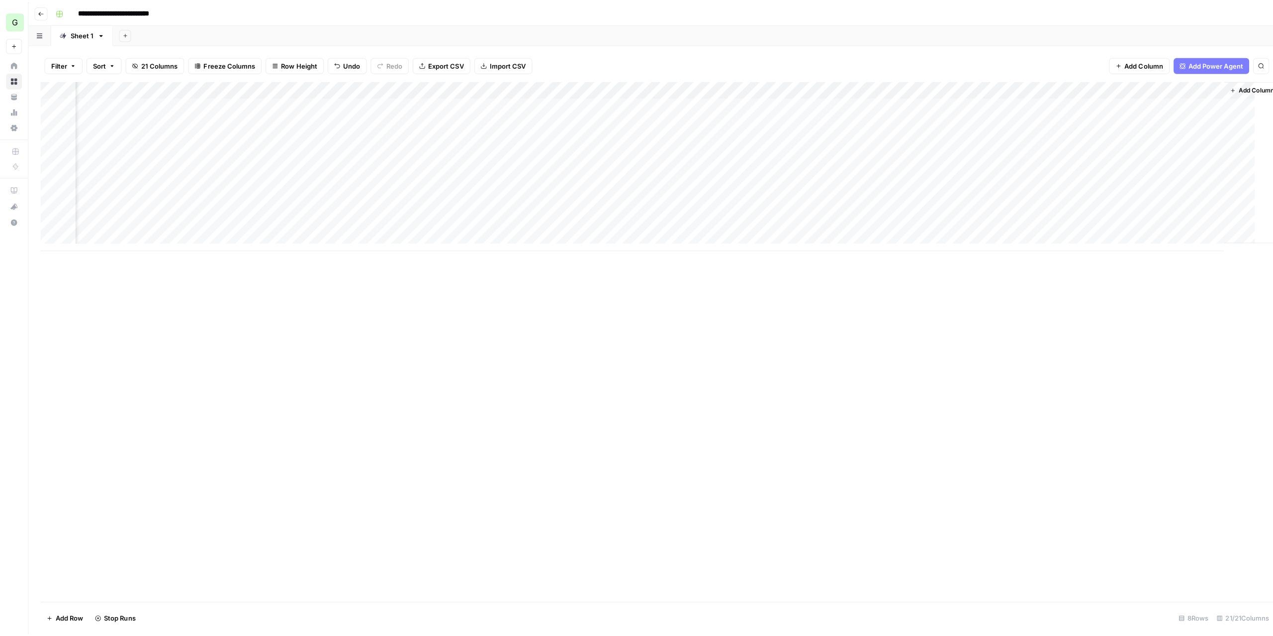
scroll to position [0, 1148]
